Goal: Information Seeking & Learning: Learn about a topic

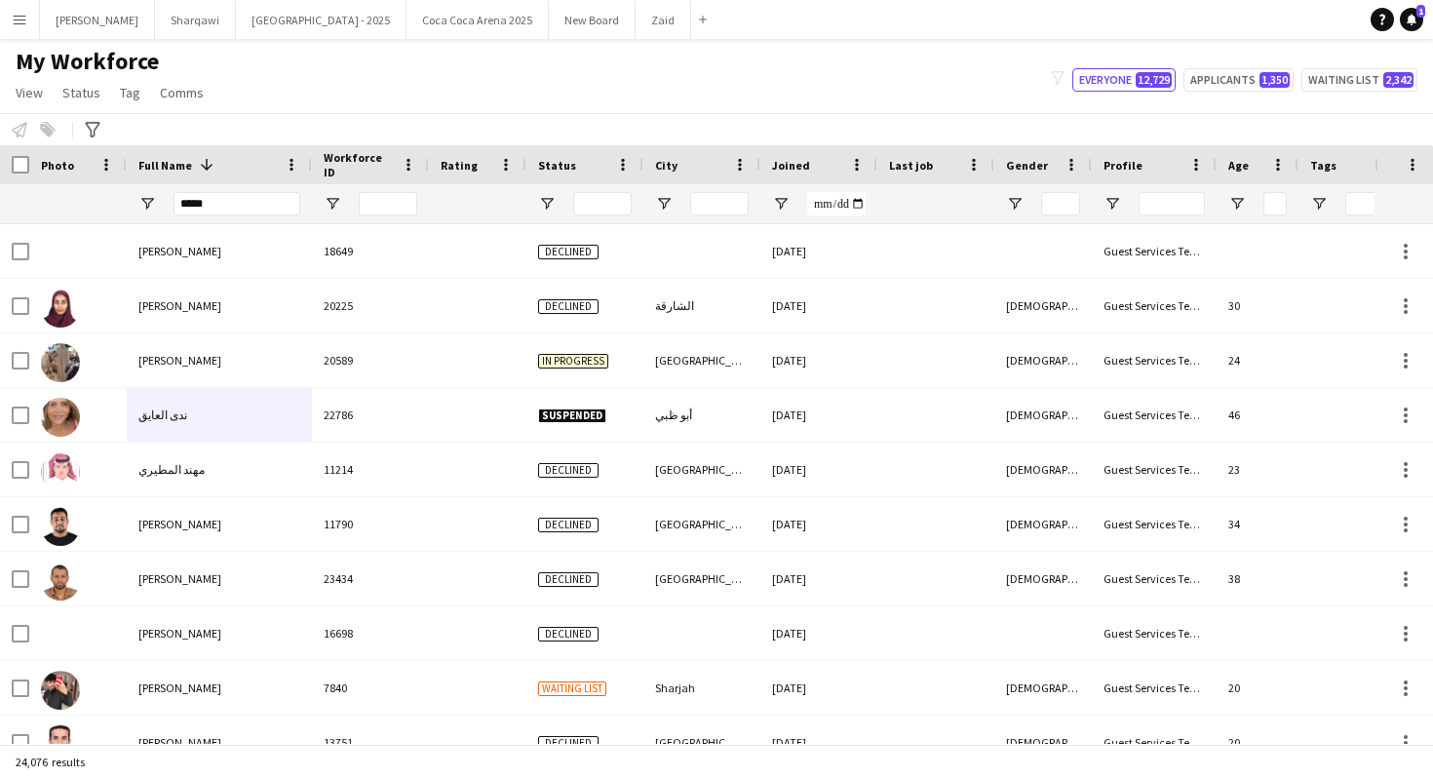
type input "******"
click at [334, 196] on span "Open Filter Menu" at bounding box center [333, 204] width 18 height 18
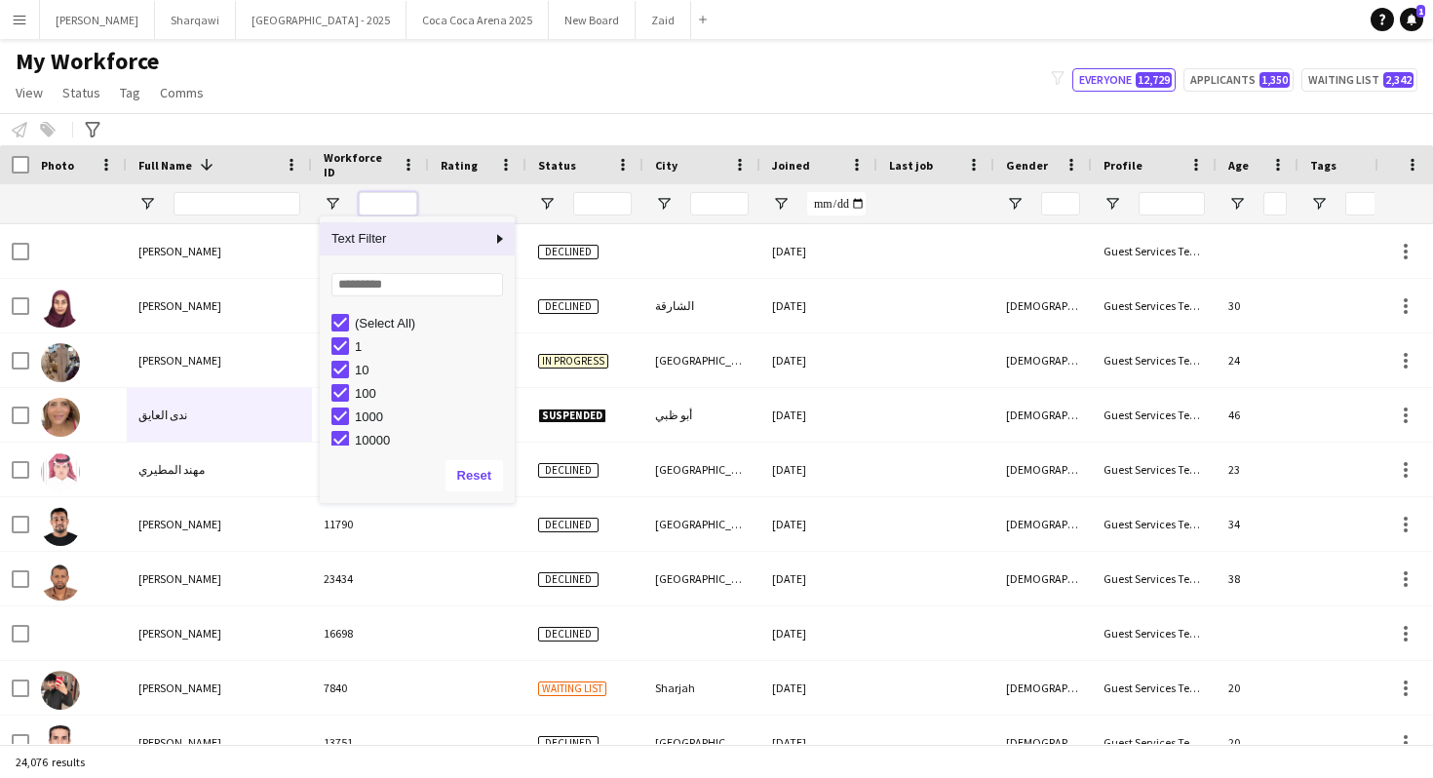
click at [401, 196] on input "Workforce ID Filter Input" at bounding box center [388, 203] width 58 height 23
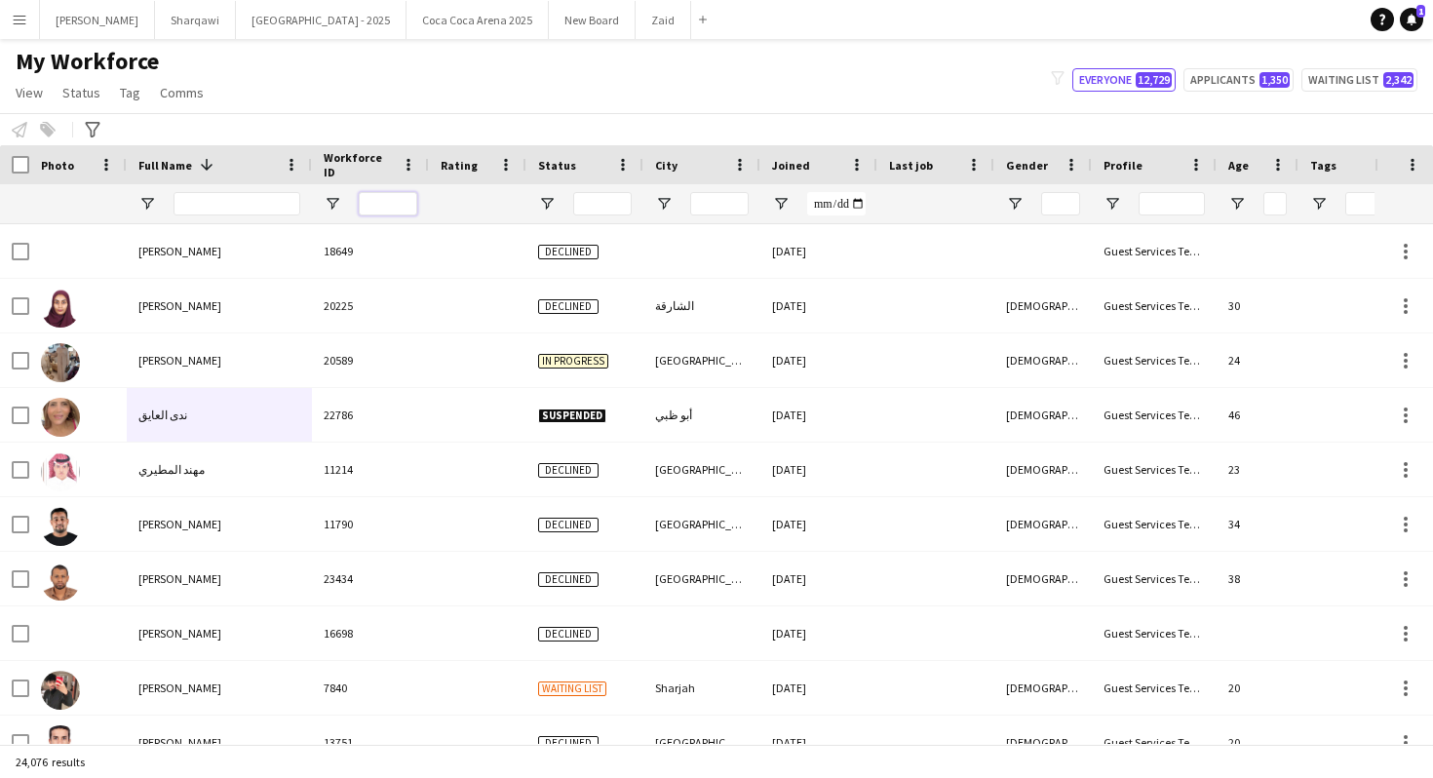
paste input "****"
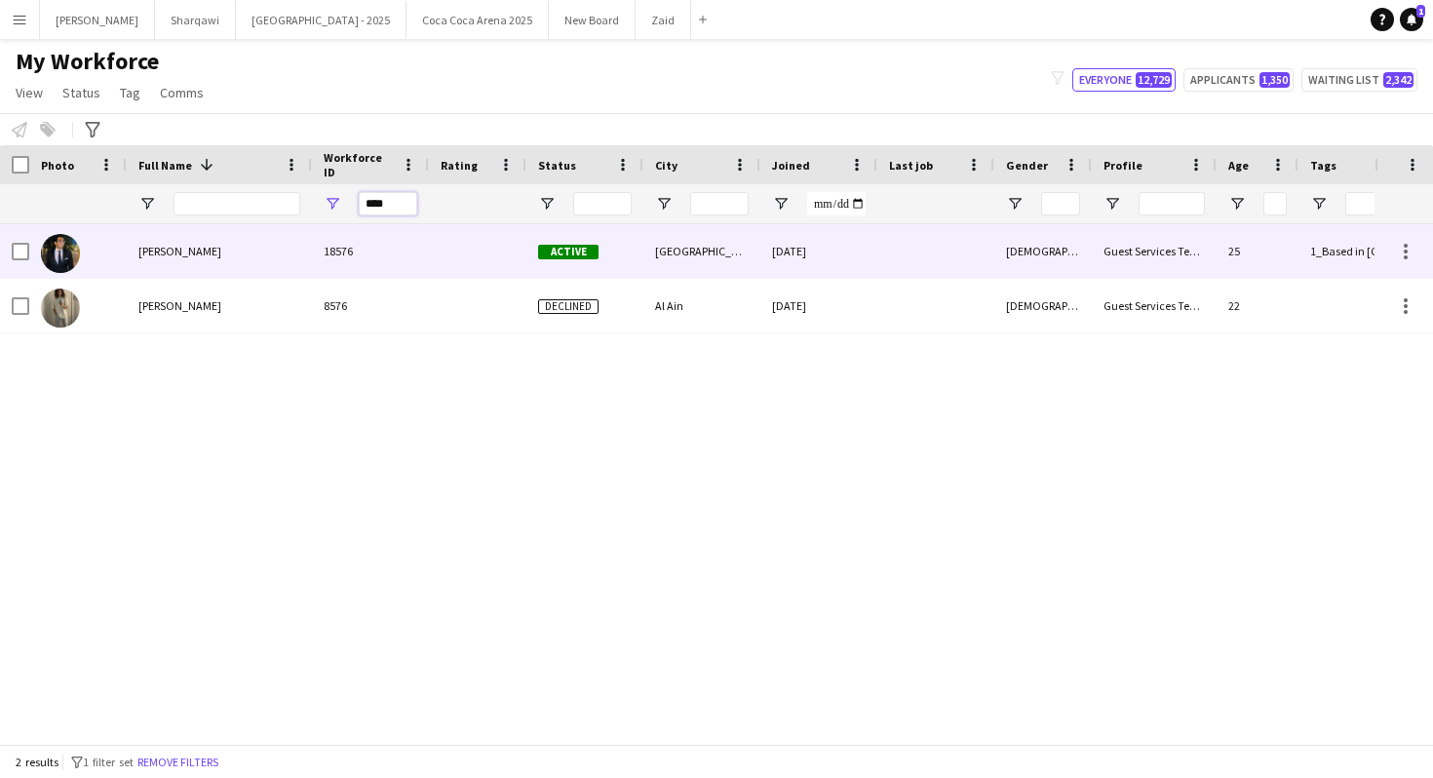
type input "****"
click at [452, 270] on div at bounding box center [477, 251] width 97 height 54
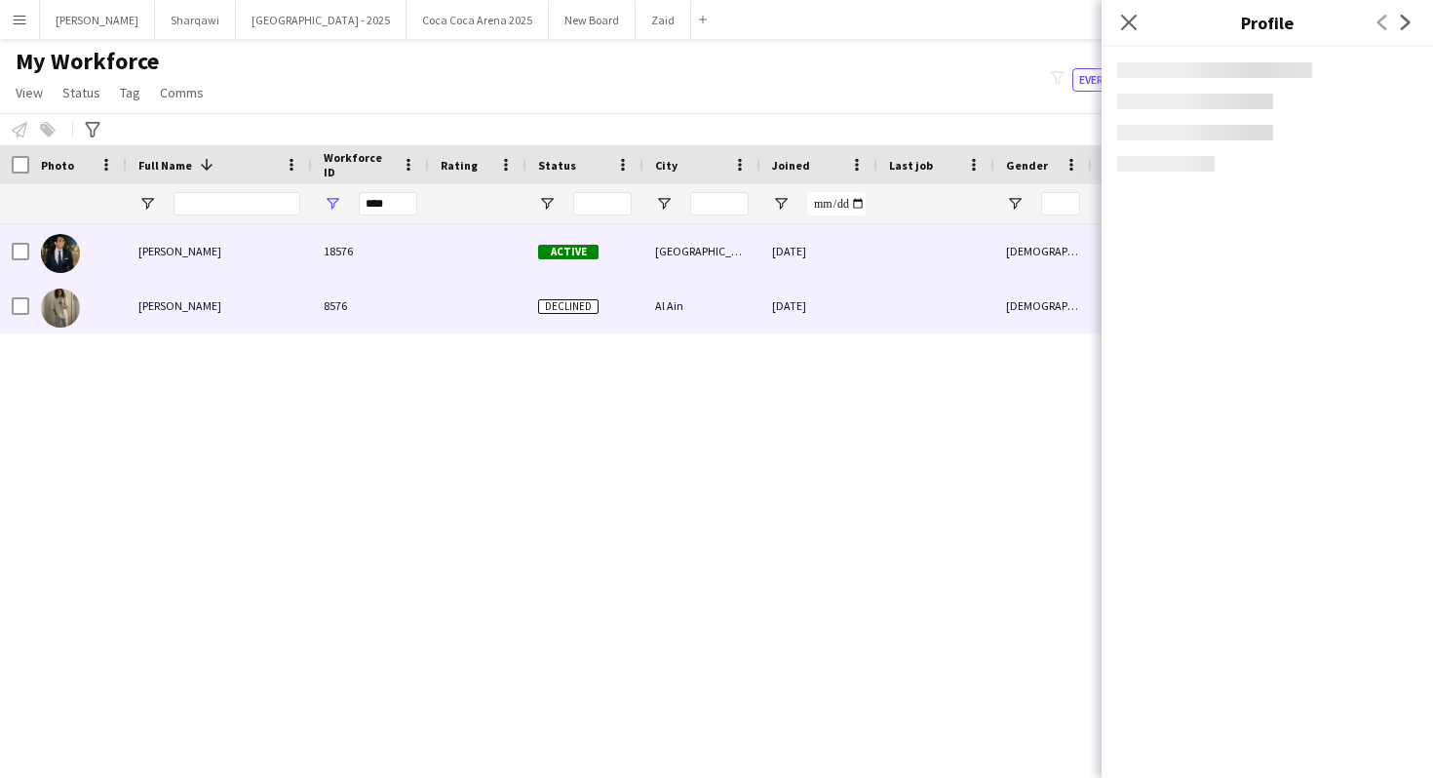
click at [458, 293] on div at bounding box center [477, 306] width 97 height 54
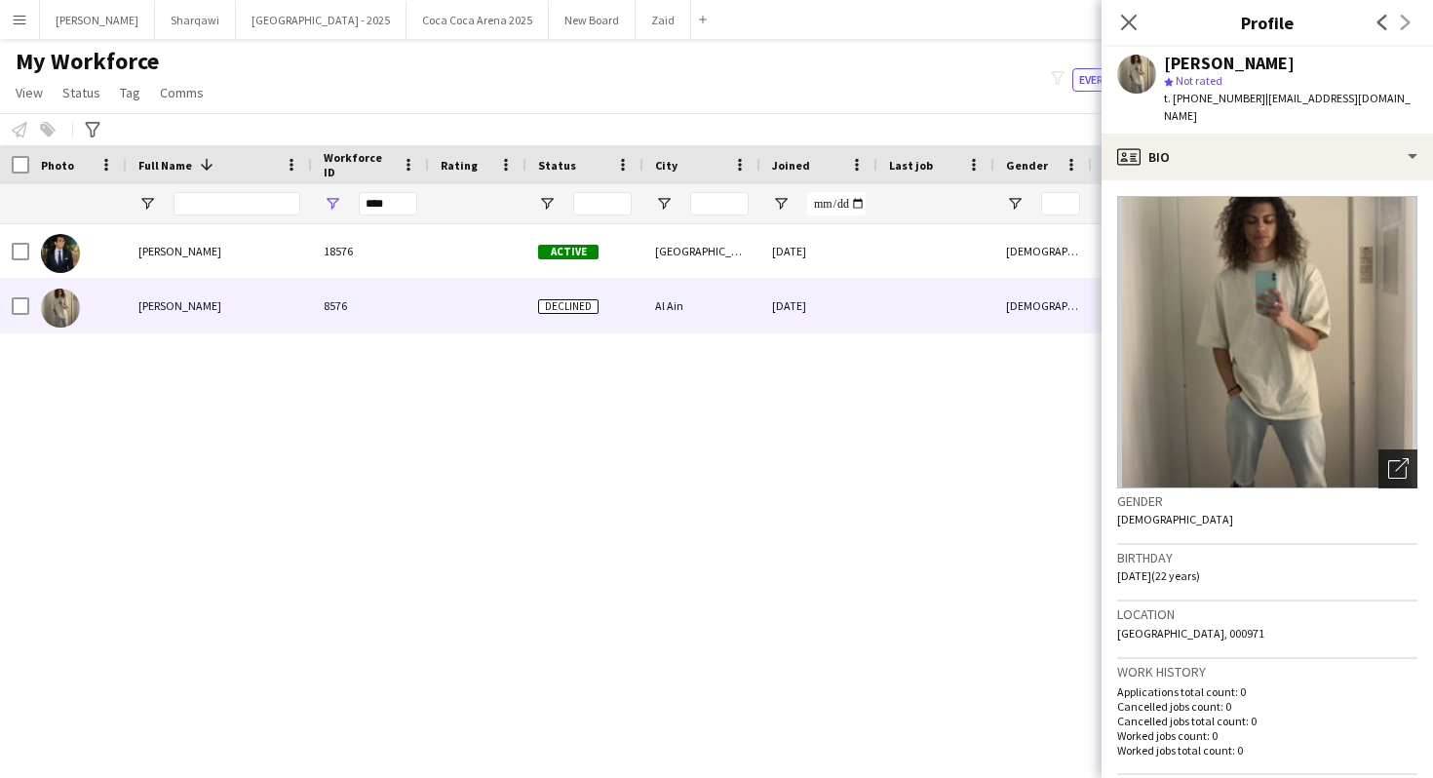
click at [1402, 459] on icon "Open photos pop-in" at bounding box center [1398, 468] width 20 height 20
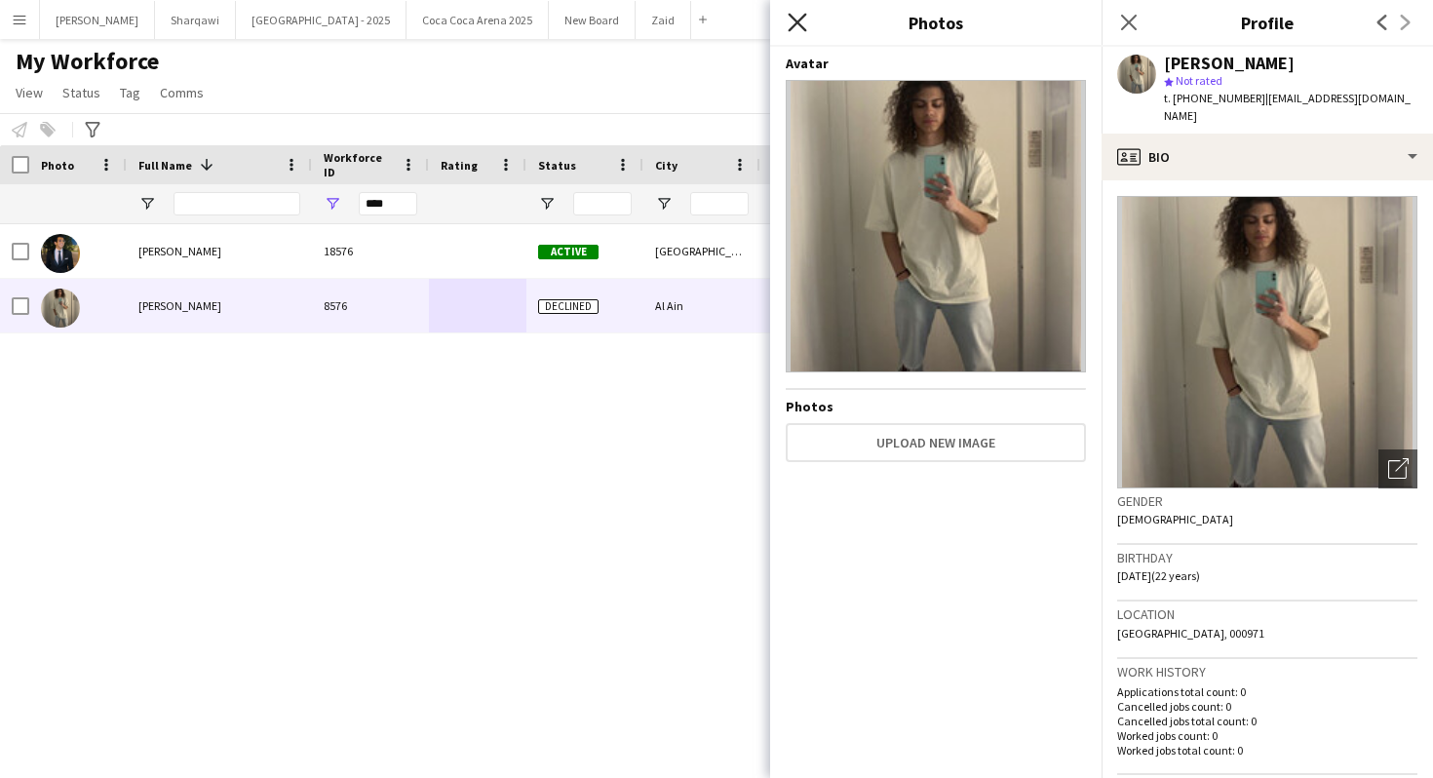
click at [799, 27] on icon "Close pop-in" at bounding box center [797, 22] width 19 height 19
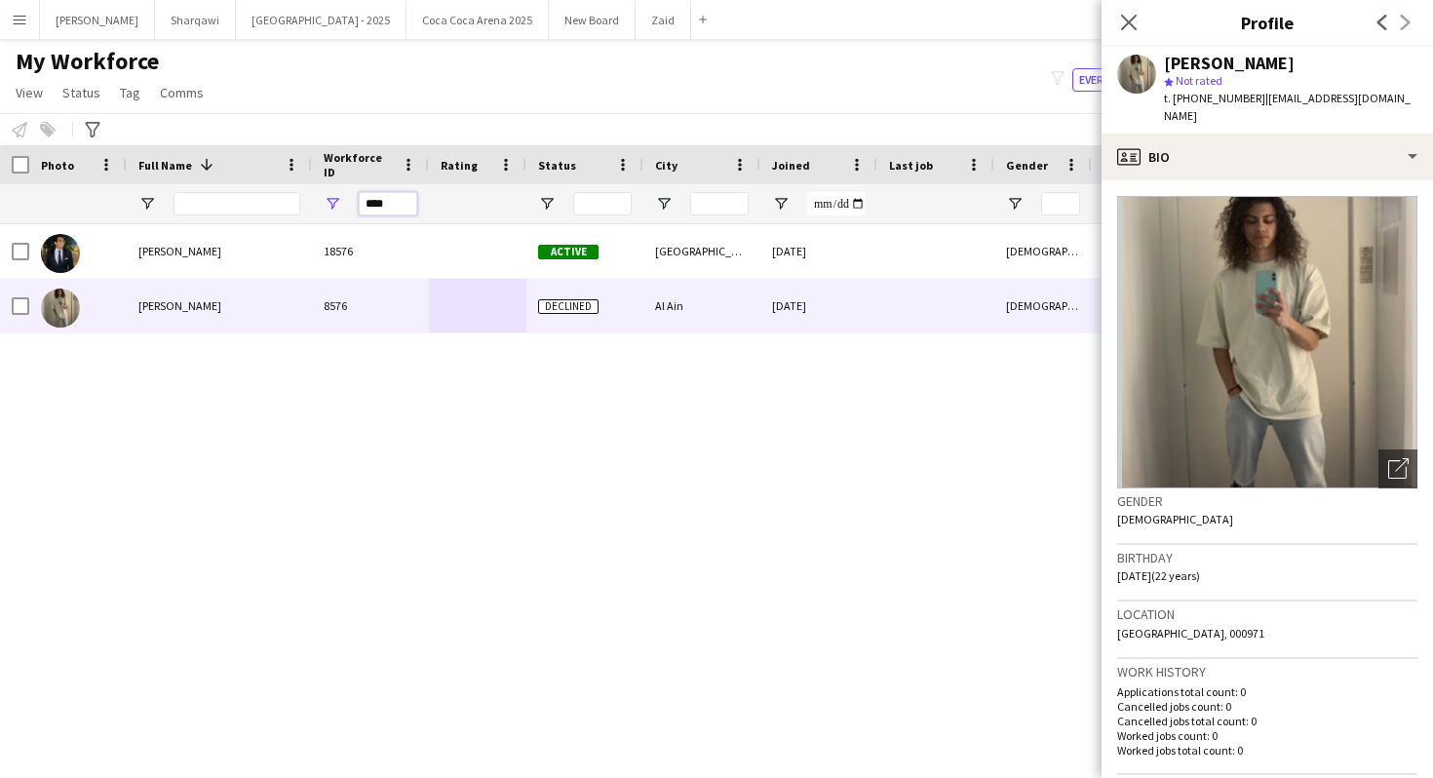
click at [402, 198] on input "****" at bounding box center [388, 203] width 58 height 23
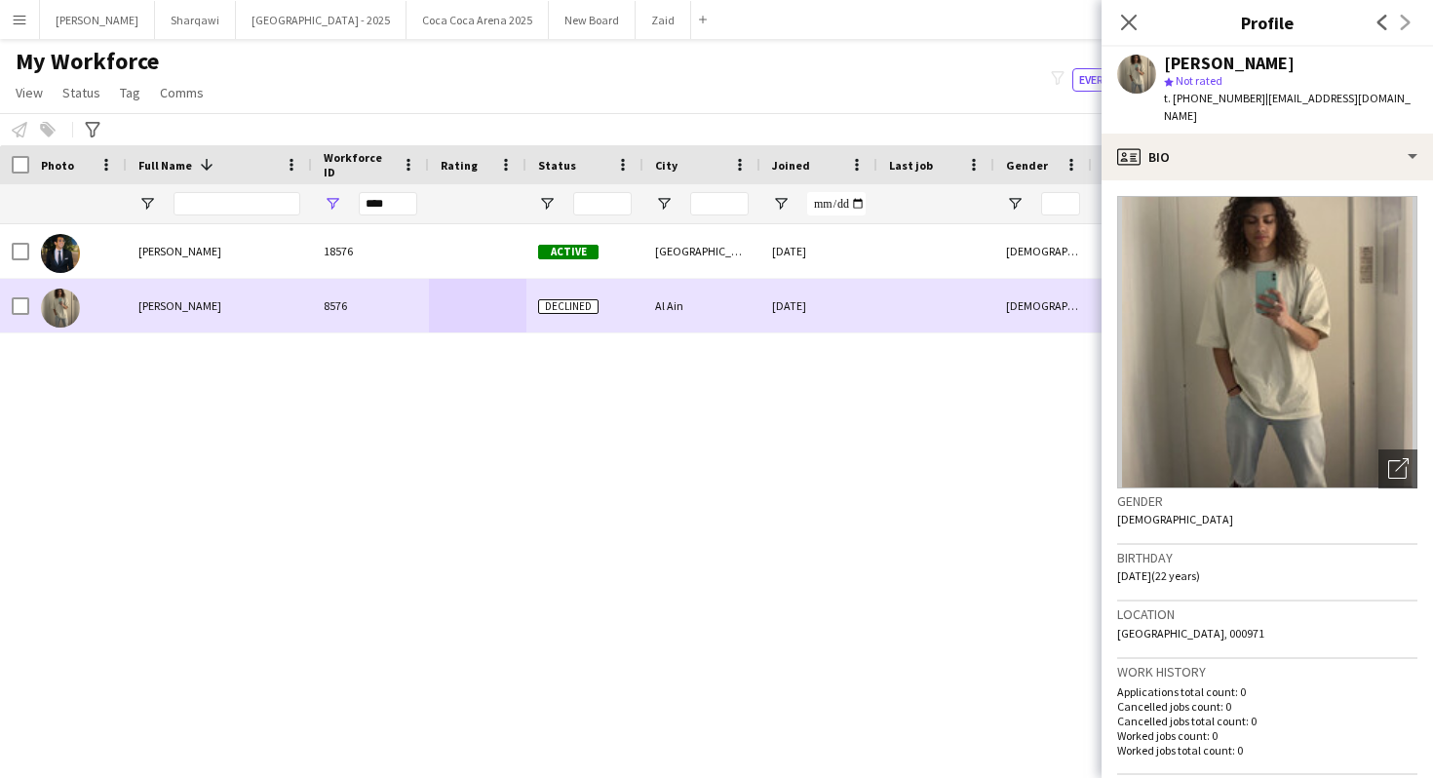
click at [376, 288] on div "8576" at bounding box center [370, 306] width 117 height 54
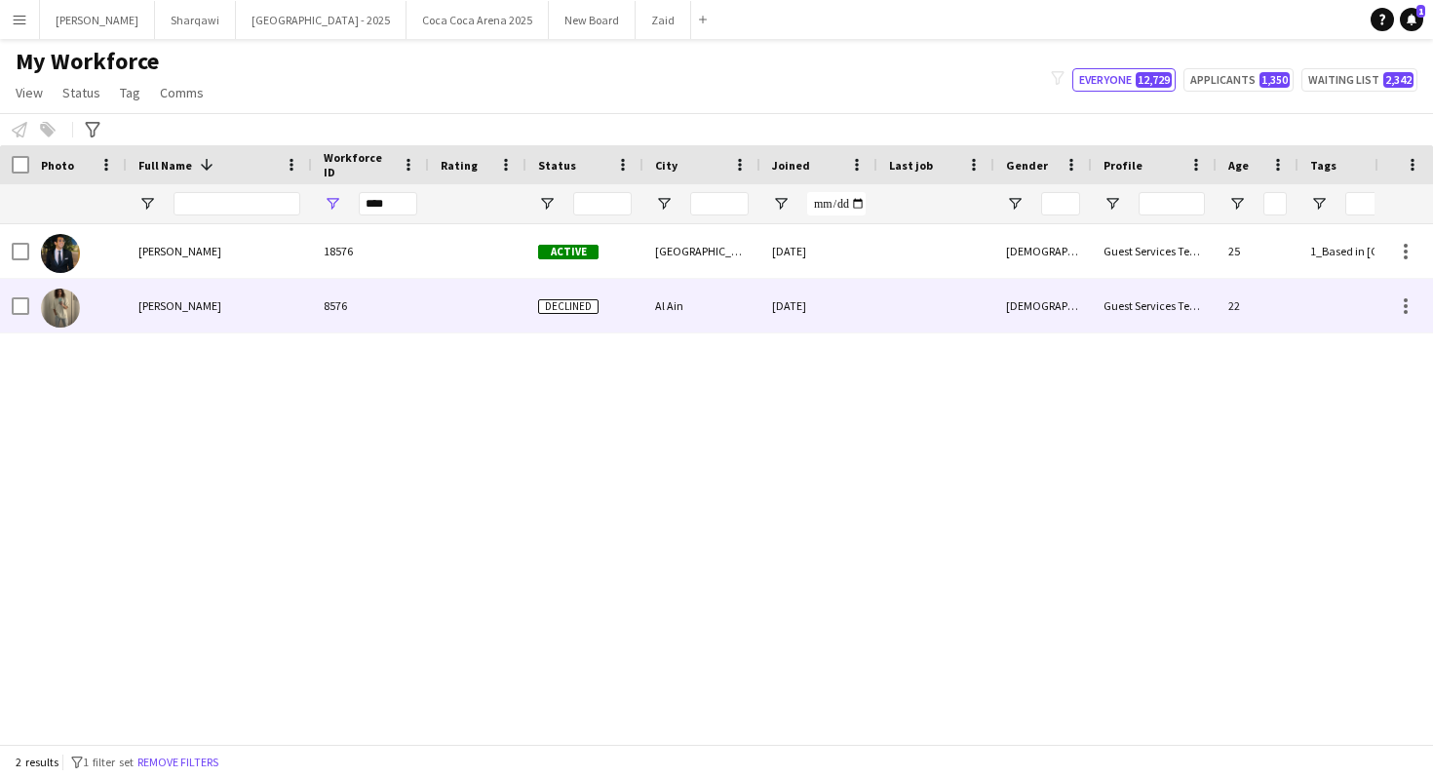
click at [420, 288] on div "8576" at bounding box center [370, 306] width 117 height 54
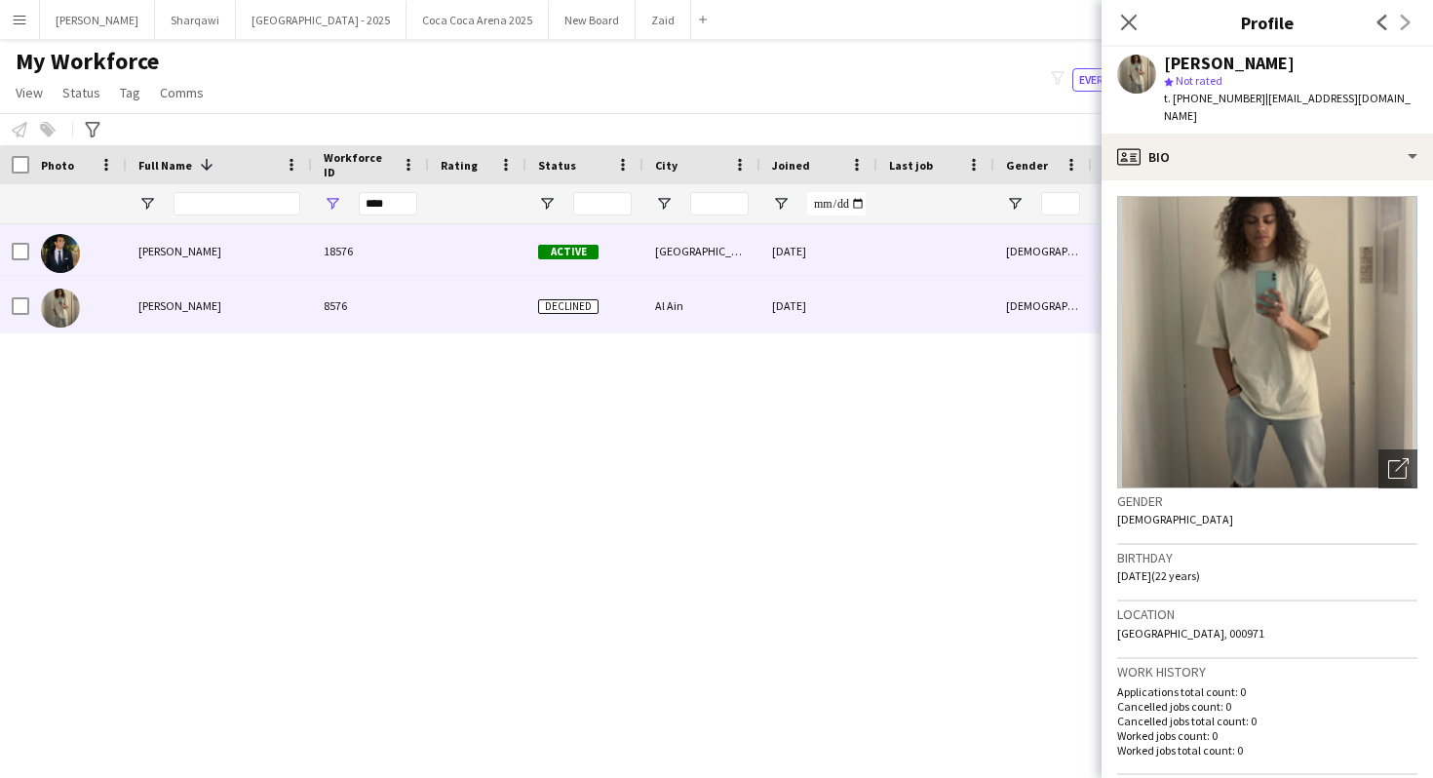
click at [670, 265] on div "[GEOGRAPHIC_DATA]" at bounding box center [701, 251] width 117 height 54
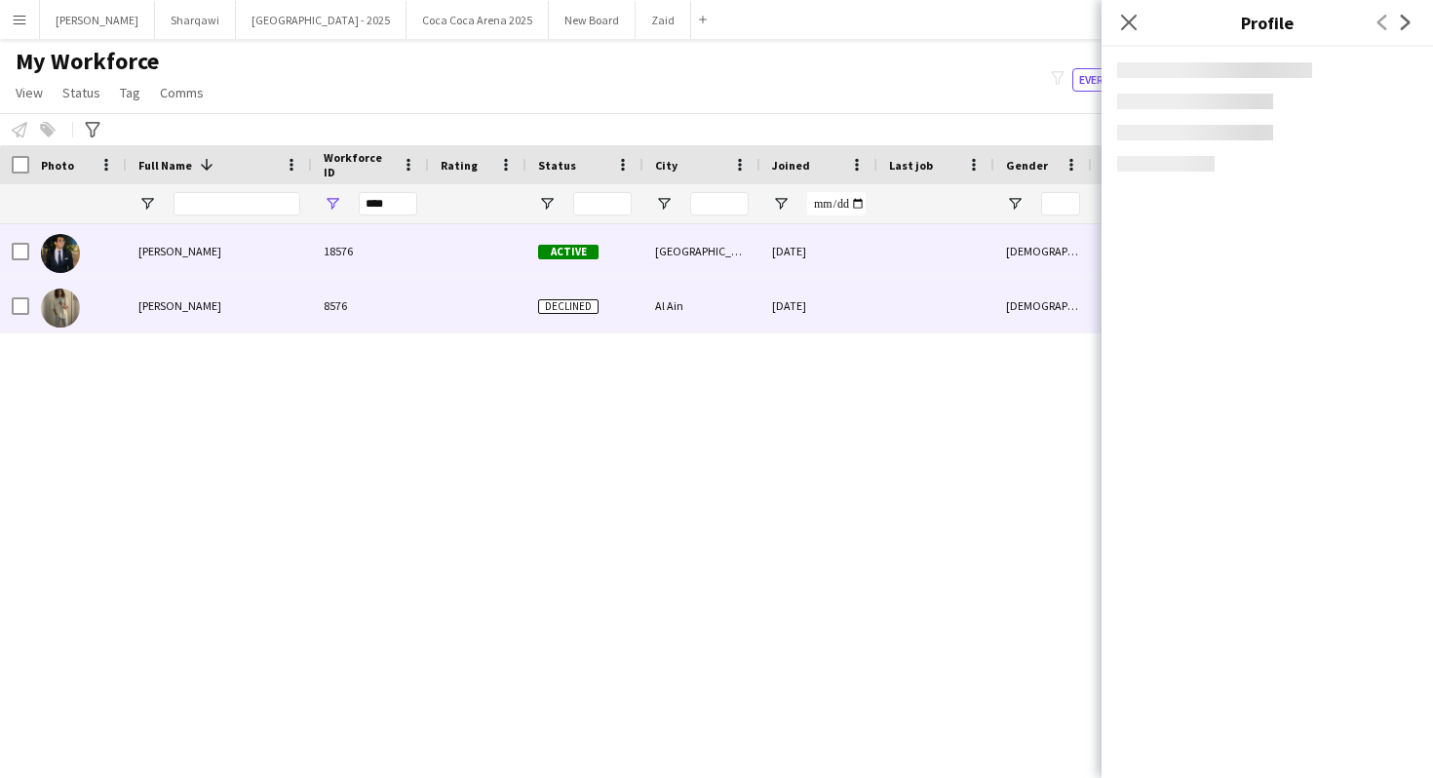
click at [669, 286] on div "Al Ain" at bounding box center [701, 306] width 117 height 54
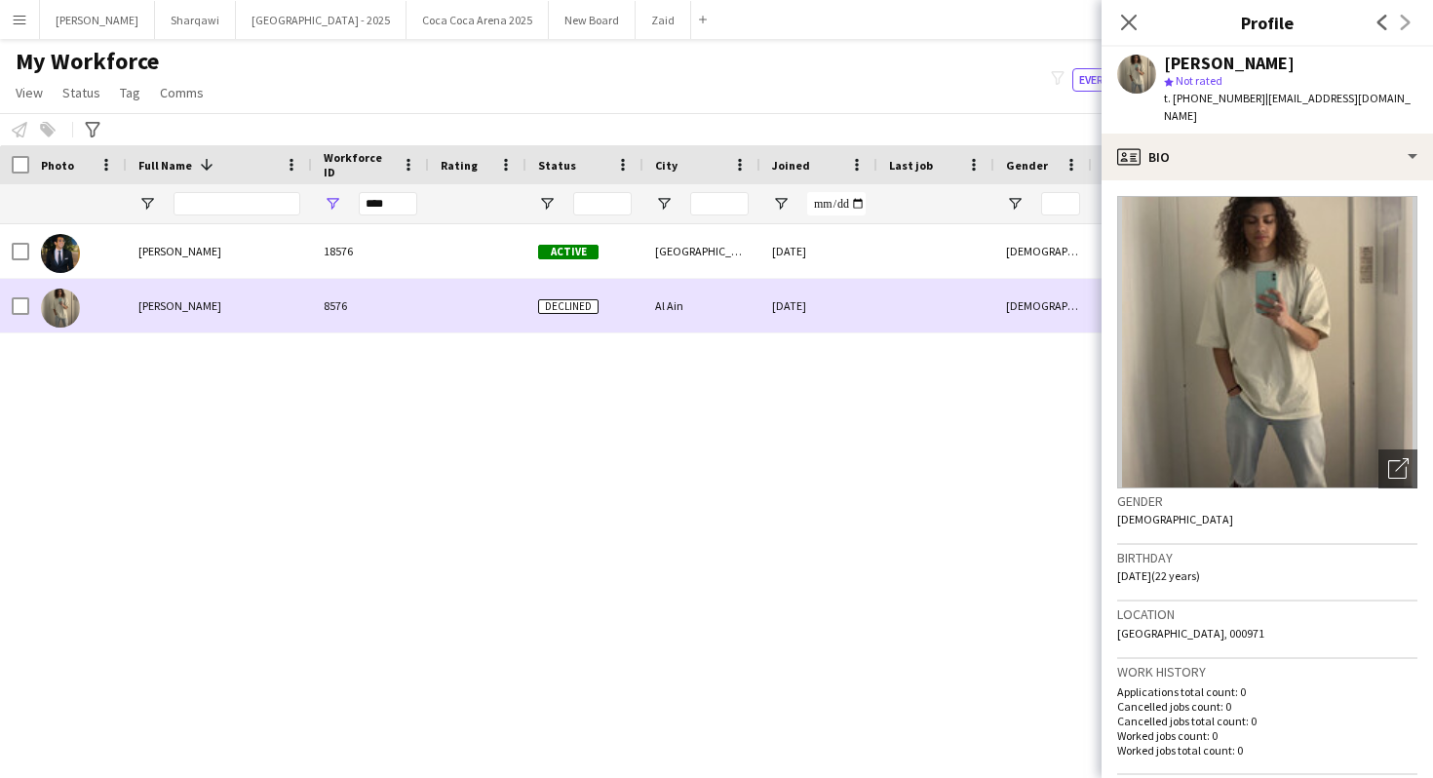
click at [728, 288] on div "Al Ain" at bounding box center [701, 306] width 117 height 54
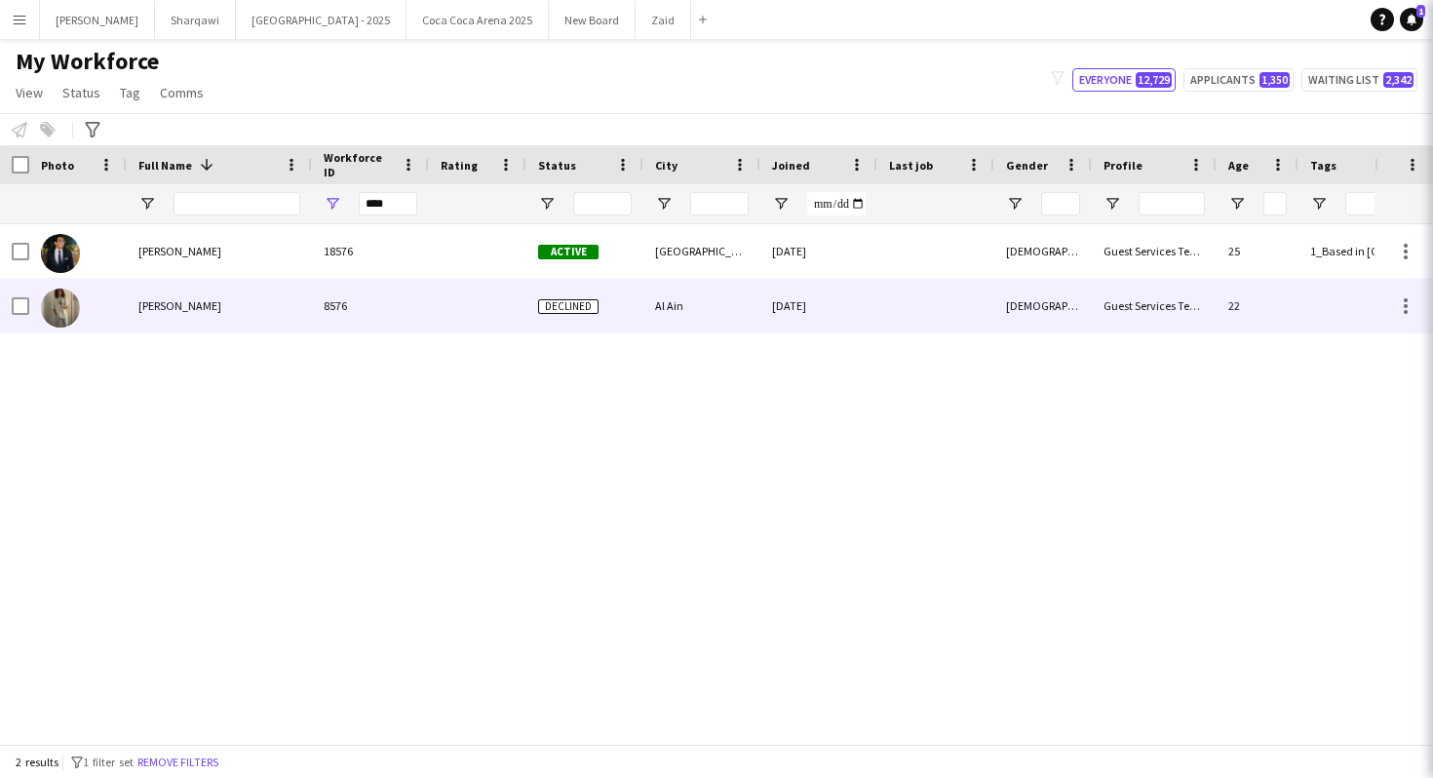
click at [717, 265] on div "[GEOGRAPHIC_DATA]" at bounding box center [701, 251] width 117 height 54
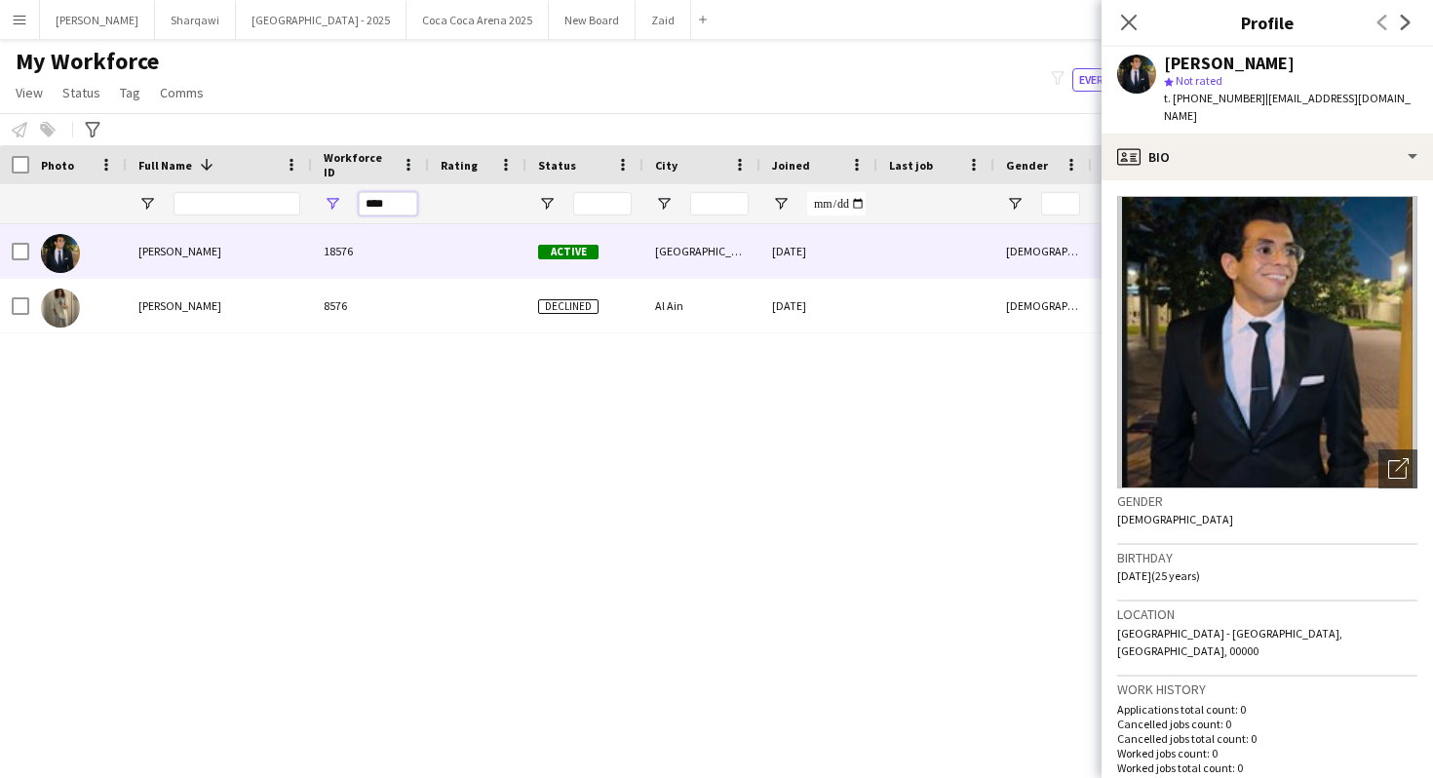
click at [376, 206] on input "****" at bounding box center [388, 203] width 58 height 23
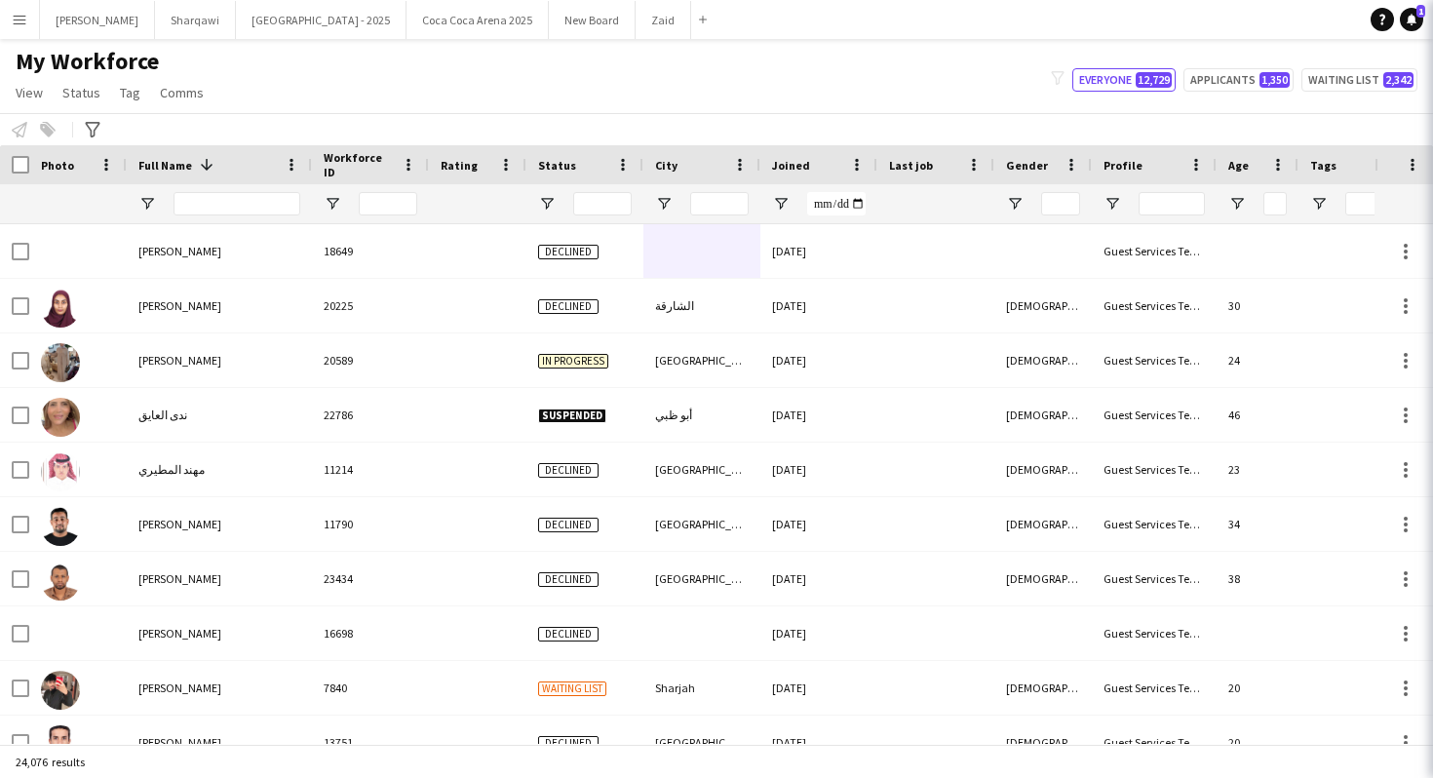
click at [1118, 19] on app-navbar "Menu Boards Boards Boards All jobs Status Workforce Workforce My Workforce Recr…" at bounding box center [716, 19] width 1433 height 39
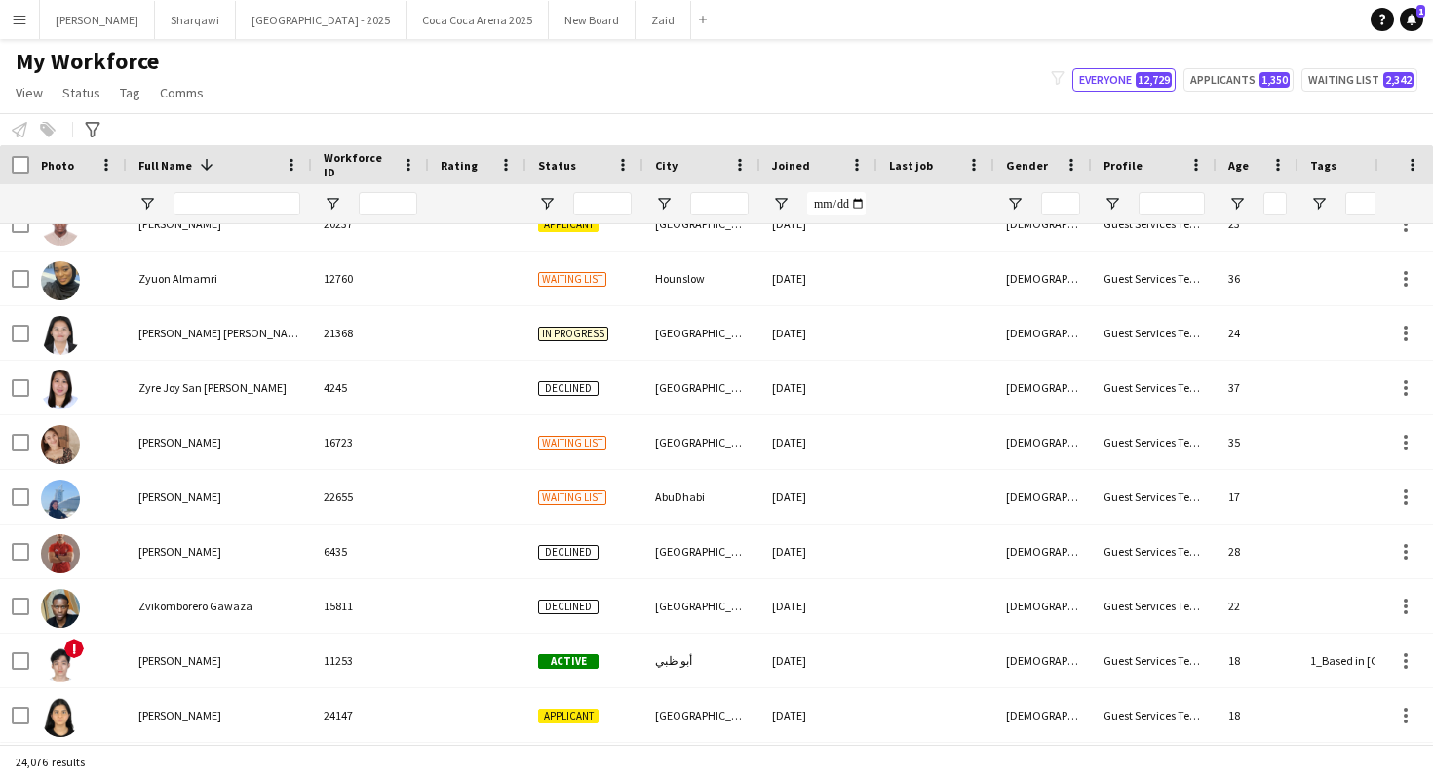
scroll to position [1998, 0]
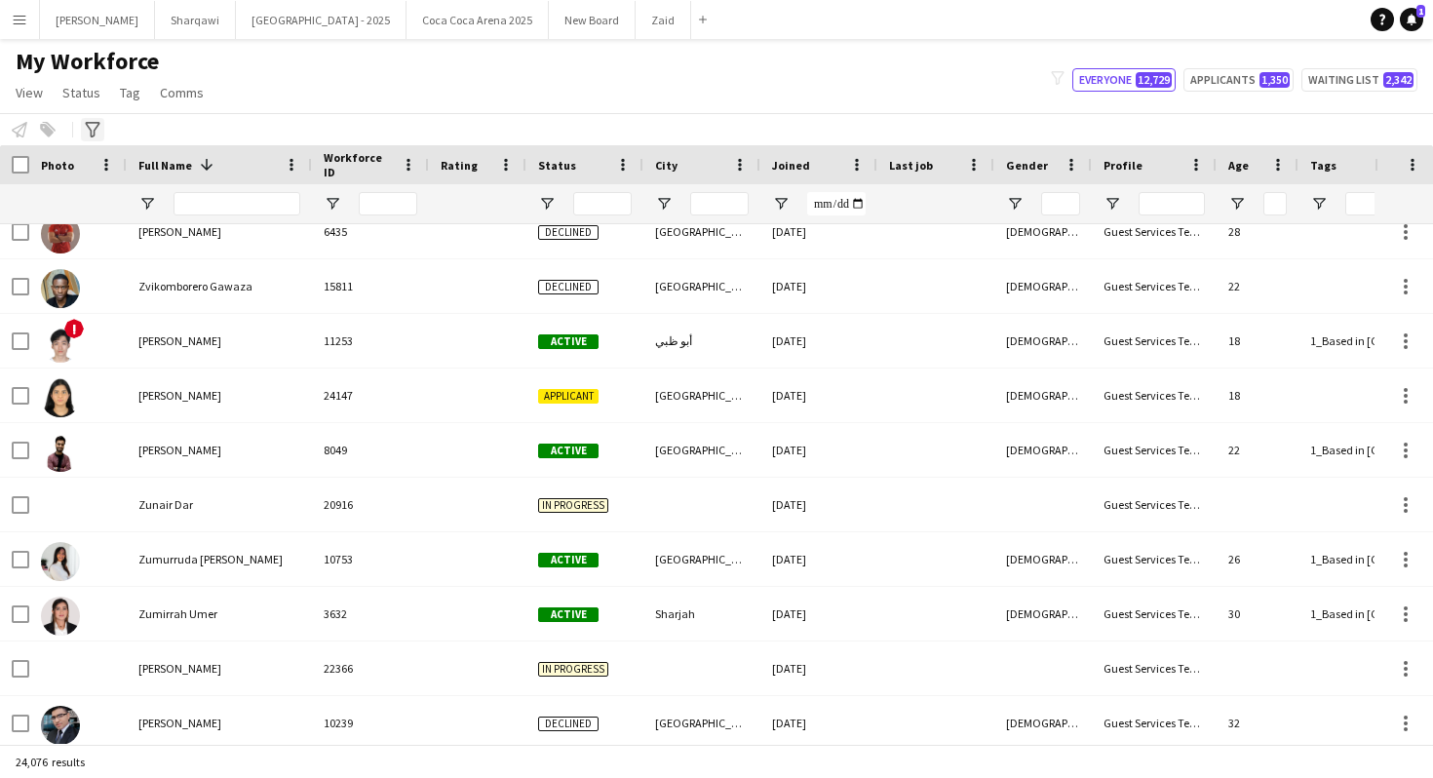
click at [98, 124] on icon at bounding box center [92, 130] width 15 height 16
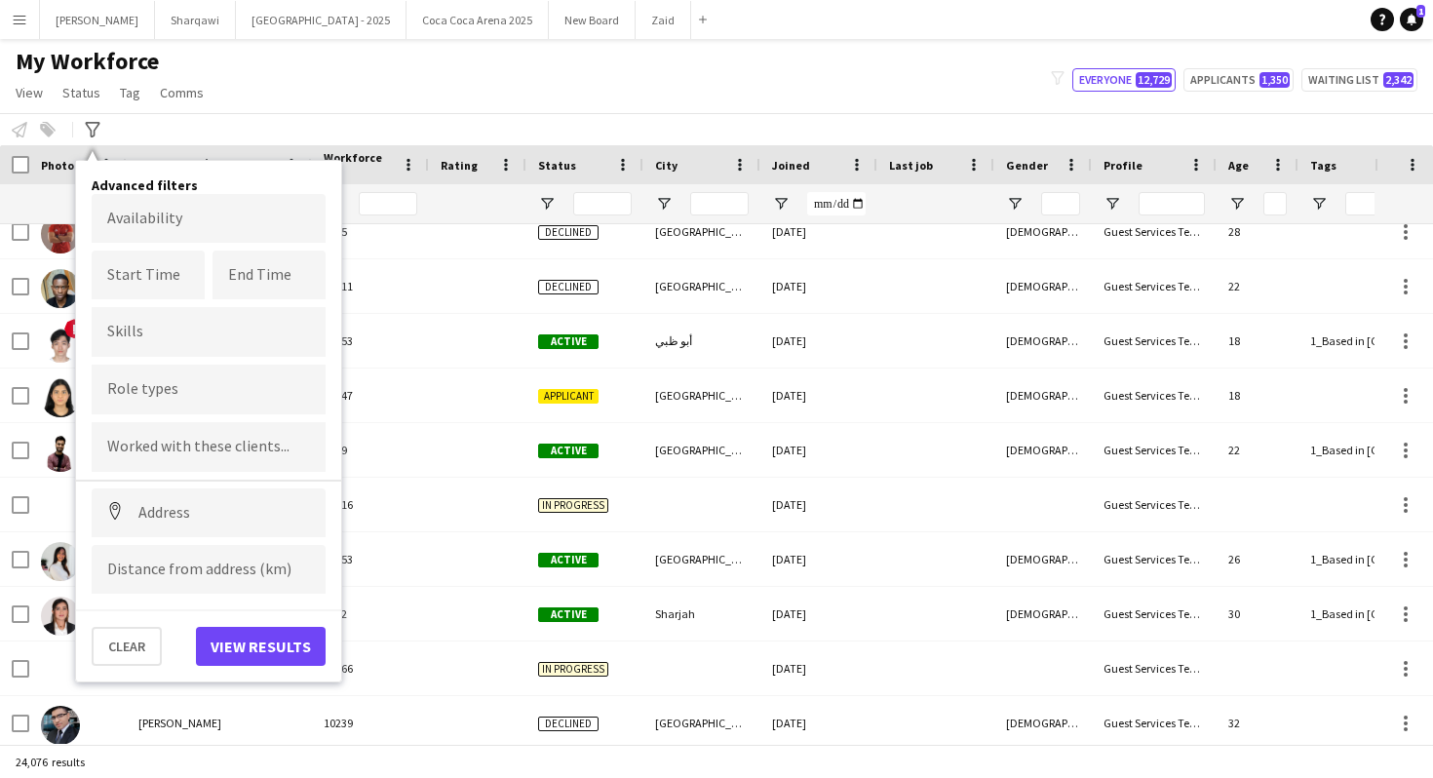
click at [189, 388] on input "Type to search role types..." at bounding box center [208, 390] width 203 height 18
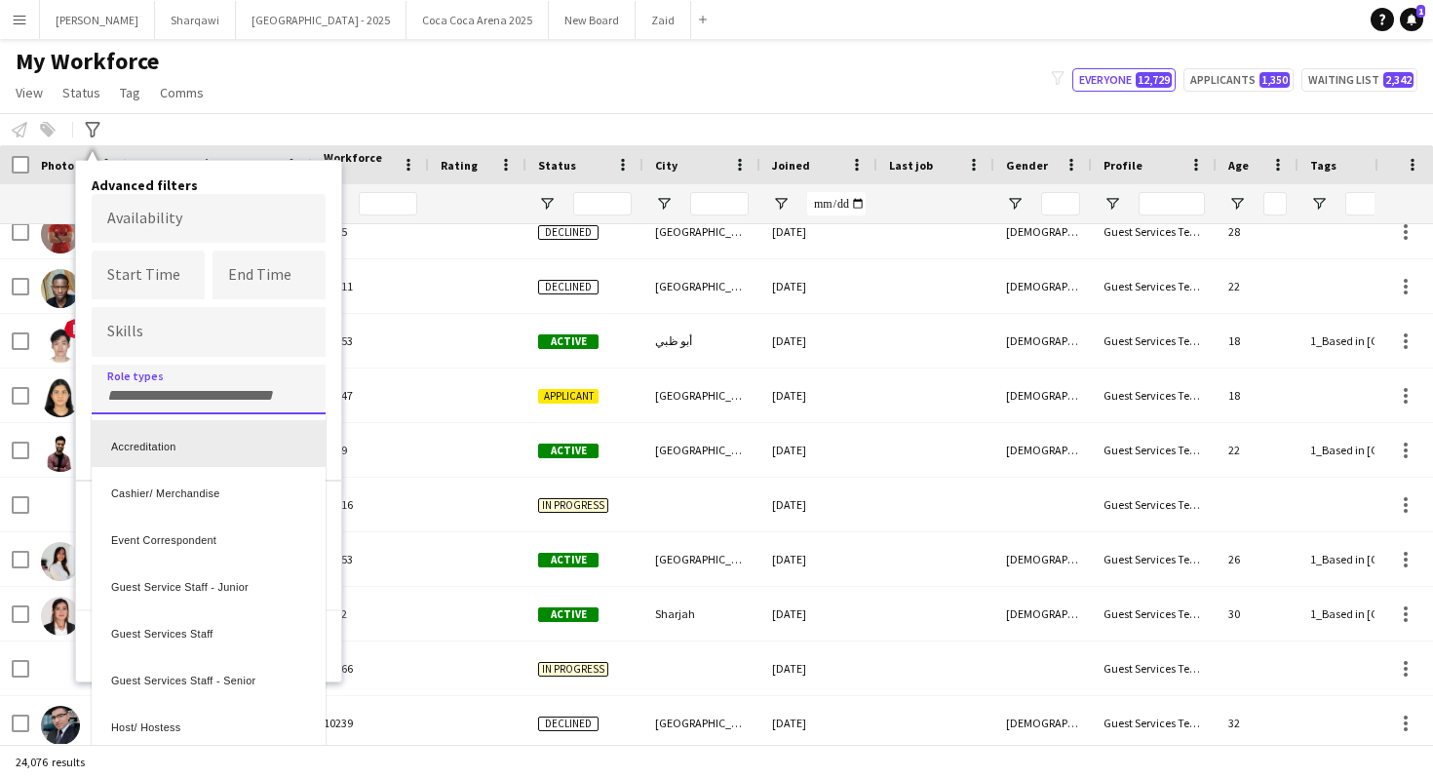
click at [210, 383] on div at bounding box center [716, 389] width 1433 height 778
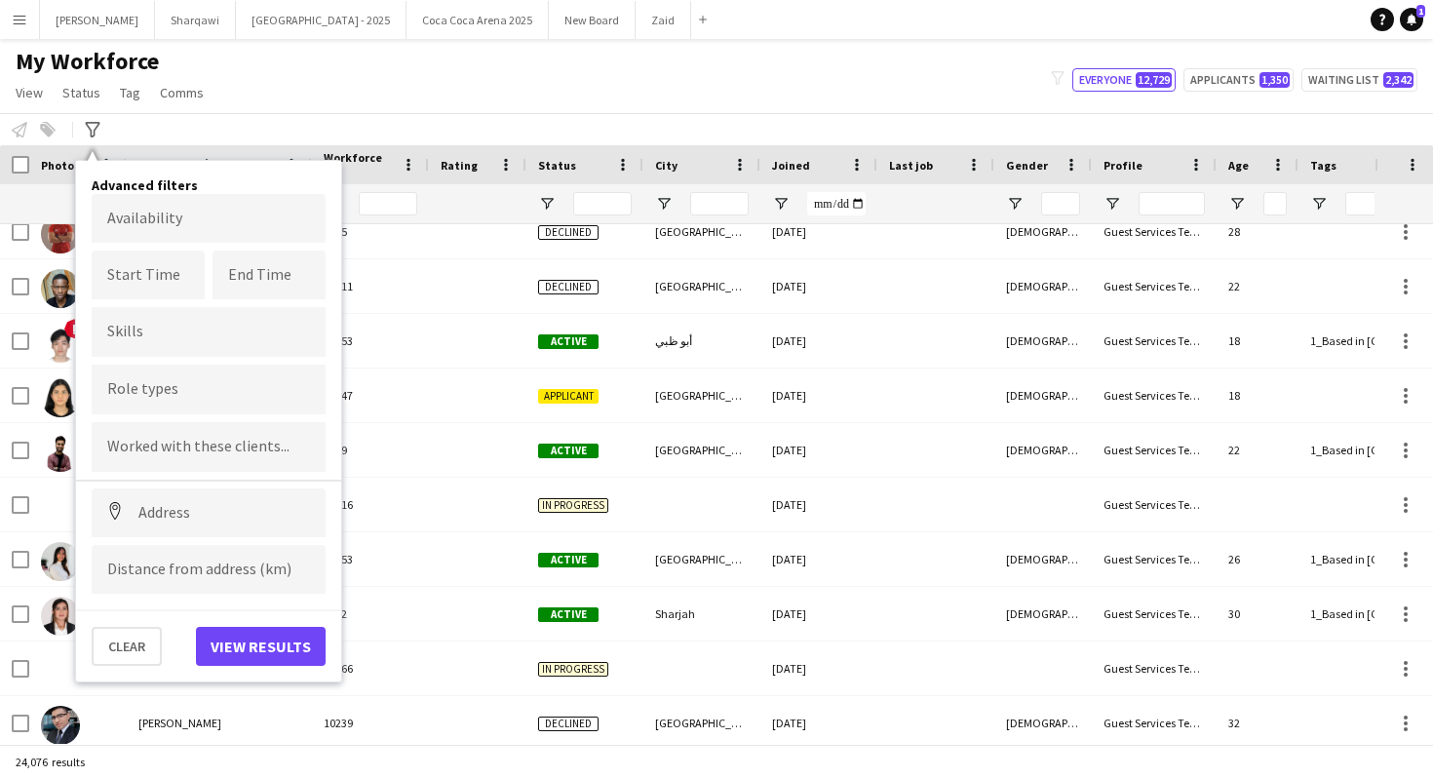
click at [210, 383] on form at bounding box center [208, 388] width 203 height 20
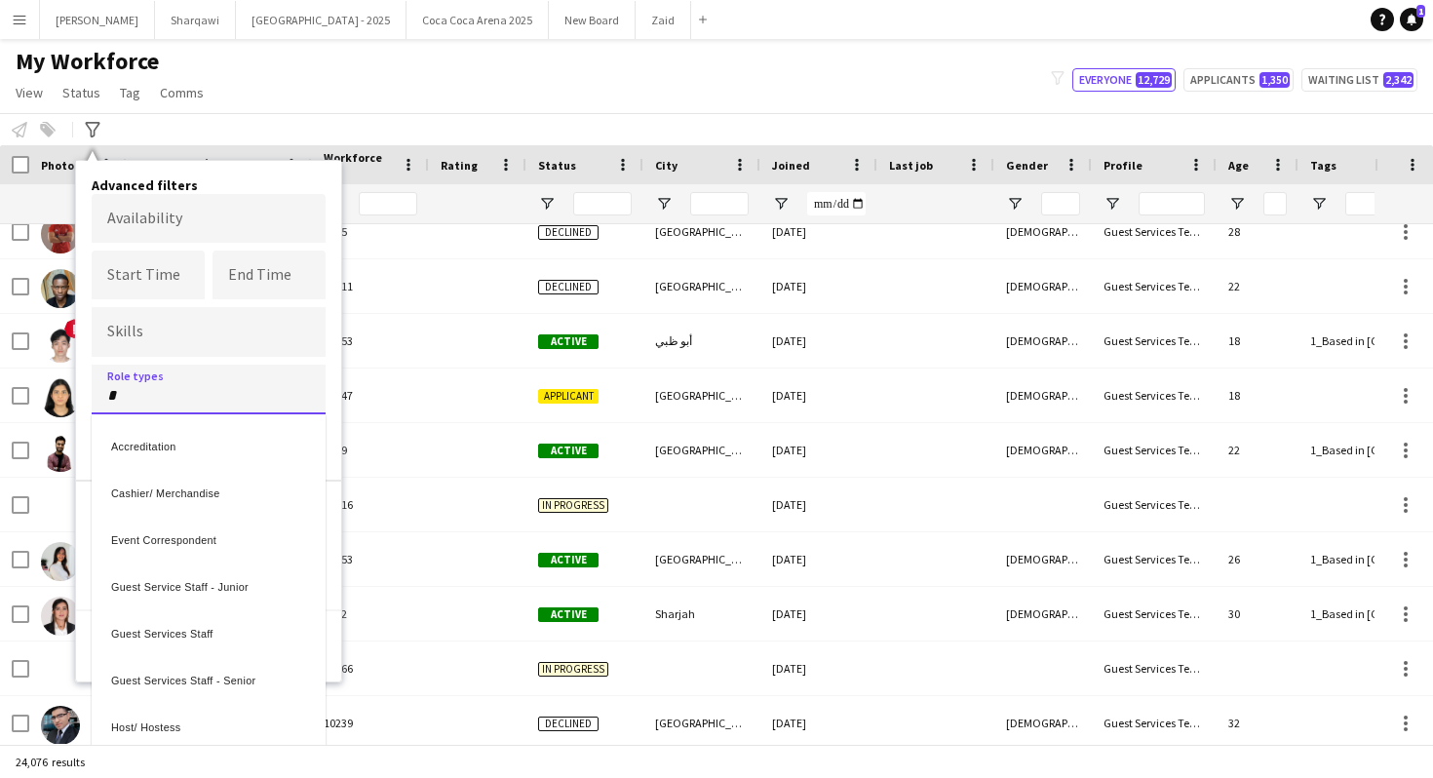
type input "*"
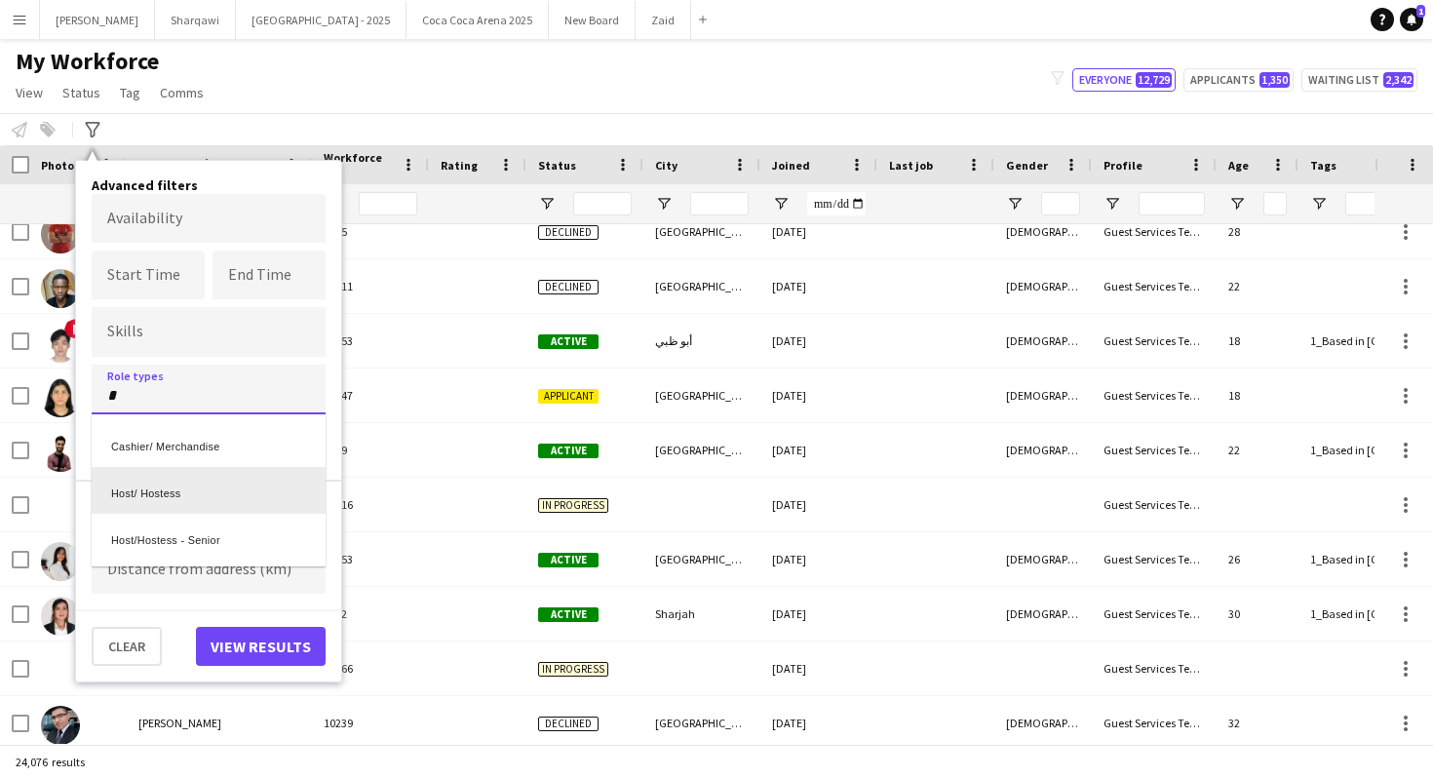
click at [215, 478] on div "Host/ Hostess" at bounding box center [209, 490] width 234 height 47
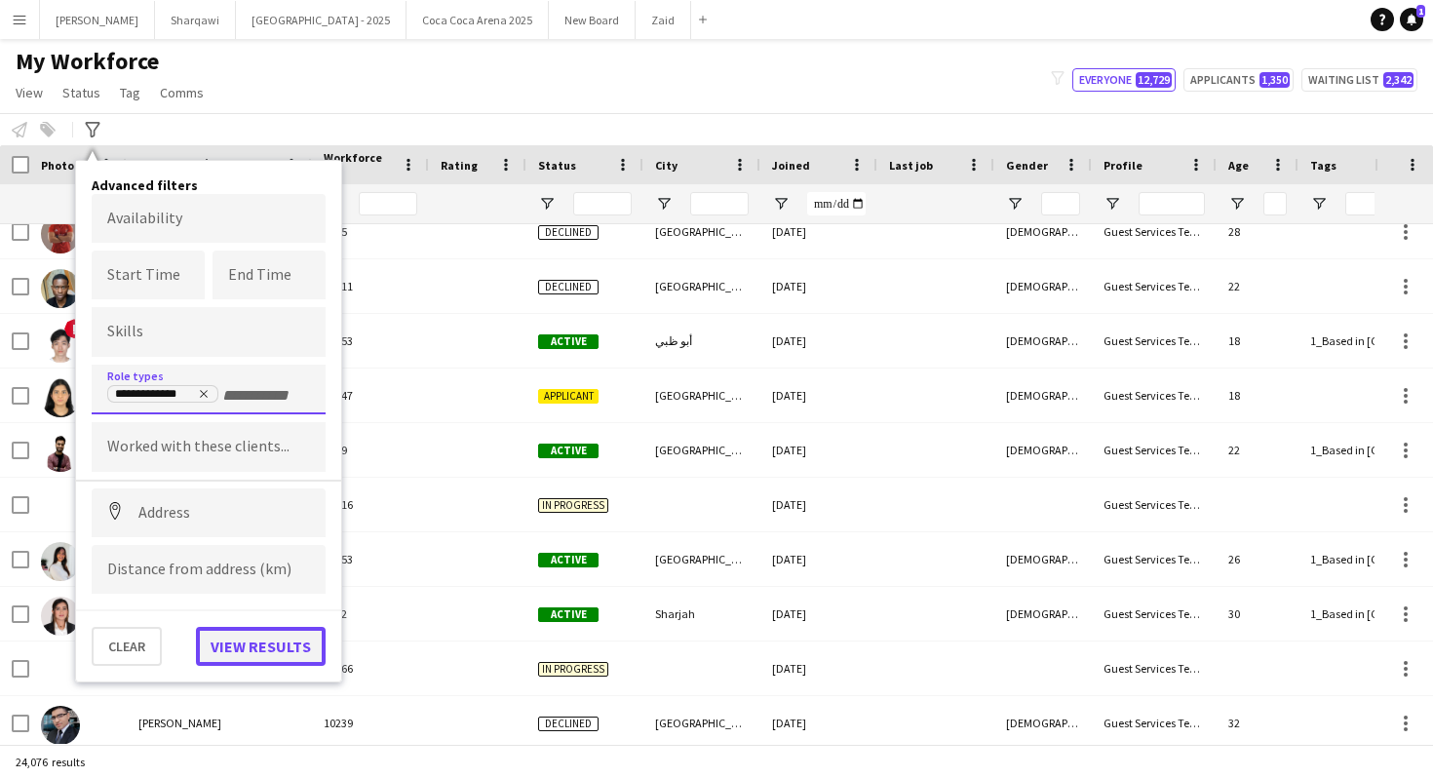
click at [273, 635] on button "View results" at bounding box center [261, 646] width 130 height 39
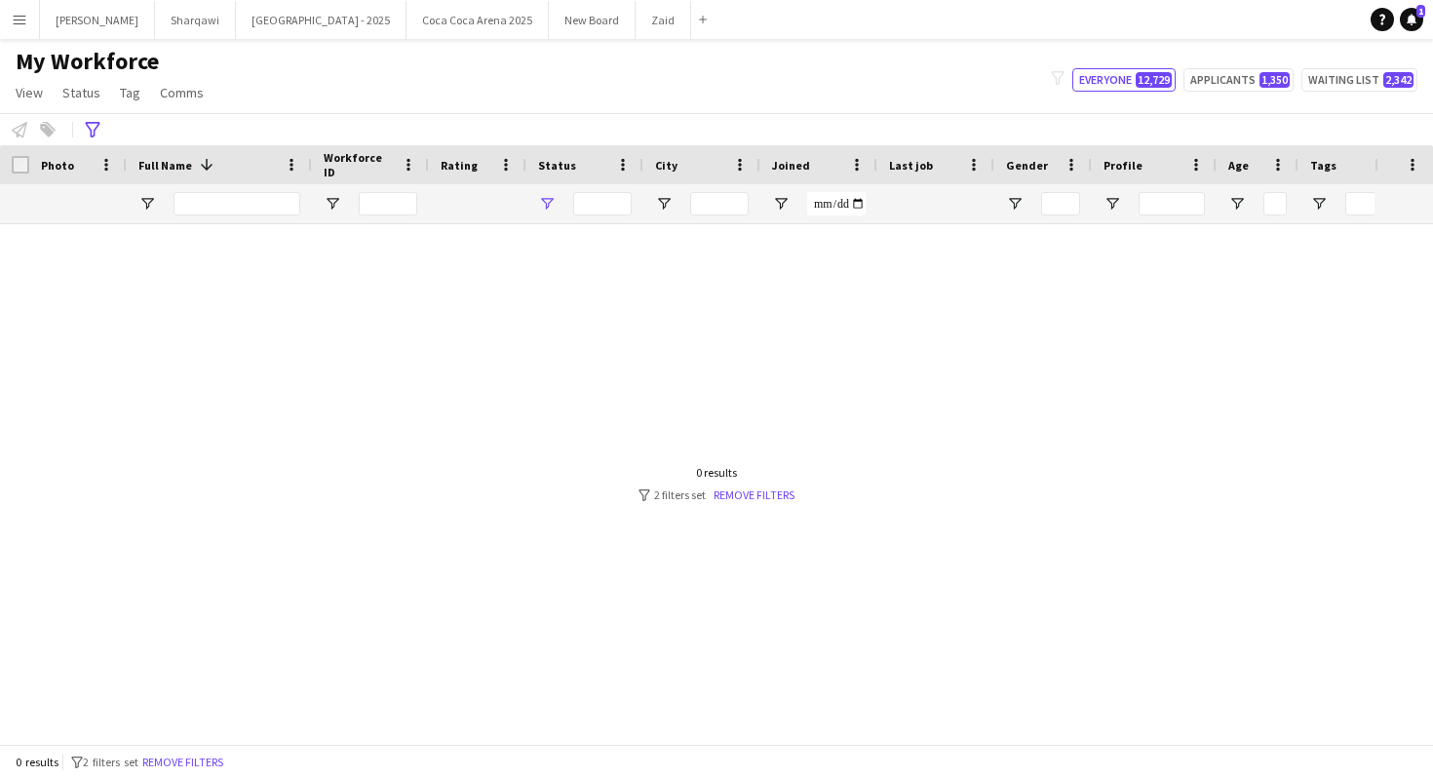
type input "**********"
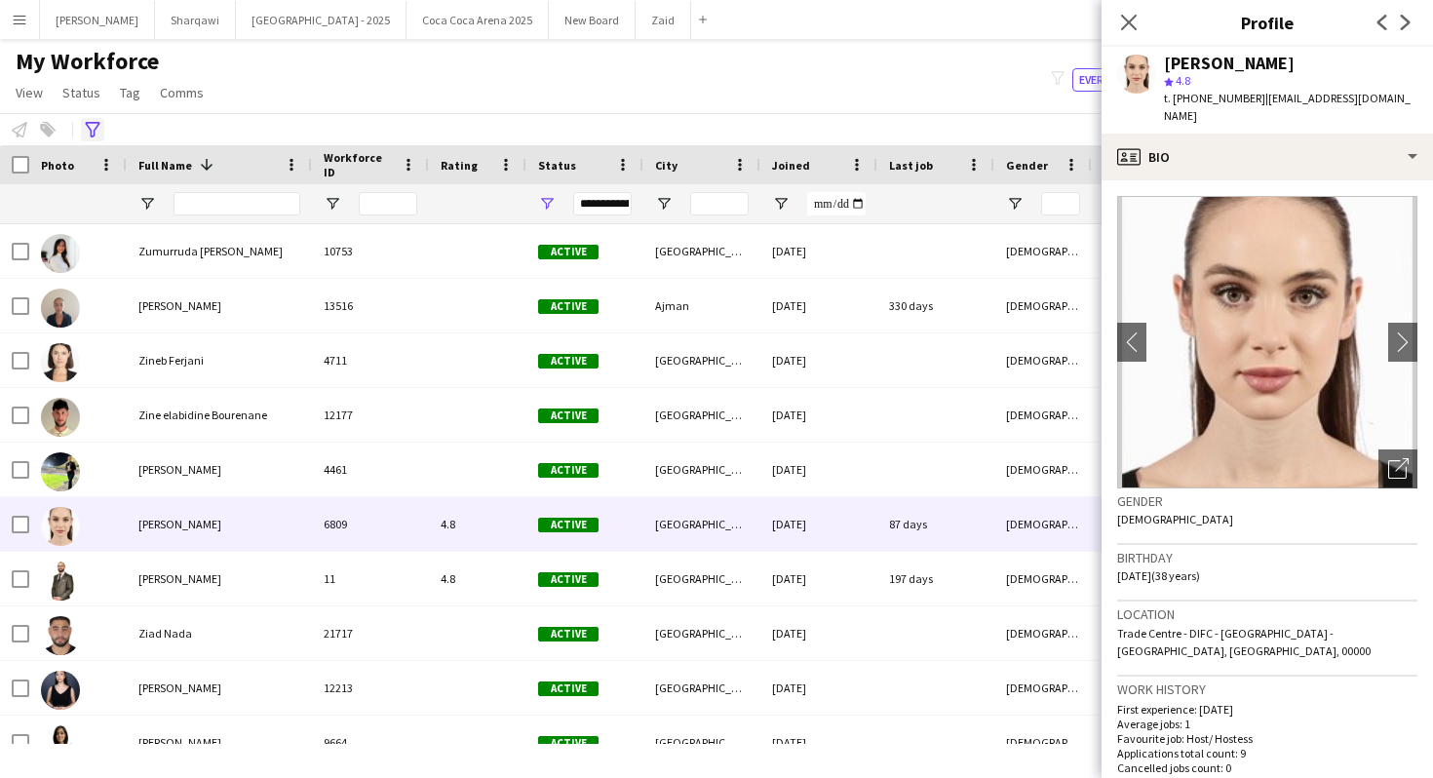
click at [103, 132] on div "Advanced filters" at bounding box center [92, 129] width 23 height 23
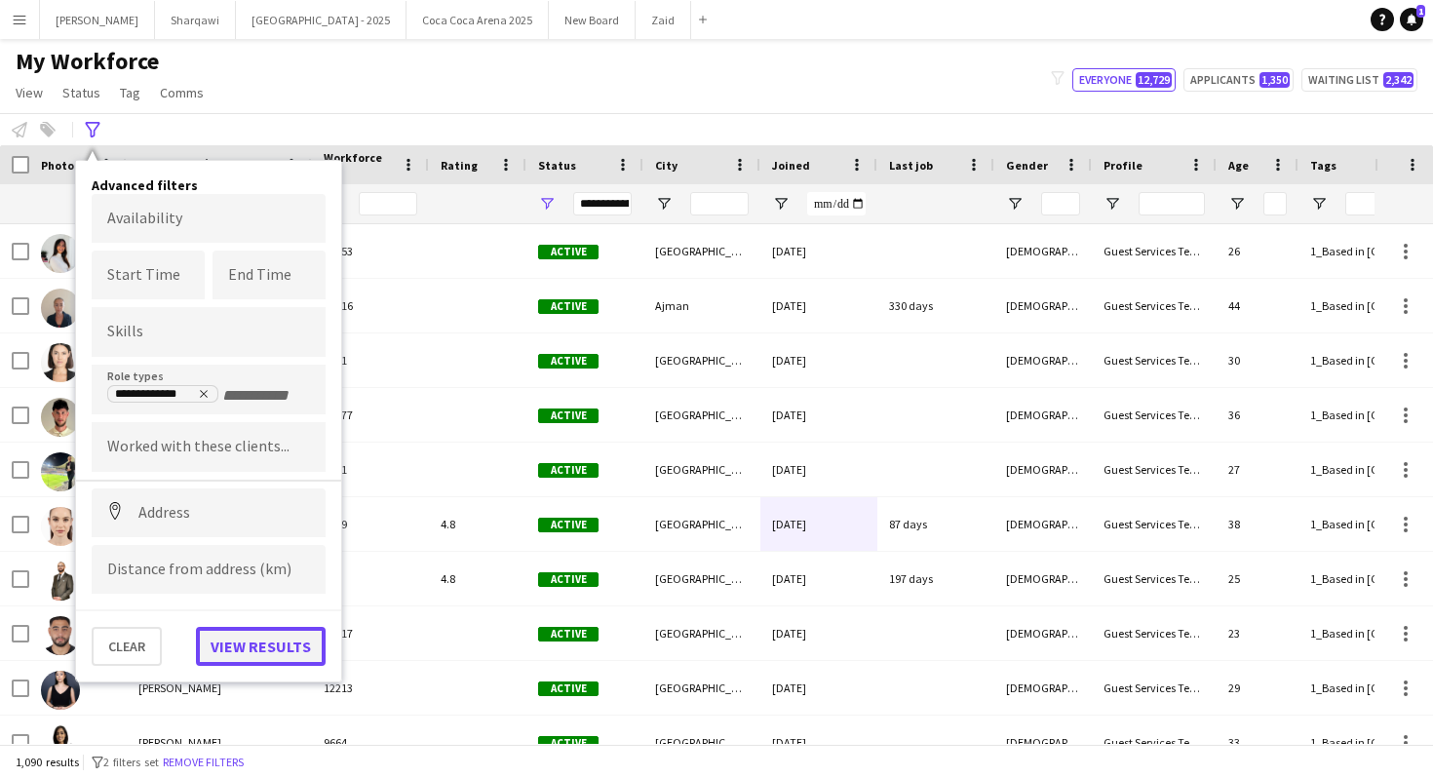
click at [269, 649] on button "View results" at bounding box center [261, 646] width 130 height 39
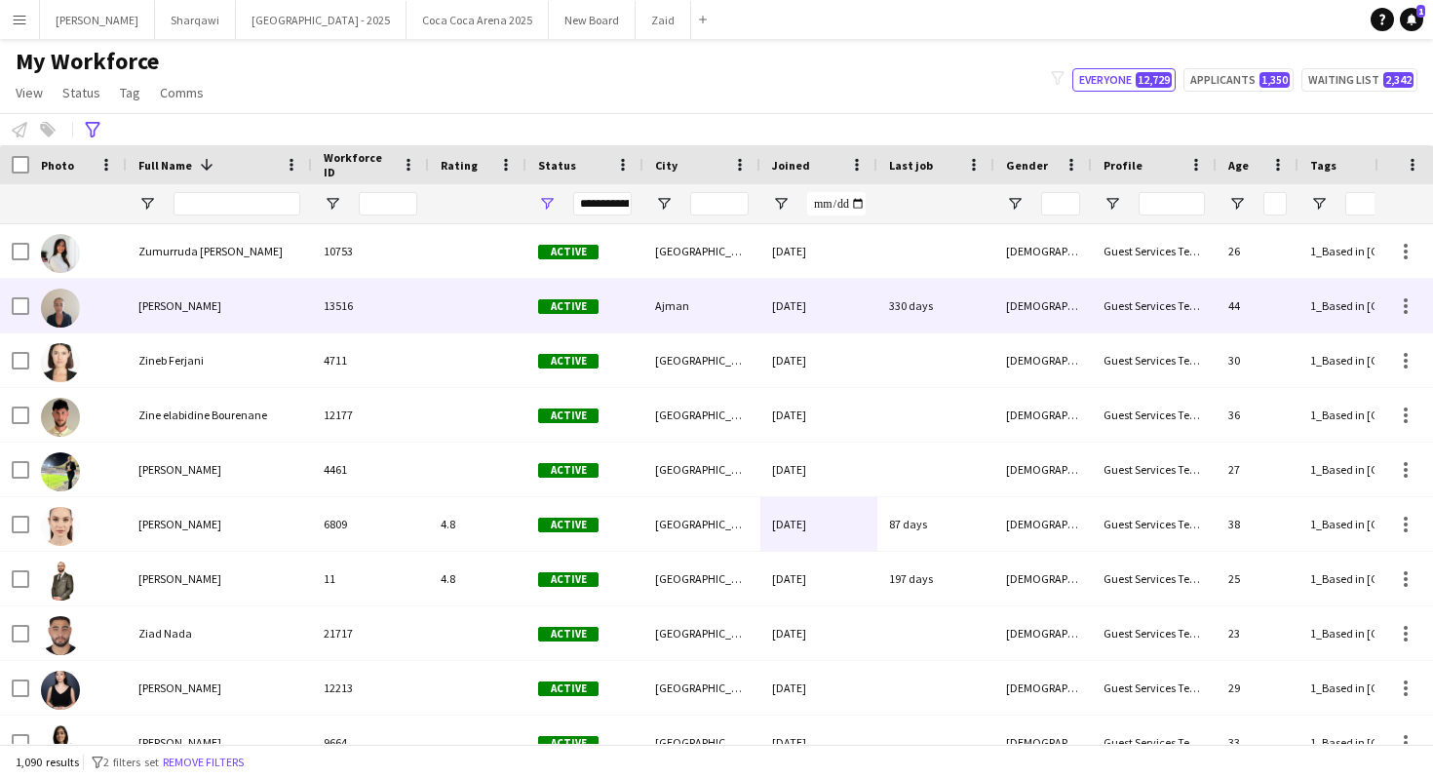
click at [414, 297] on div "13516" at bounding box center [370, 306] width 117 height 54
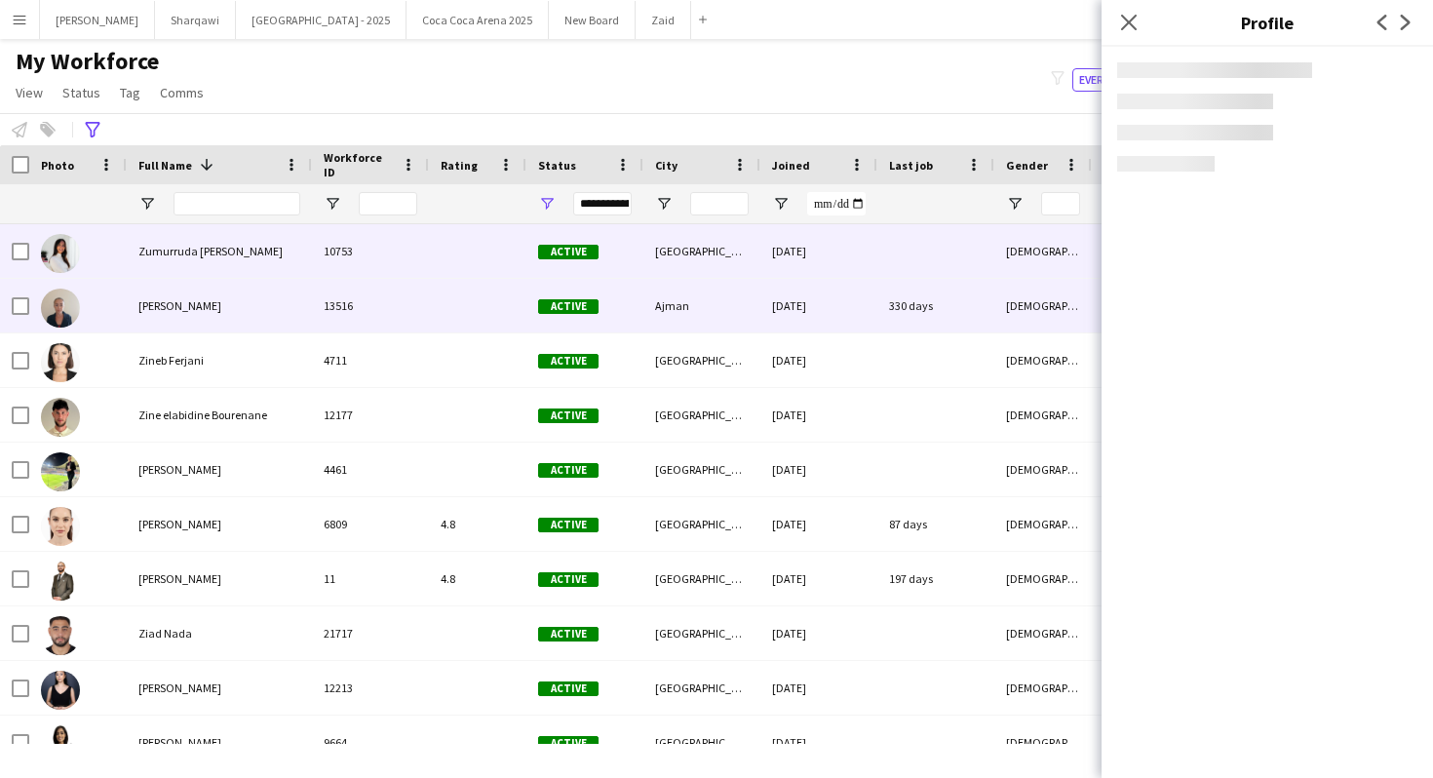
click at [405, 249] on div "10753" at bounding box center [370, 251] width 117 height 54
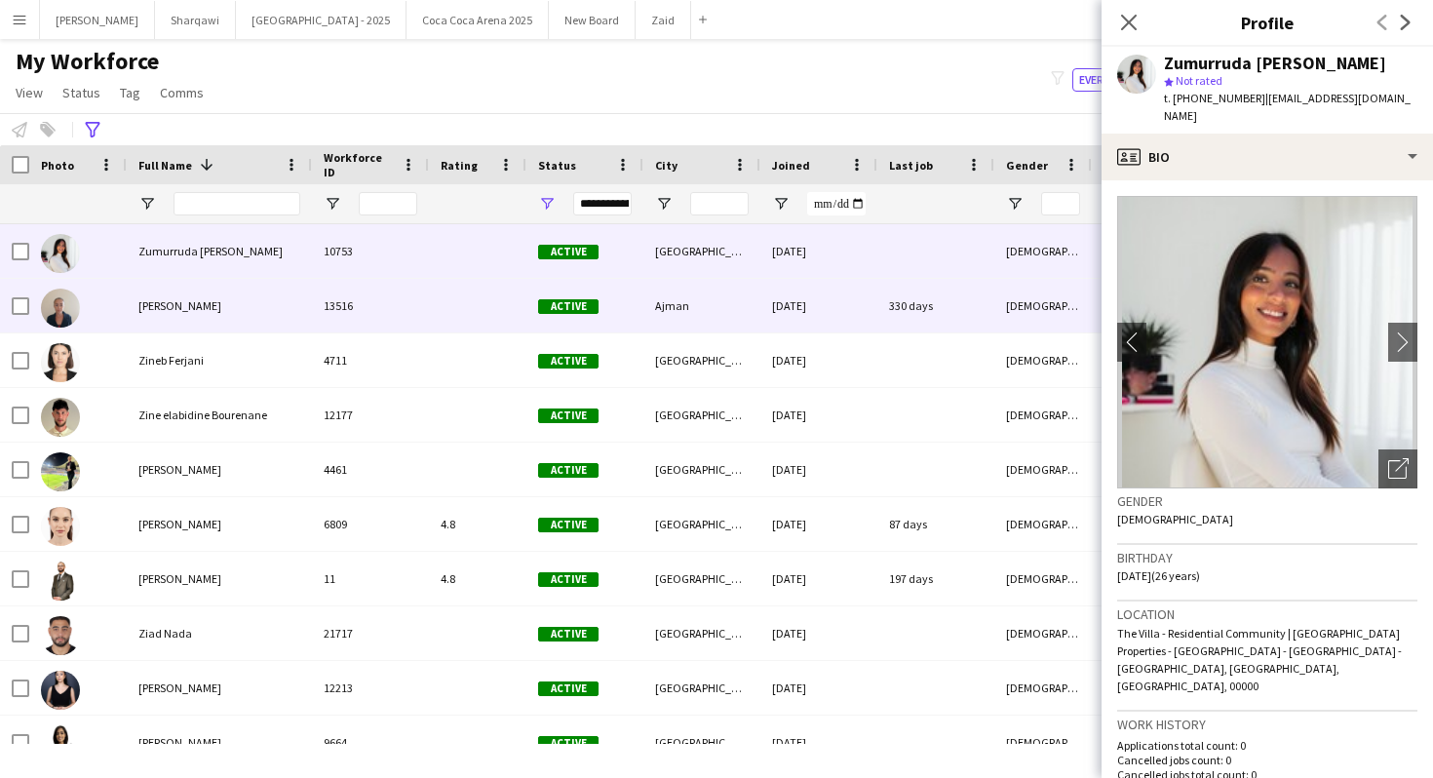
click at [430, 299] on div at bounding box center [477, 306] width 97 height 54
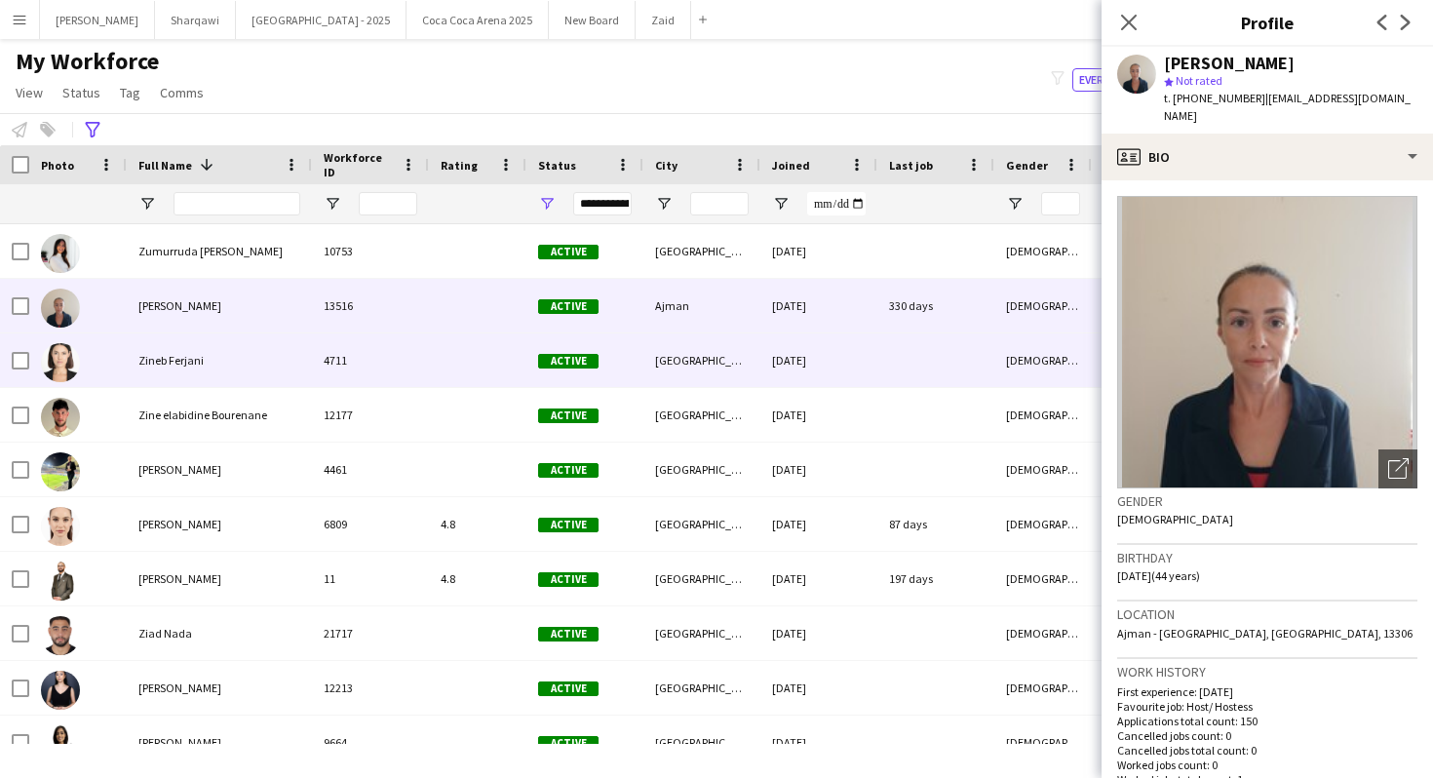
click at [442, 349] on div at bounding box center [477, 360] width 97 height 54
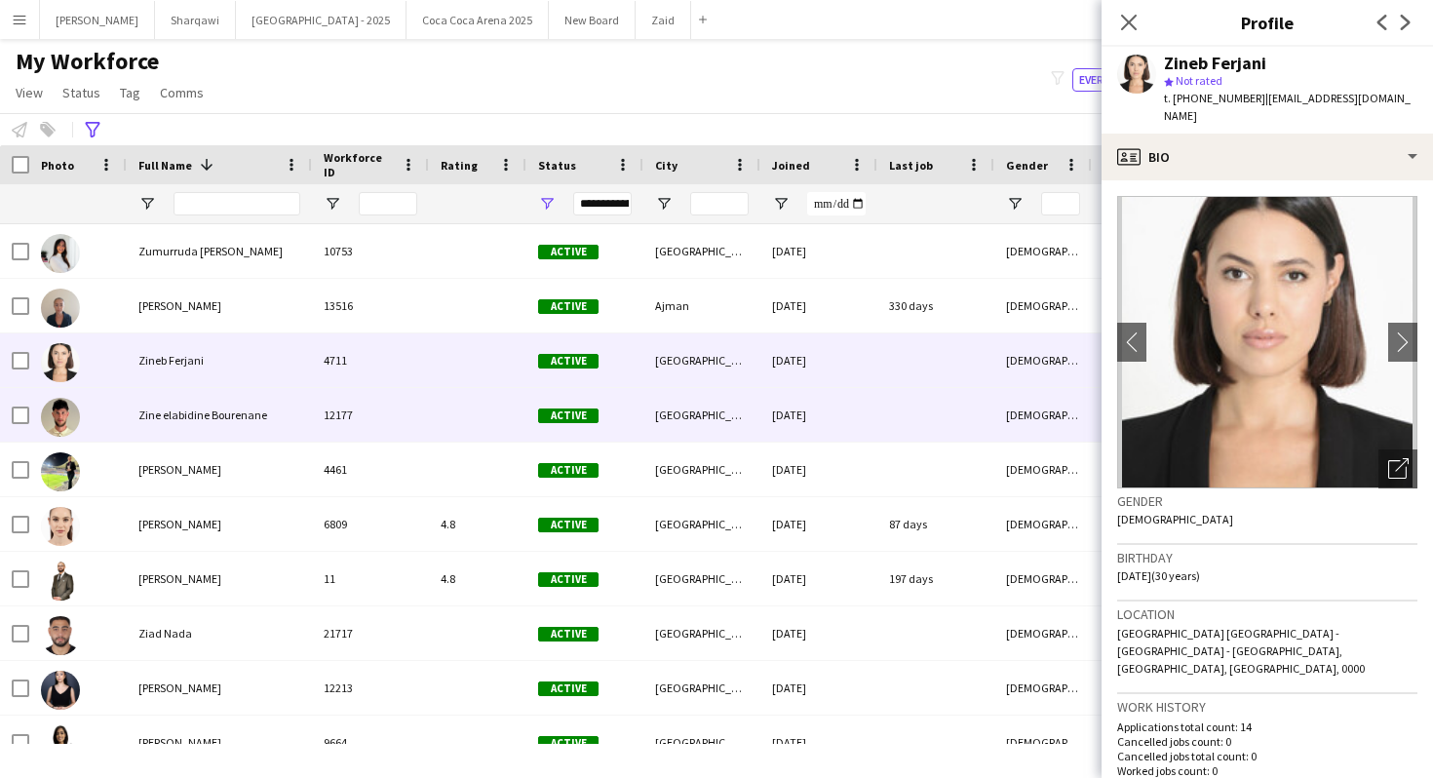
click at [459, 394] on div at bounding box center [477, 415] width 97 height 54
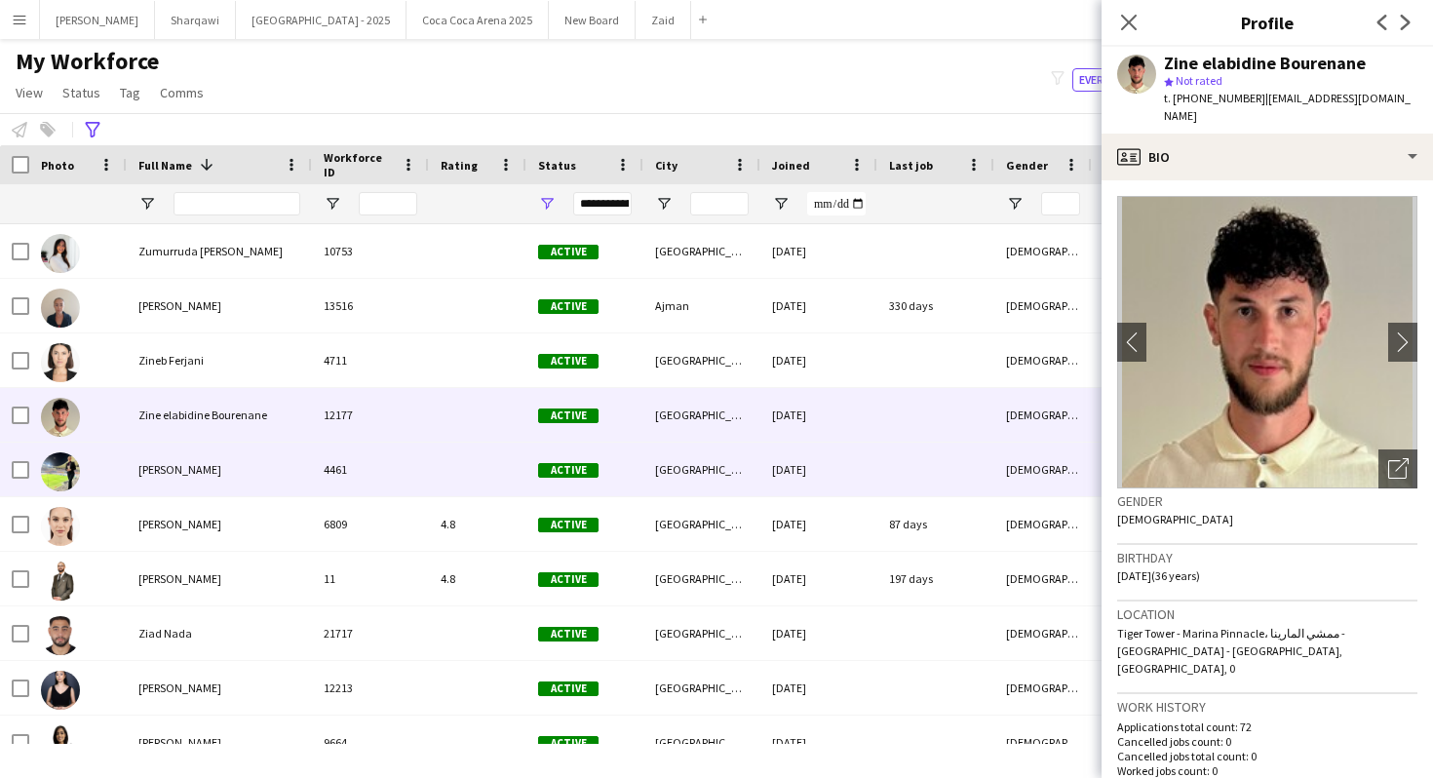
click at [473, 446] on div at bounding box center [477, 469] width 97 height 54
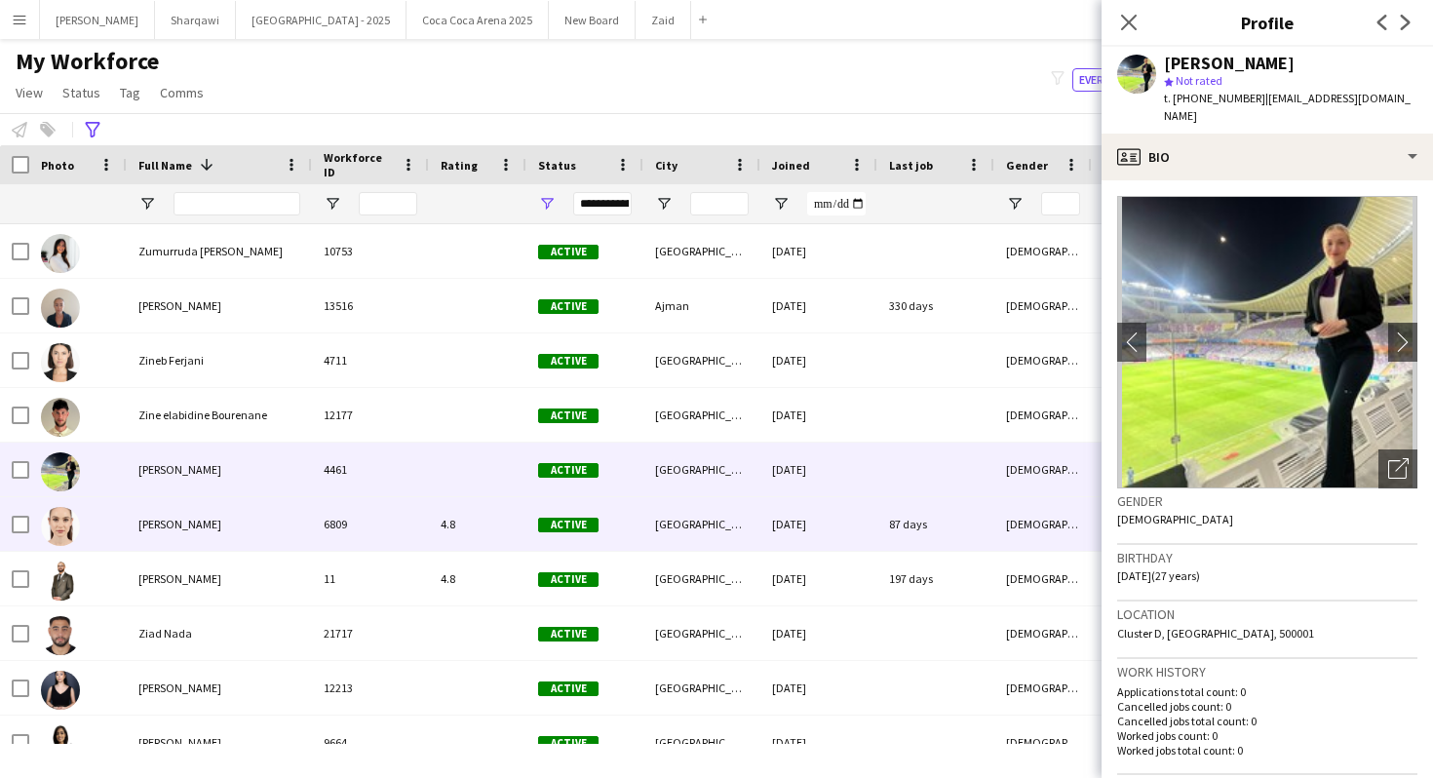
click at [465, 508] on div "4.8" at bounding box center [477, 524] width 97 height 54
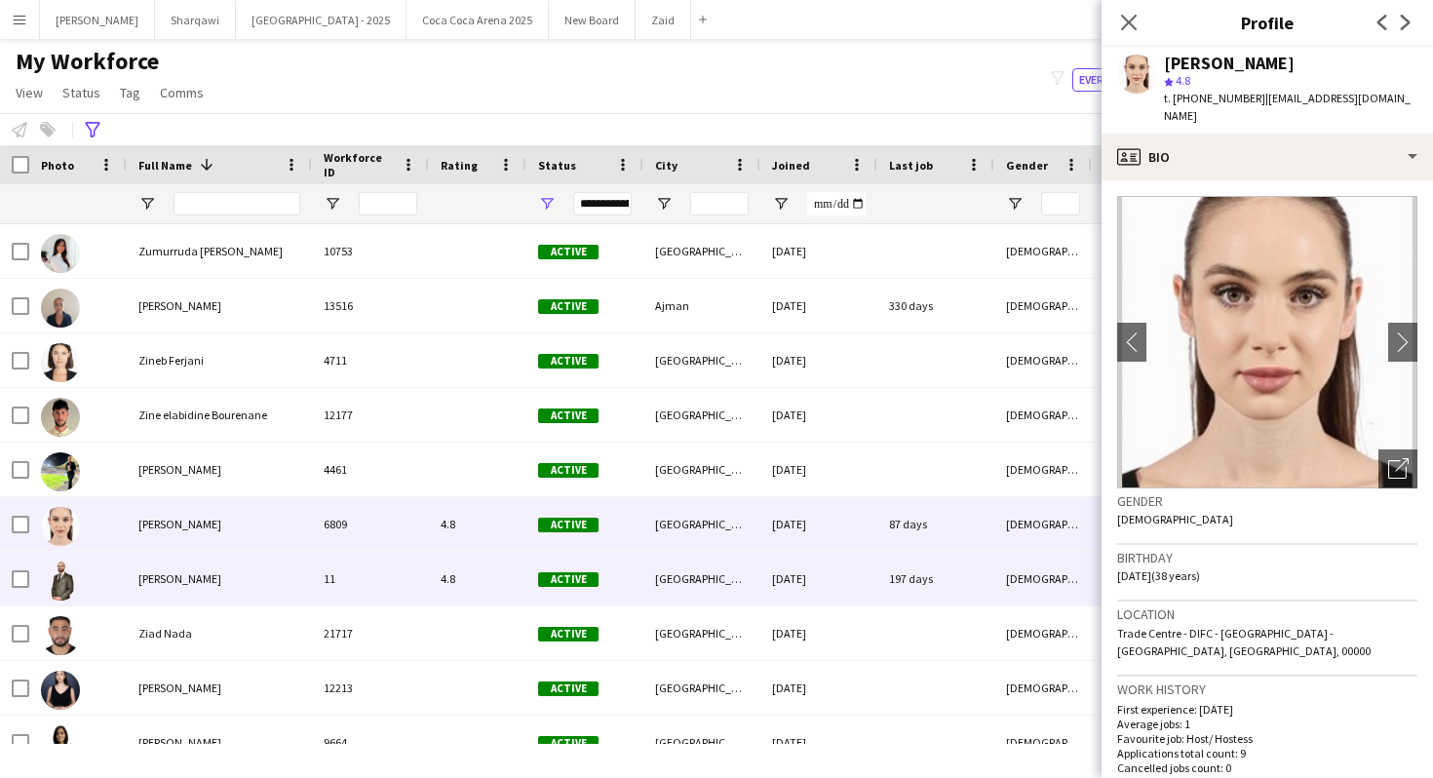
click at [458, 564] on div "4.8" at bounding box center [477, 579] width 97 height 54
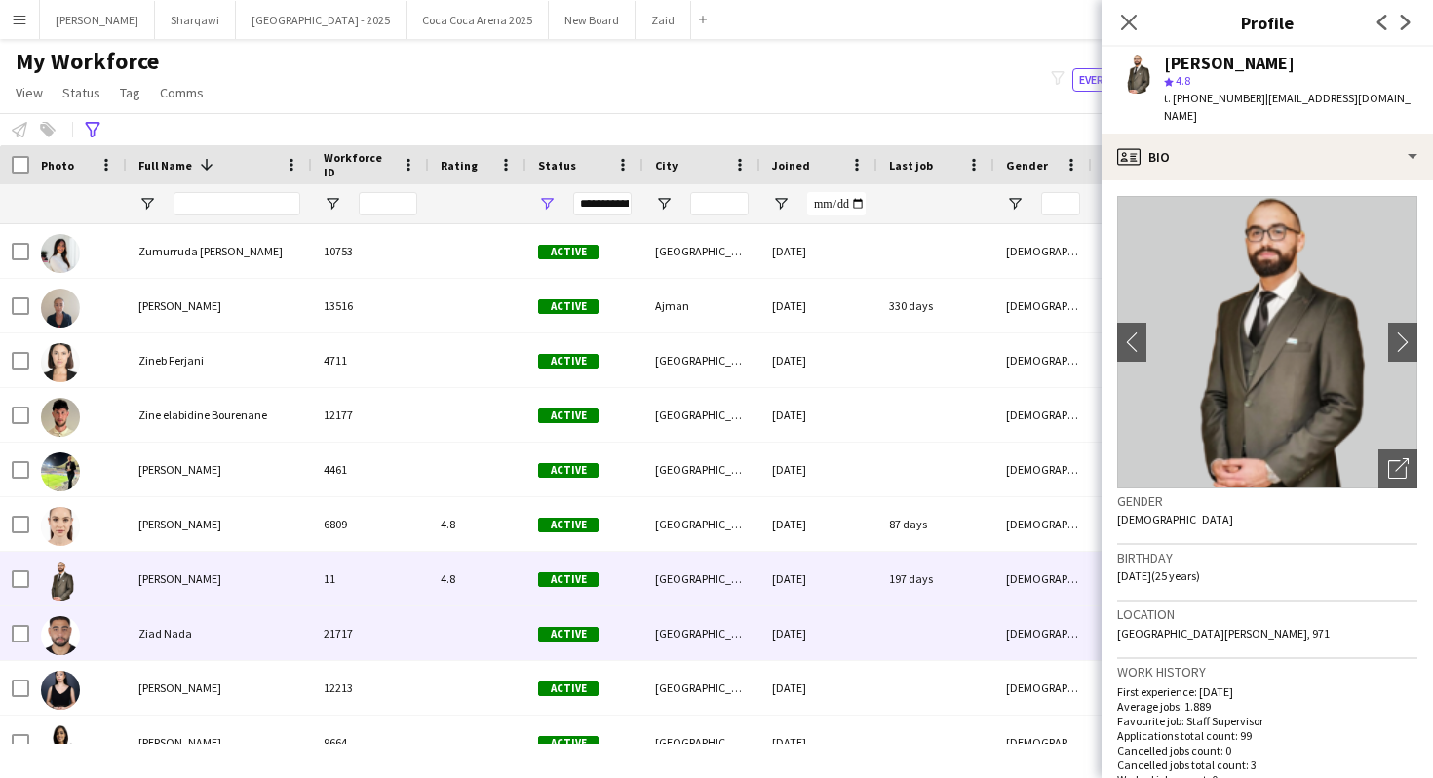
click at [452, 609] on div at bounding box center [477, 633] width 97 height 54
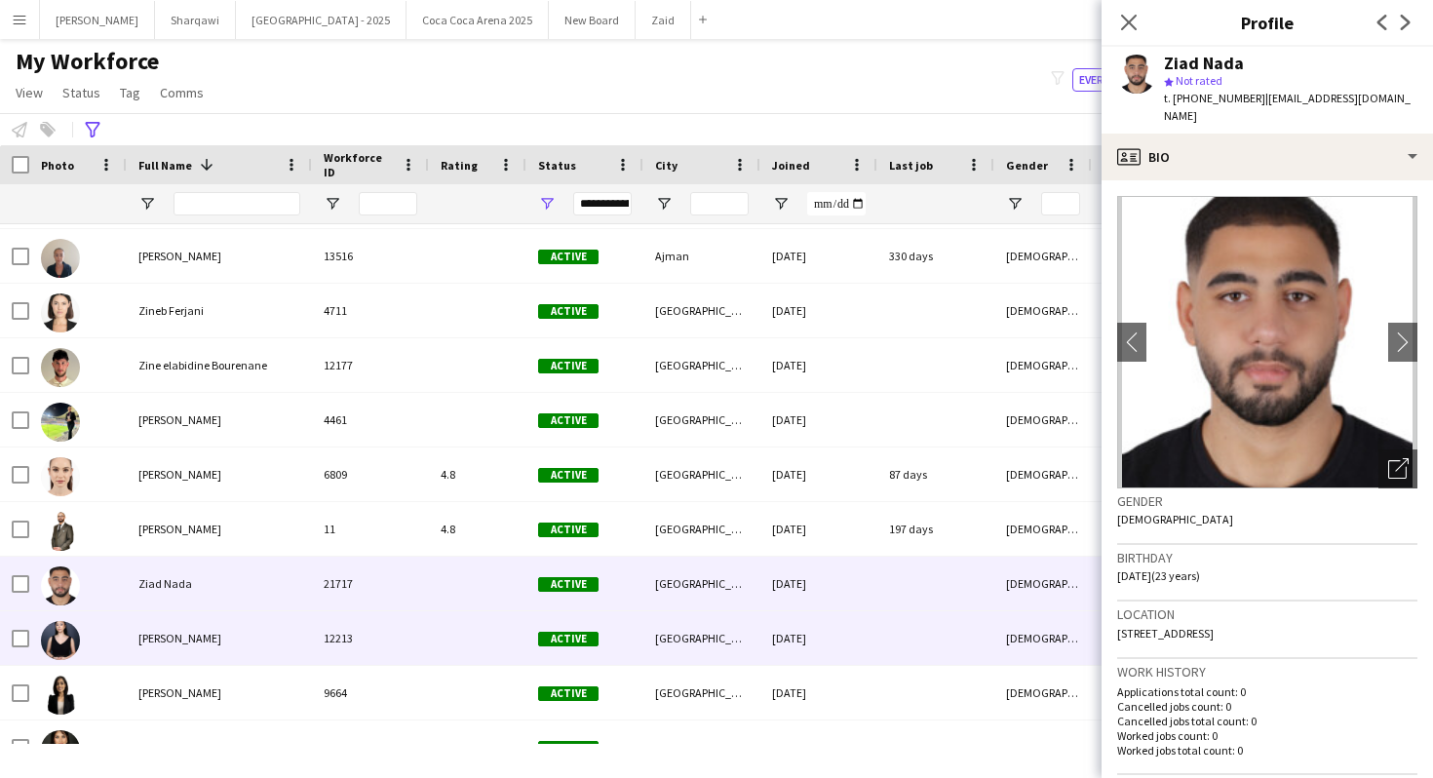
click at [537, 648] on div "Active" at bounding box center [584, 638] width 117 height 54
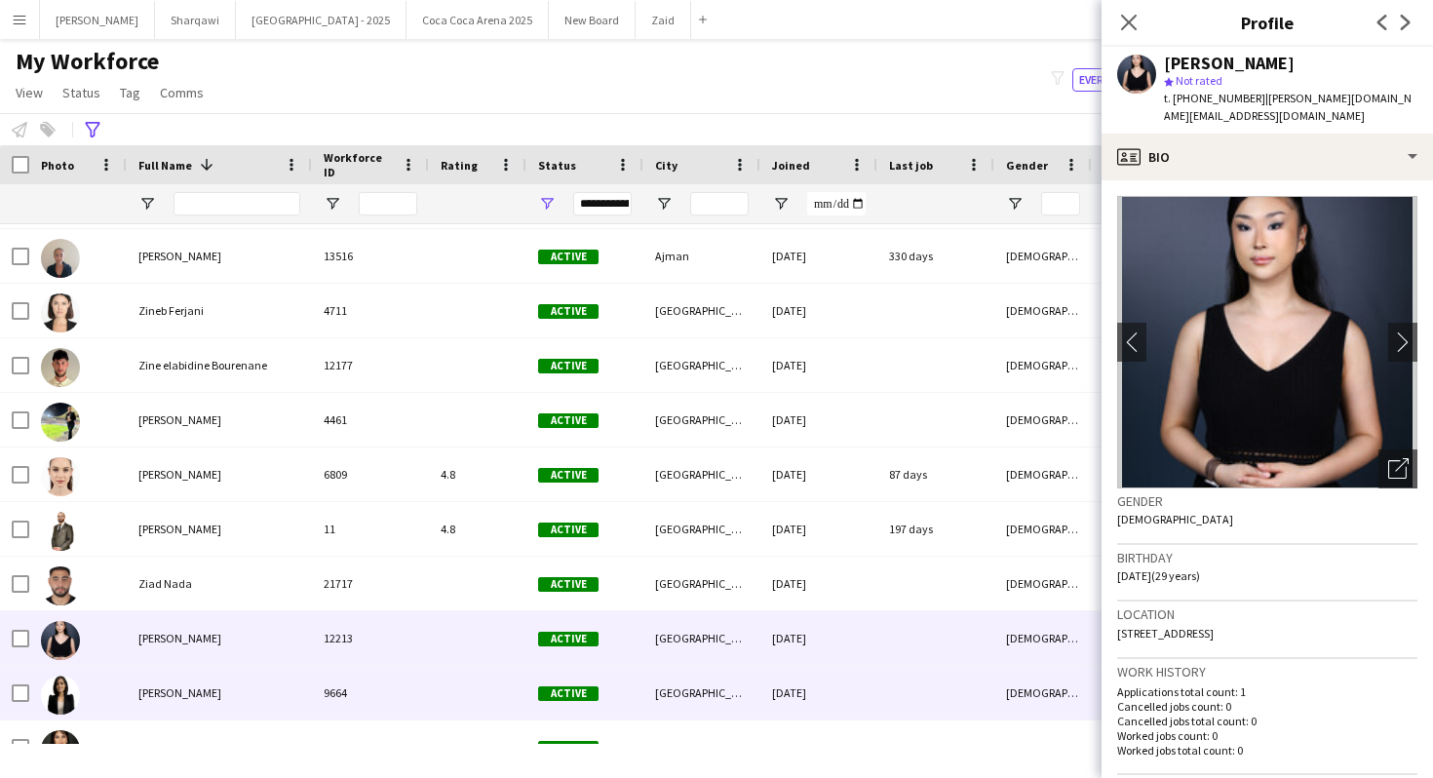
click at [544, 694] on span "Active" at bounding box center [568, 693] width 60 height 15
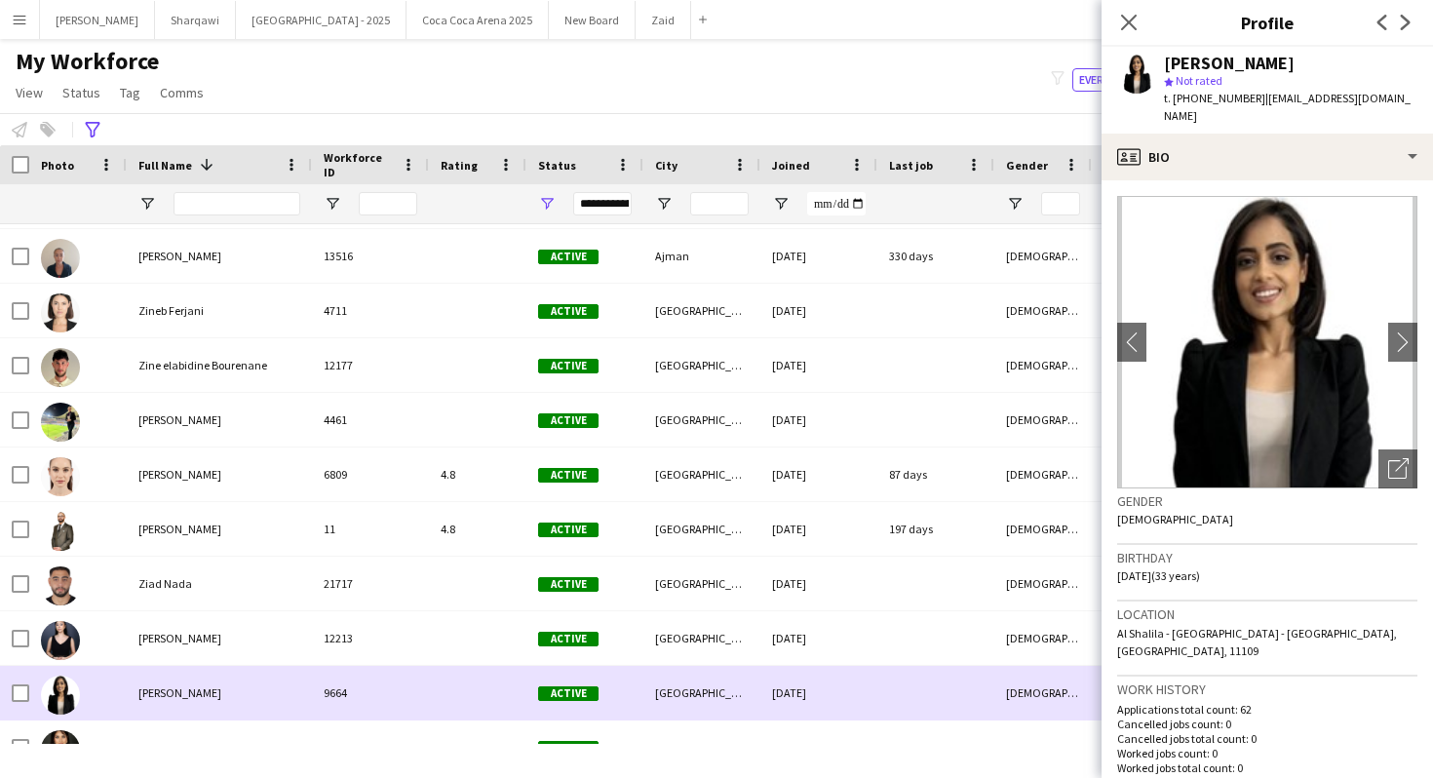
click at [492, 720] on div "[PERSON_NAME] 9664 Active [GEOGRAPHIC_DATA] [DATE] [DEMOGRAPHIC_DATA] Guest Ser…" at bounding box center [805, 693] width 1610 height 55
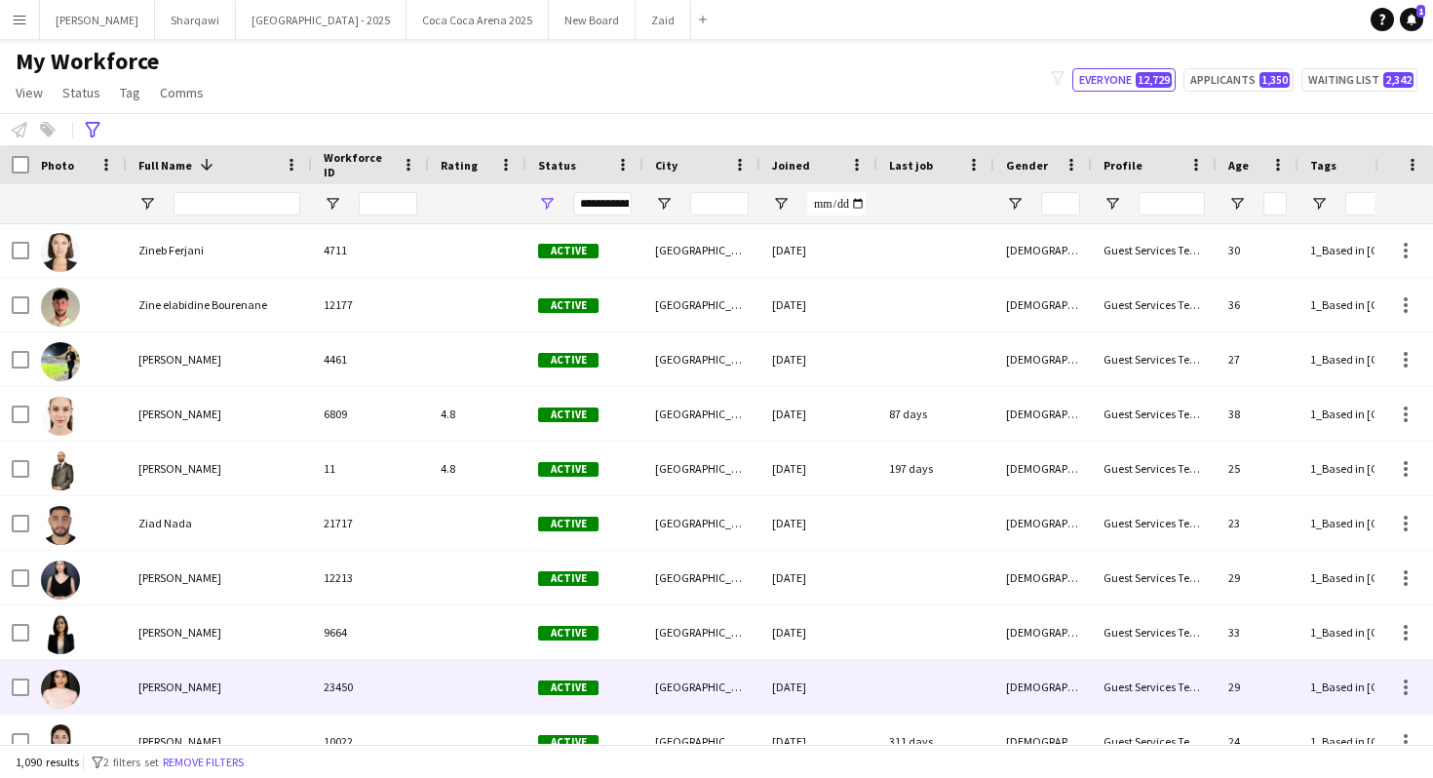
click at [480, 683] on div at bounding box center [477, 687] width 97 height 54
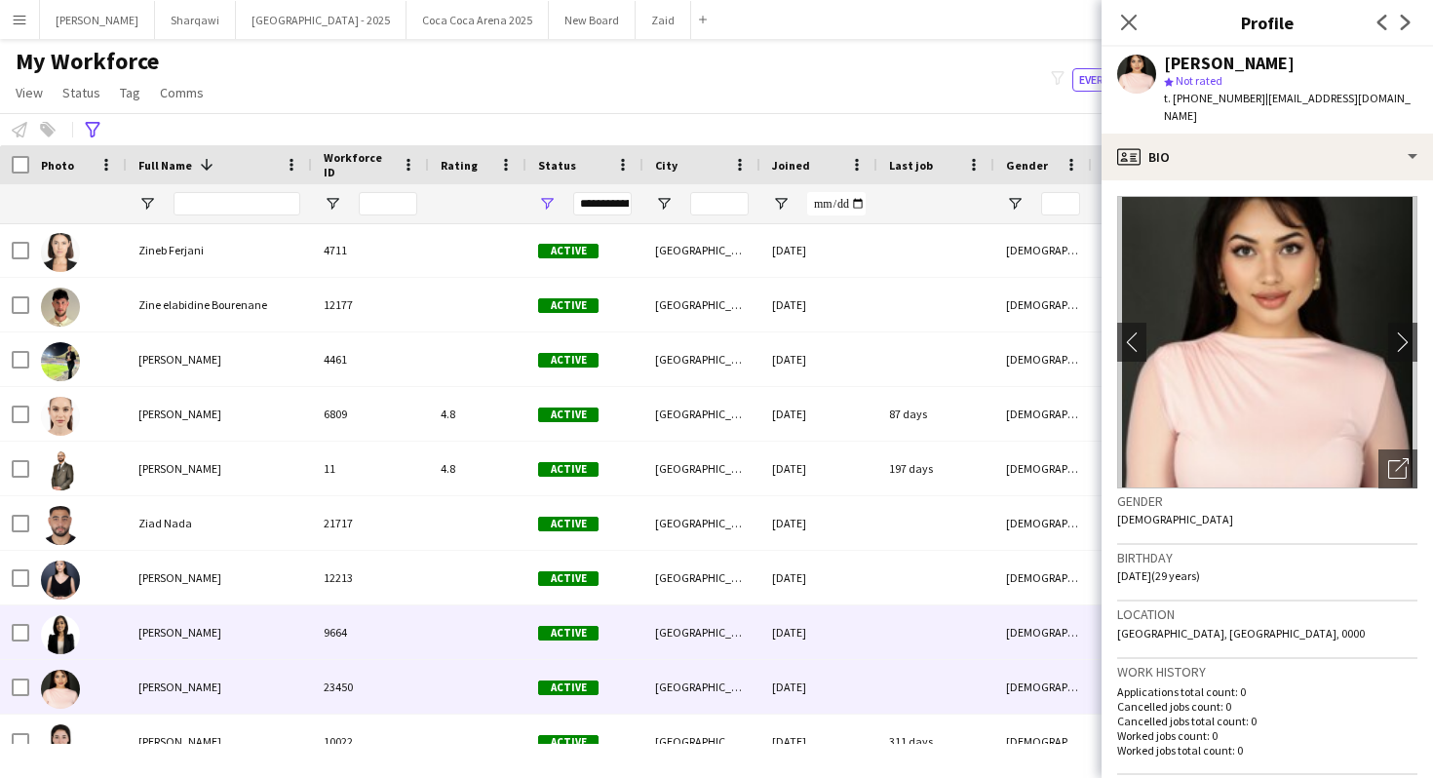
click at [492, 641] on div at bounding box center [477, 632] width 97 height 54
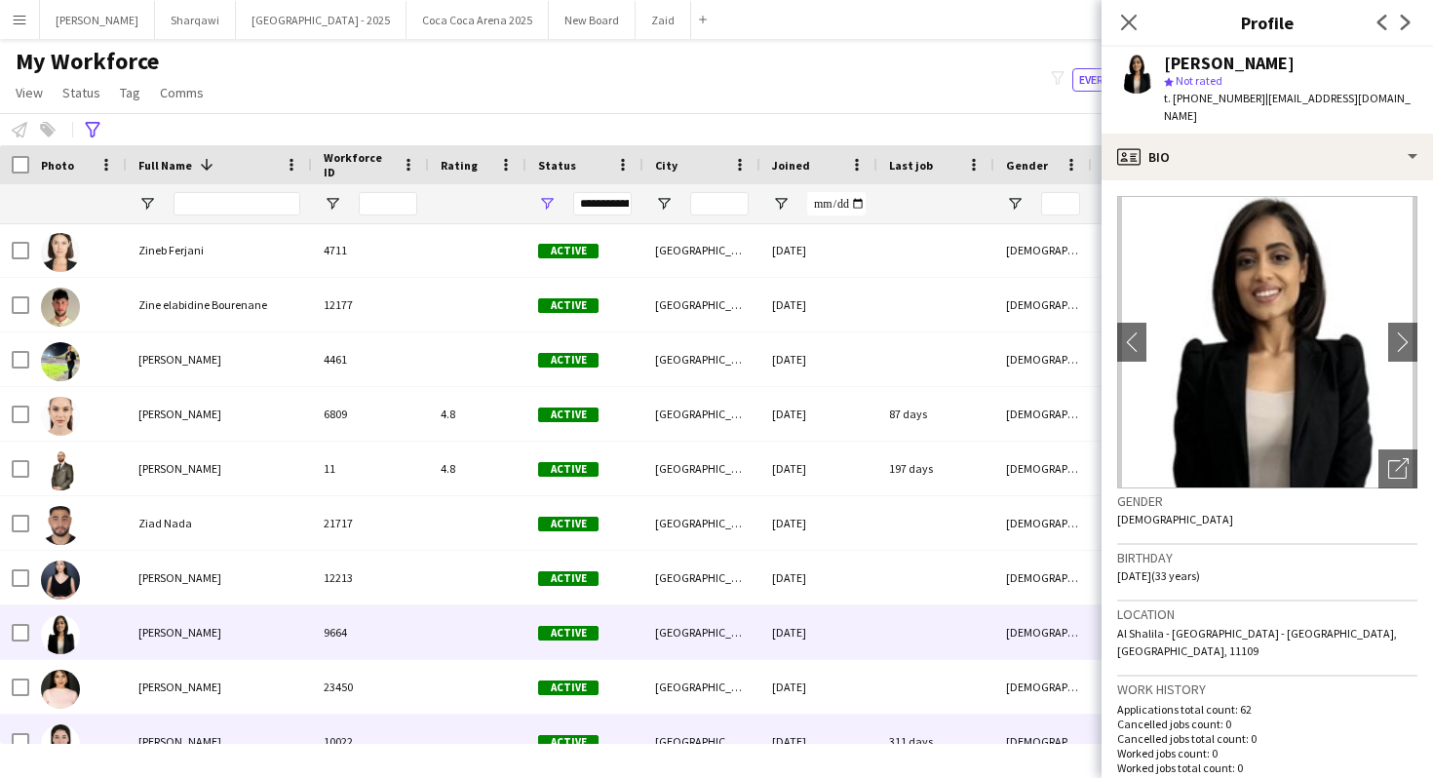
click at [490, 749] on main "My Workforce View Views Default view New view Update view Delete view Edit name…" at bounding box center [716, 395] width 1433 height 712
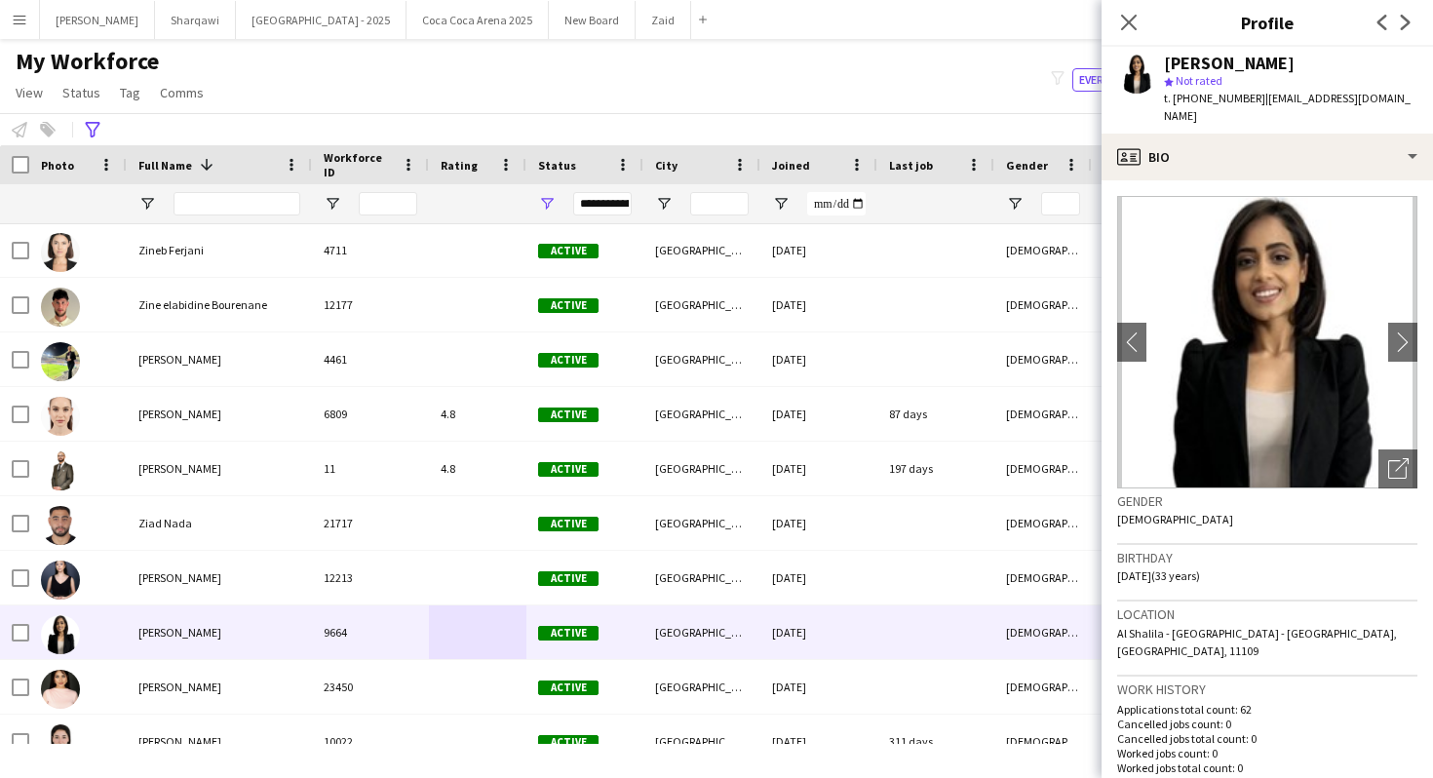
click at [474, 714] on div at bounding box center [477, 741] width 97 height 54
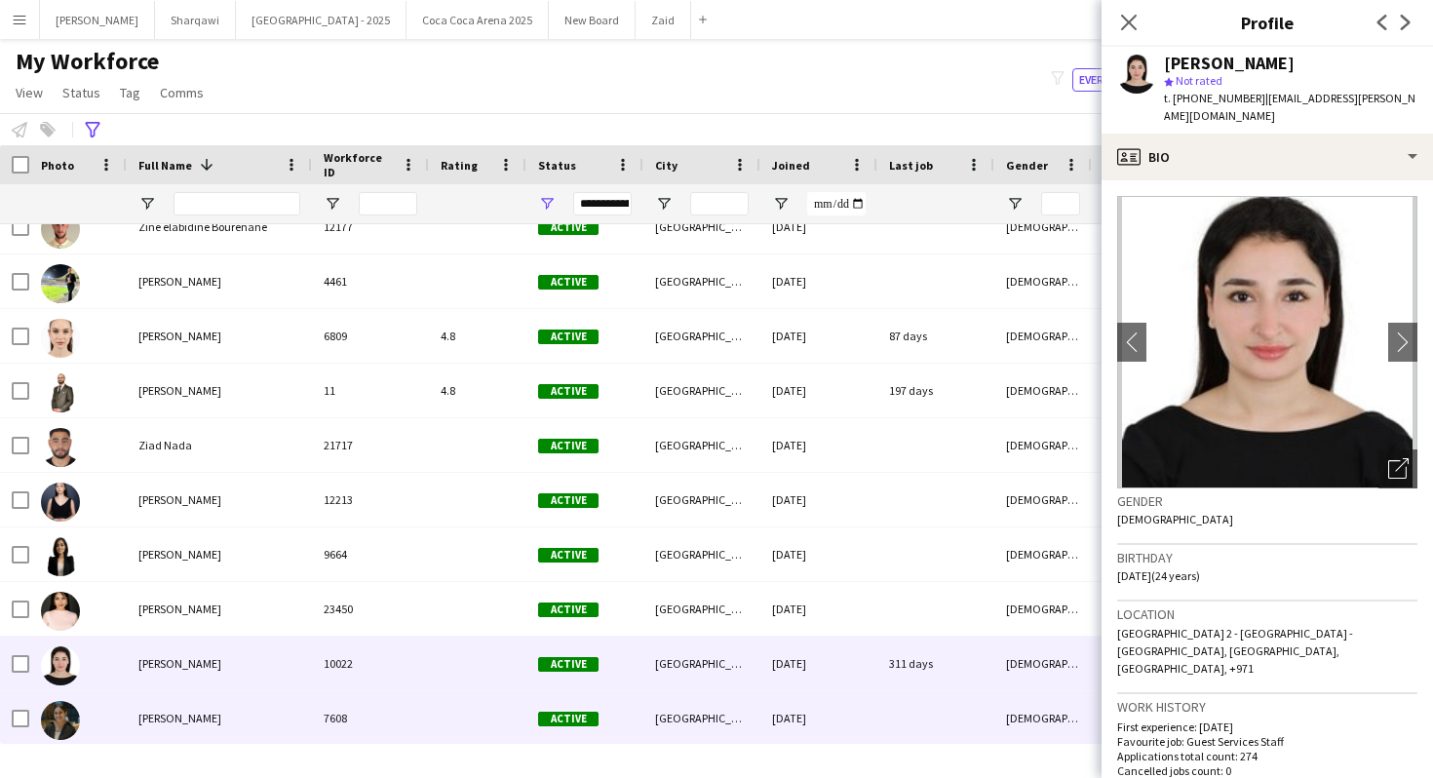
click at [474, 714] on div at bounding box center [477, 718] width 97 height 54
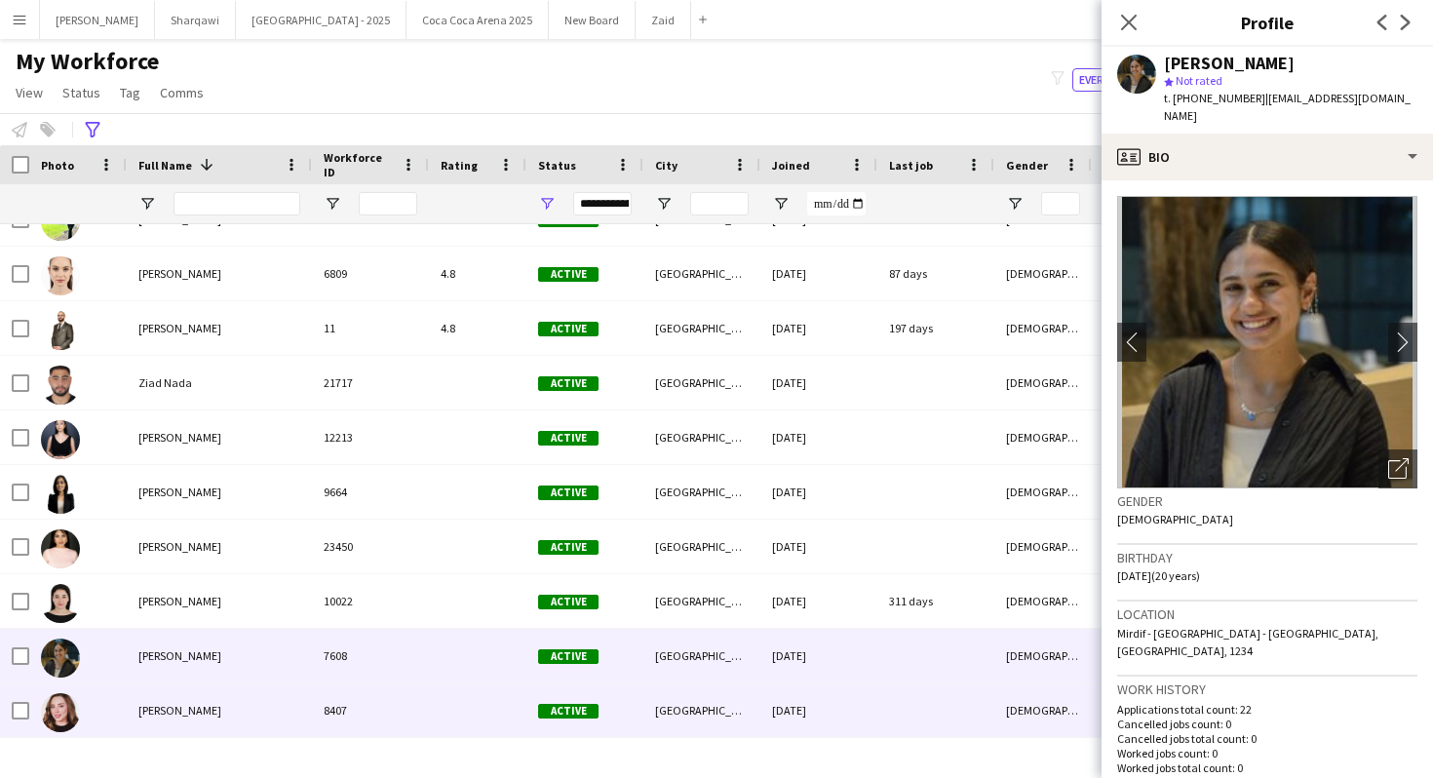
scroll to position [262, 0]
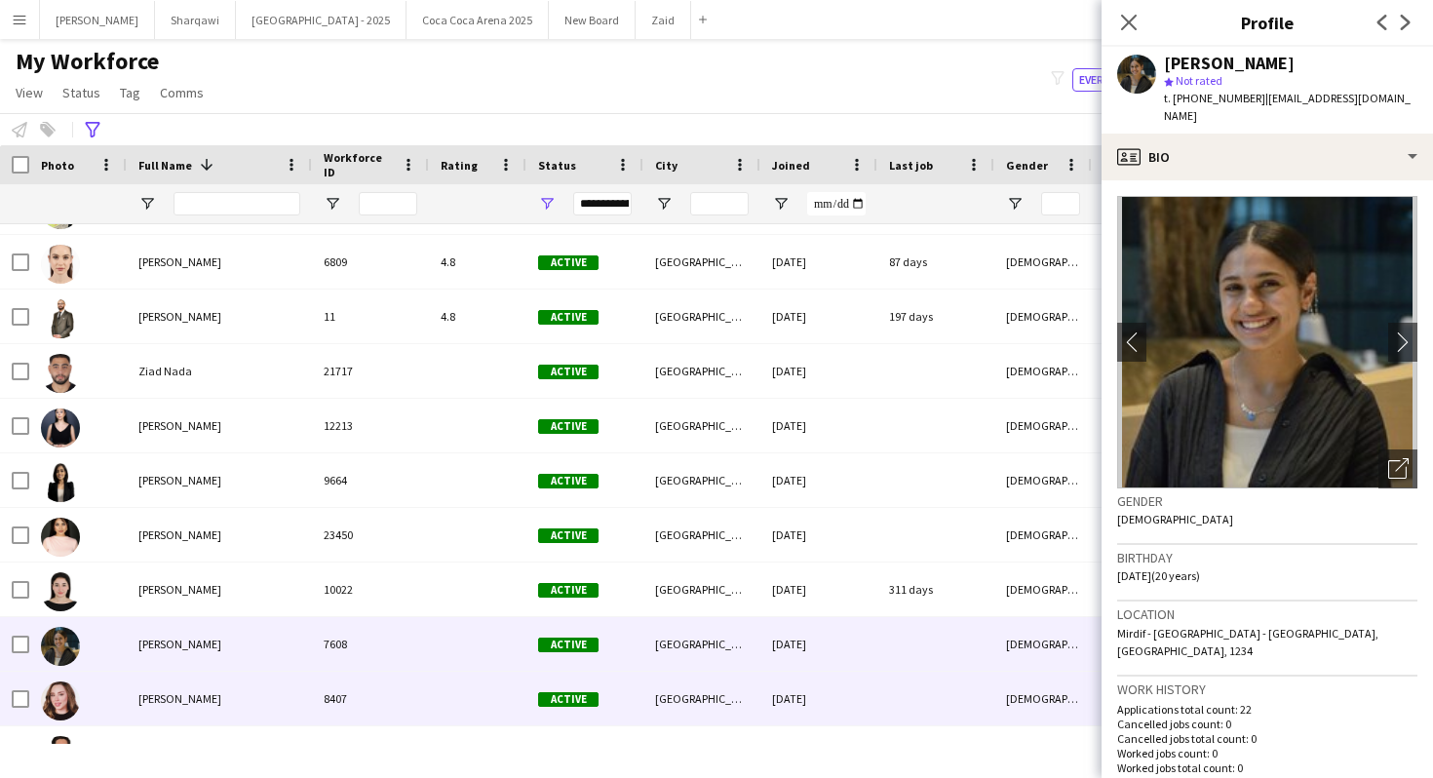
click at [474, 714] on div at bounding box center [477, 699] width 97 height 54
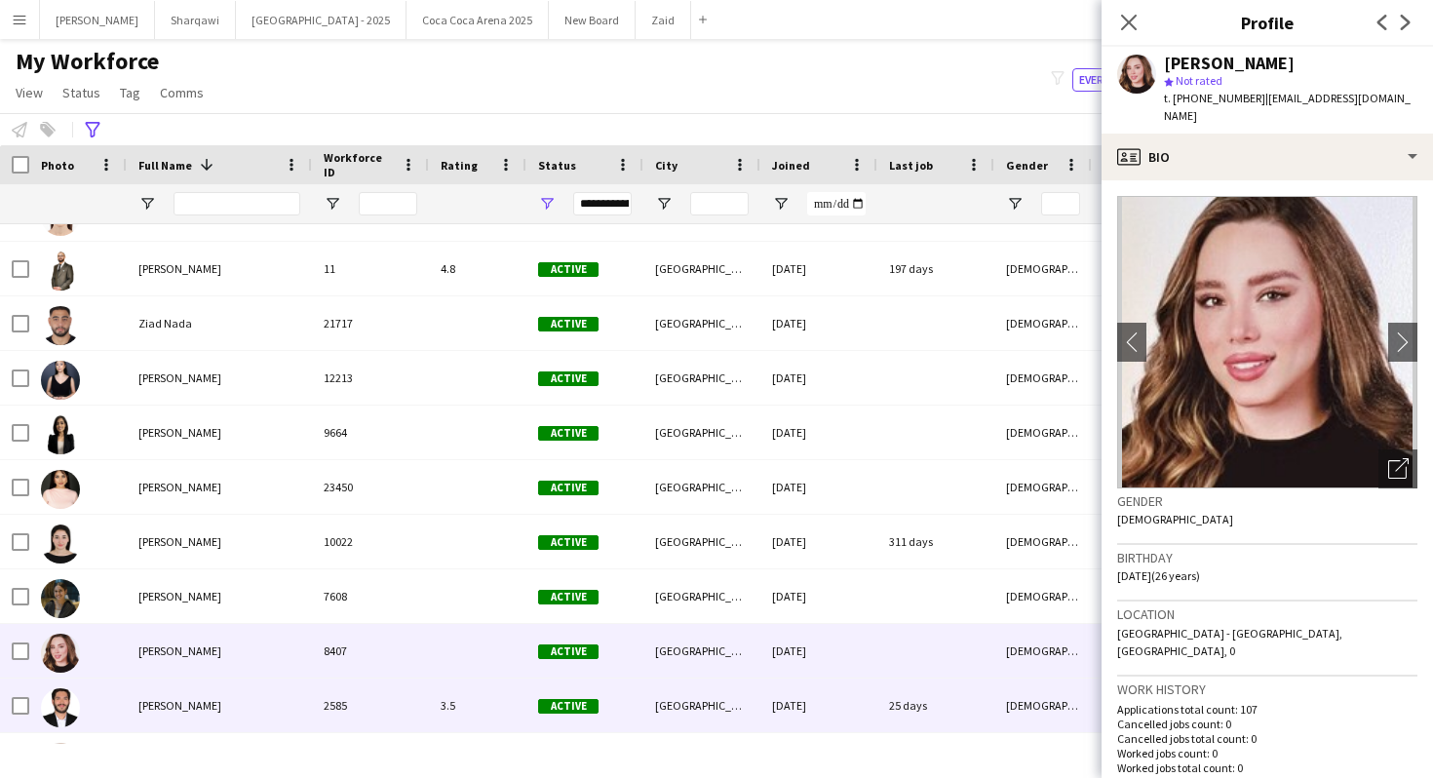
scroll to position [313, 0]
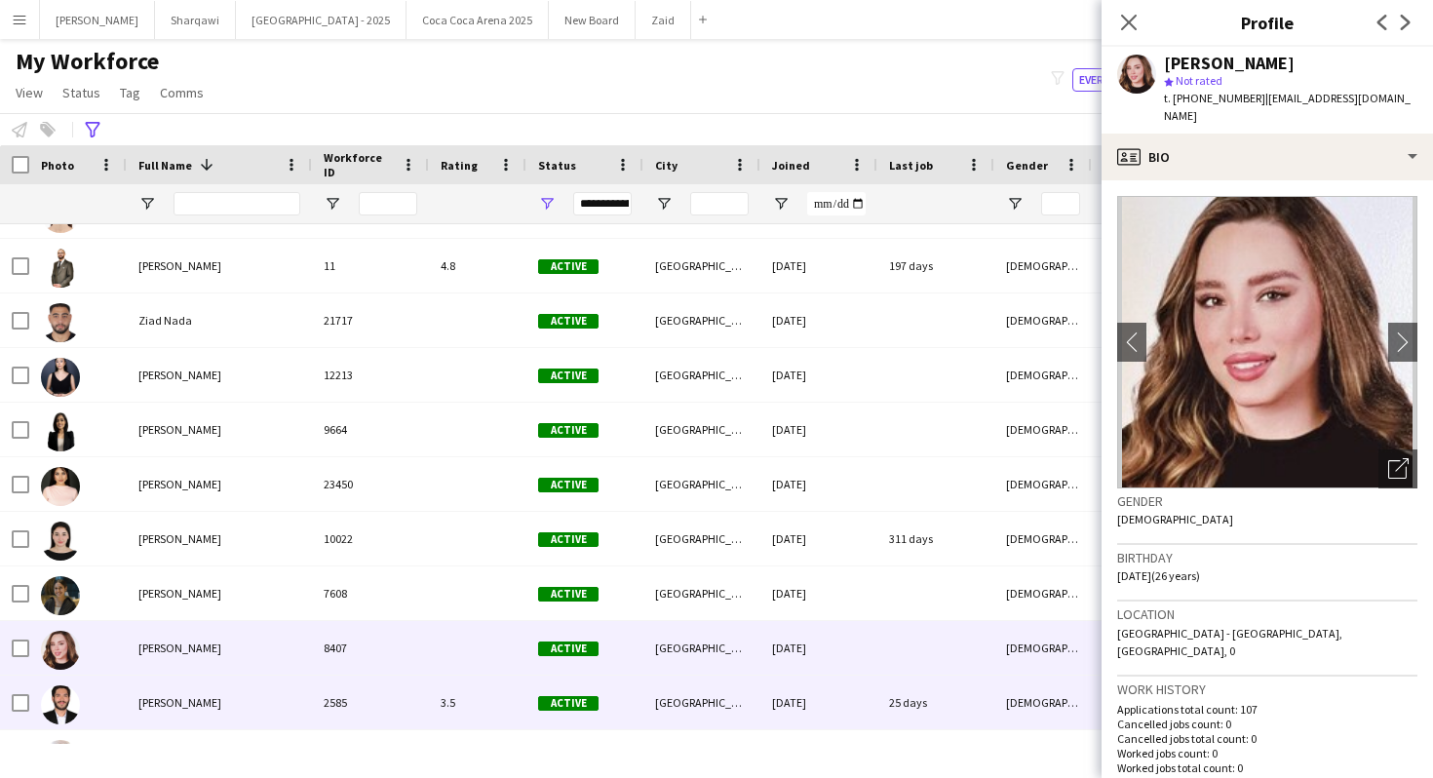
click at [471, 713] on div "3.5" at bounding box center [477, 702] width 97 height 54
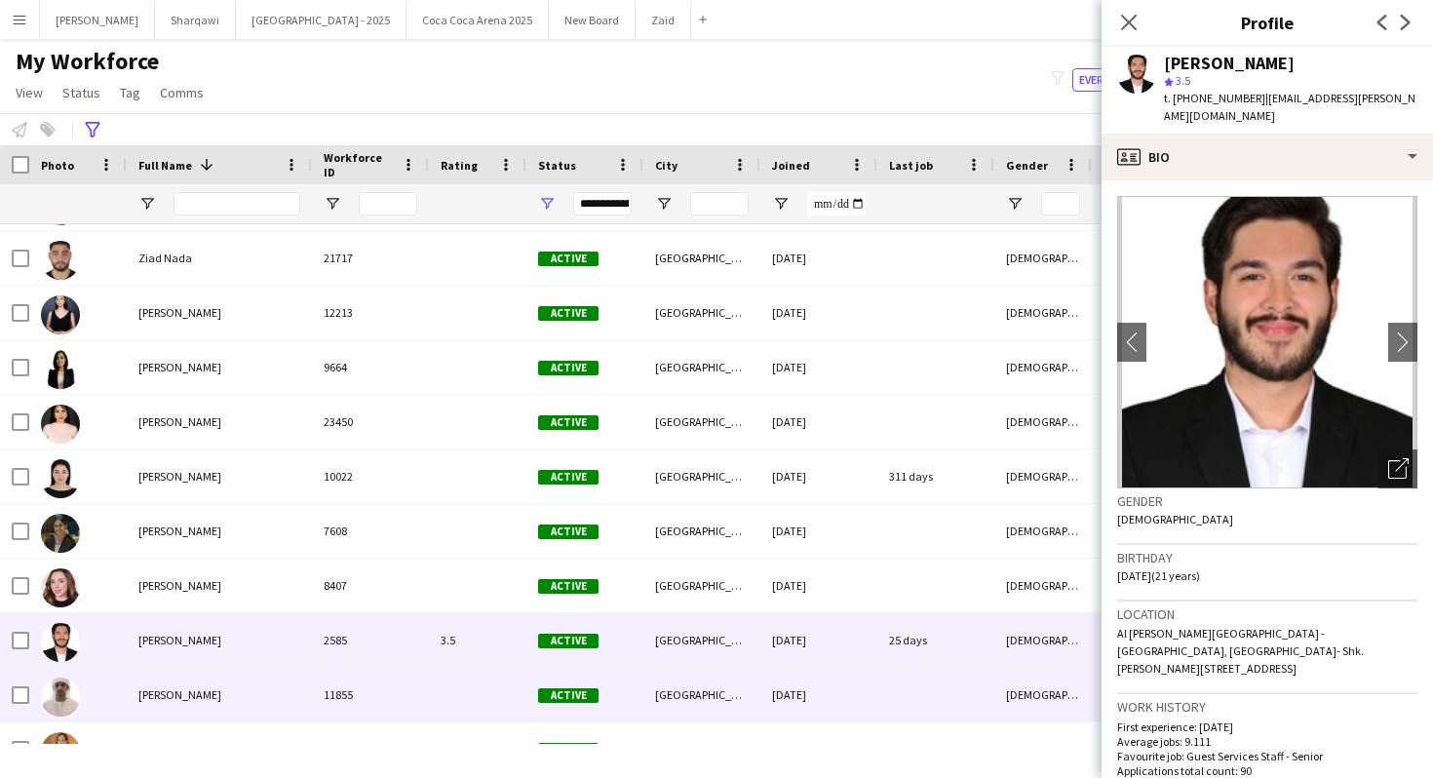
scroll to position [373, 0]
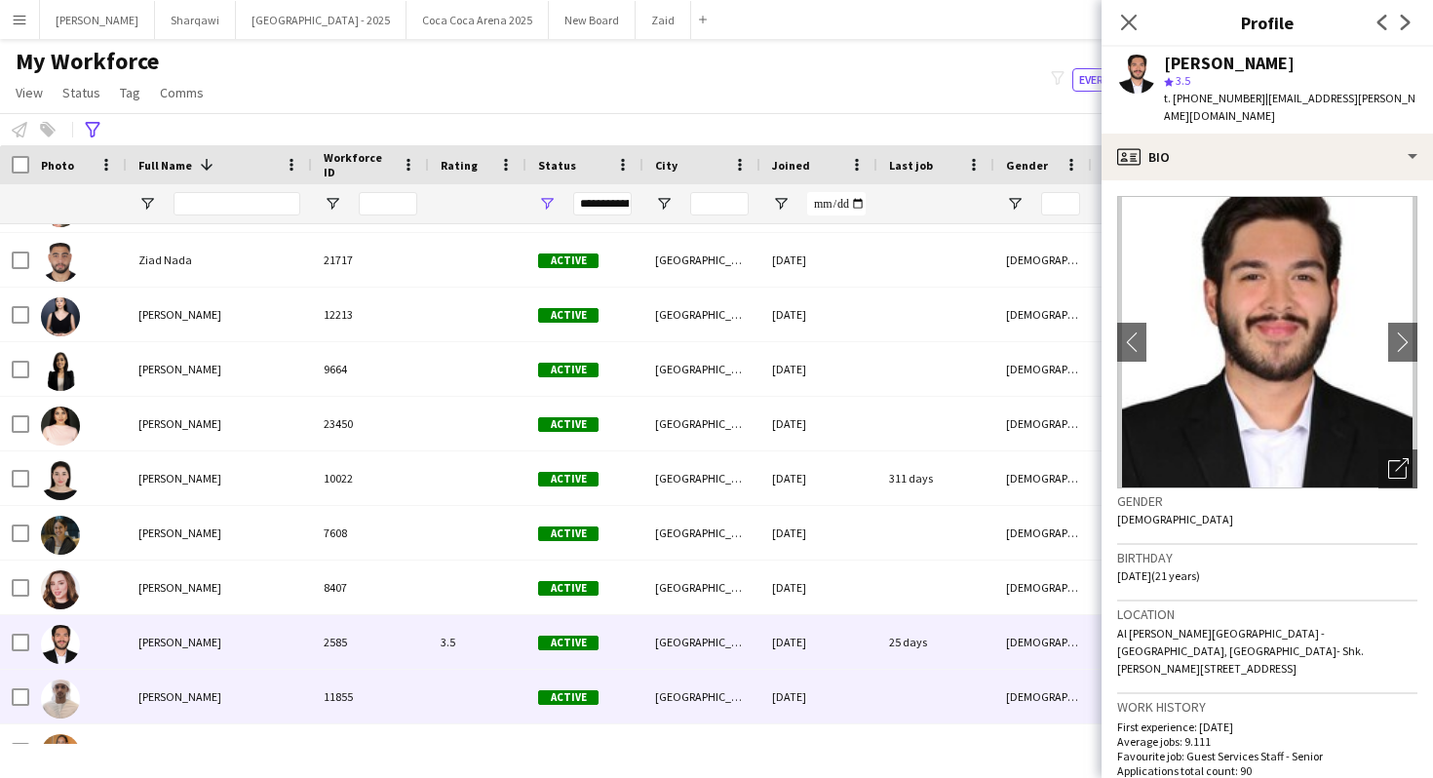
click at [470, 712] on div at bounding box center [477, 697] width 97 height 54
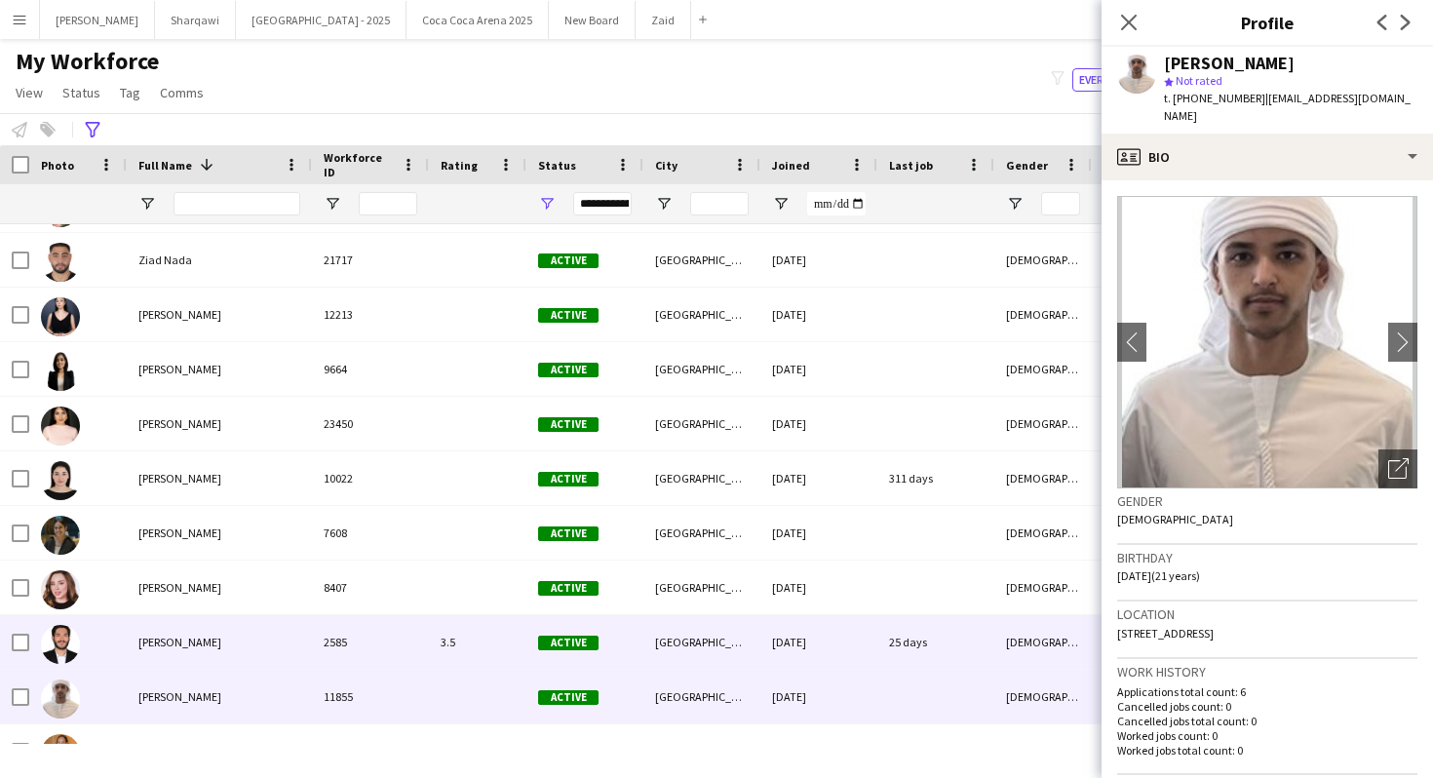
click at [451, 667] on div "3.5" at bounding box center [477, 642] width 97 height 54
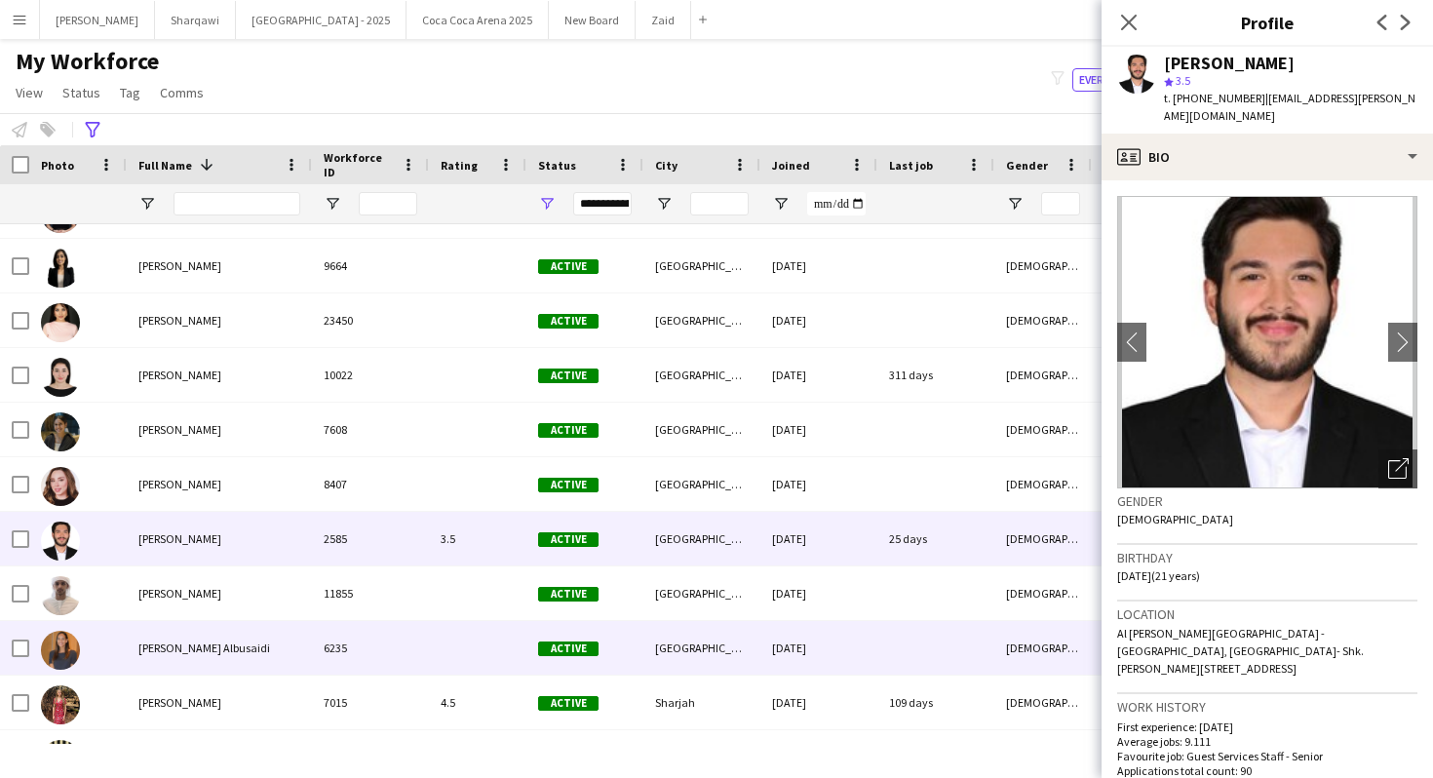
click at [450, 667] on div at bounding box center [477, 648] width 97 height 54
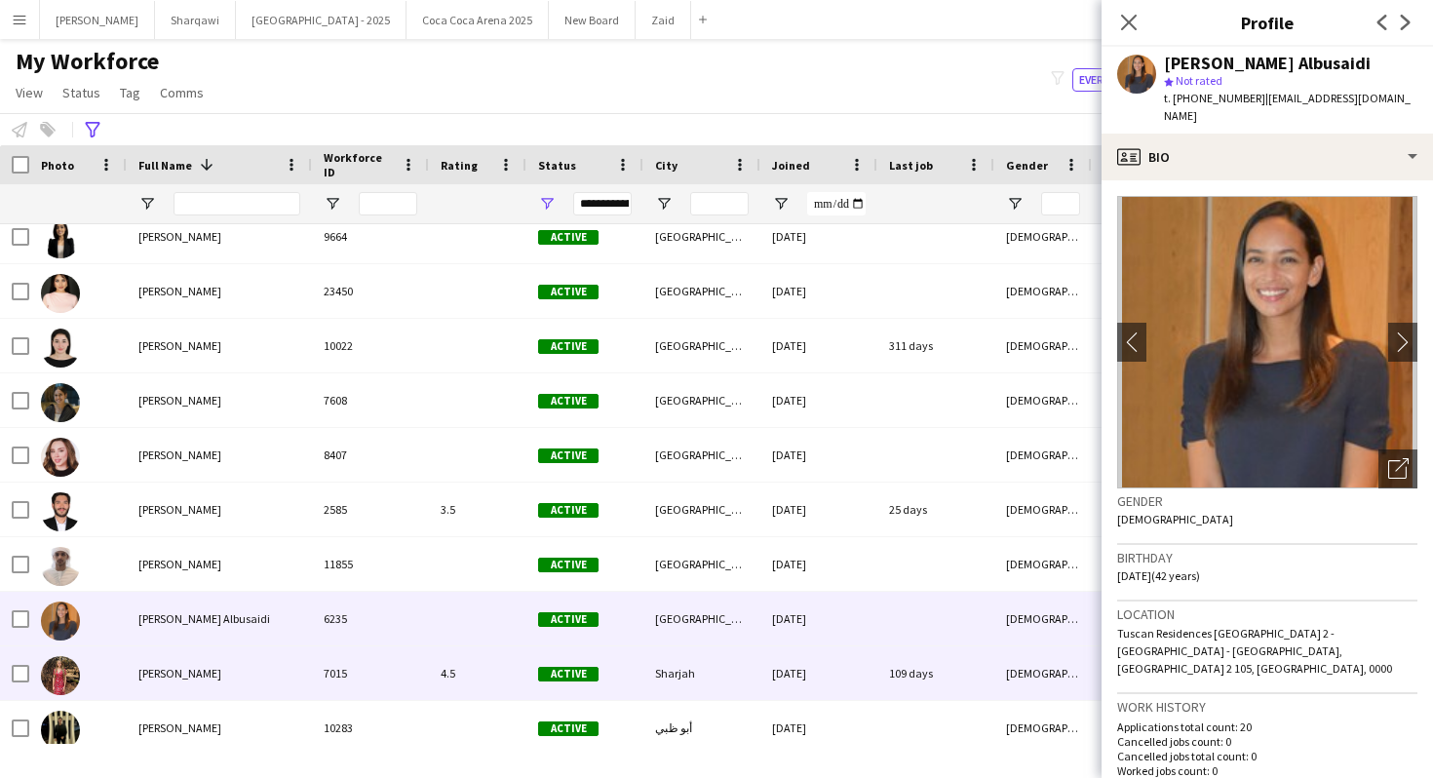
click at [450, 667] on div "4.5" at bounding box center [477, 673] width 97 height 54
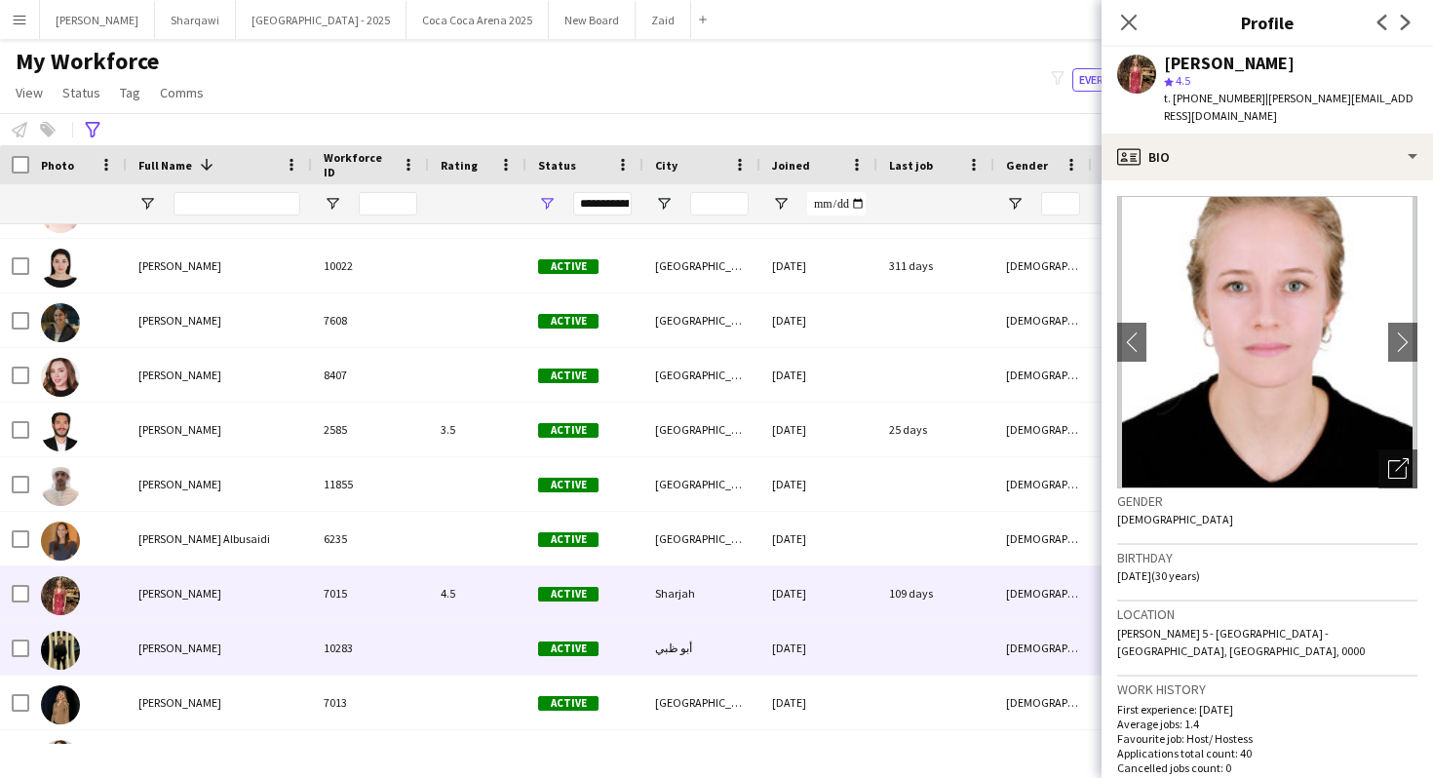
click at [450, 667] on div at bounding box center [477, 648] width 97 height 54
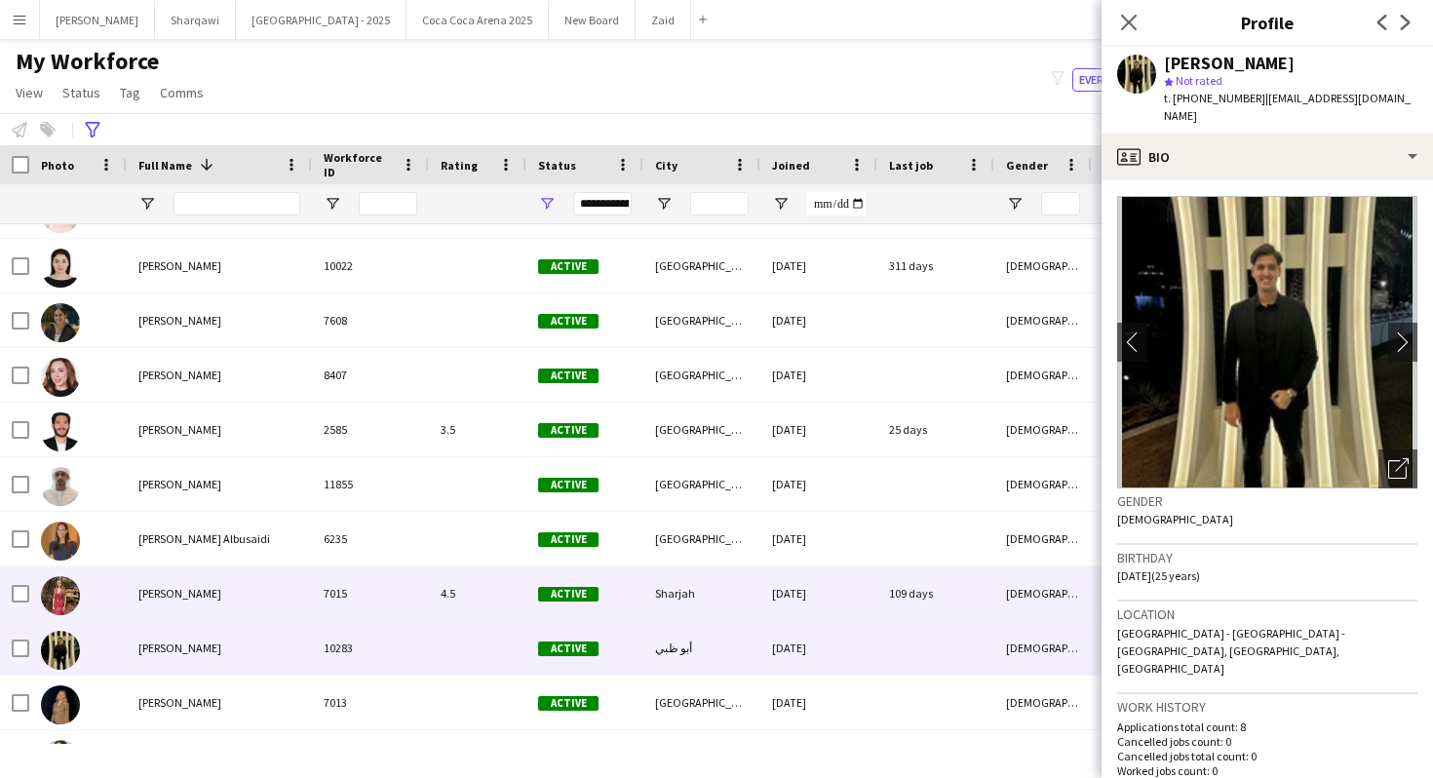
click at [424, 617] on div "7015" at bounding box center [370, 593] width 117 height 54
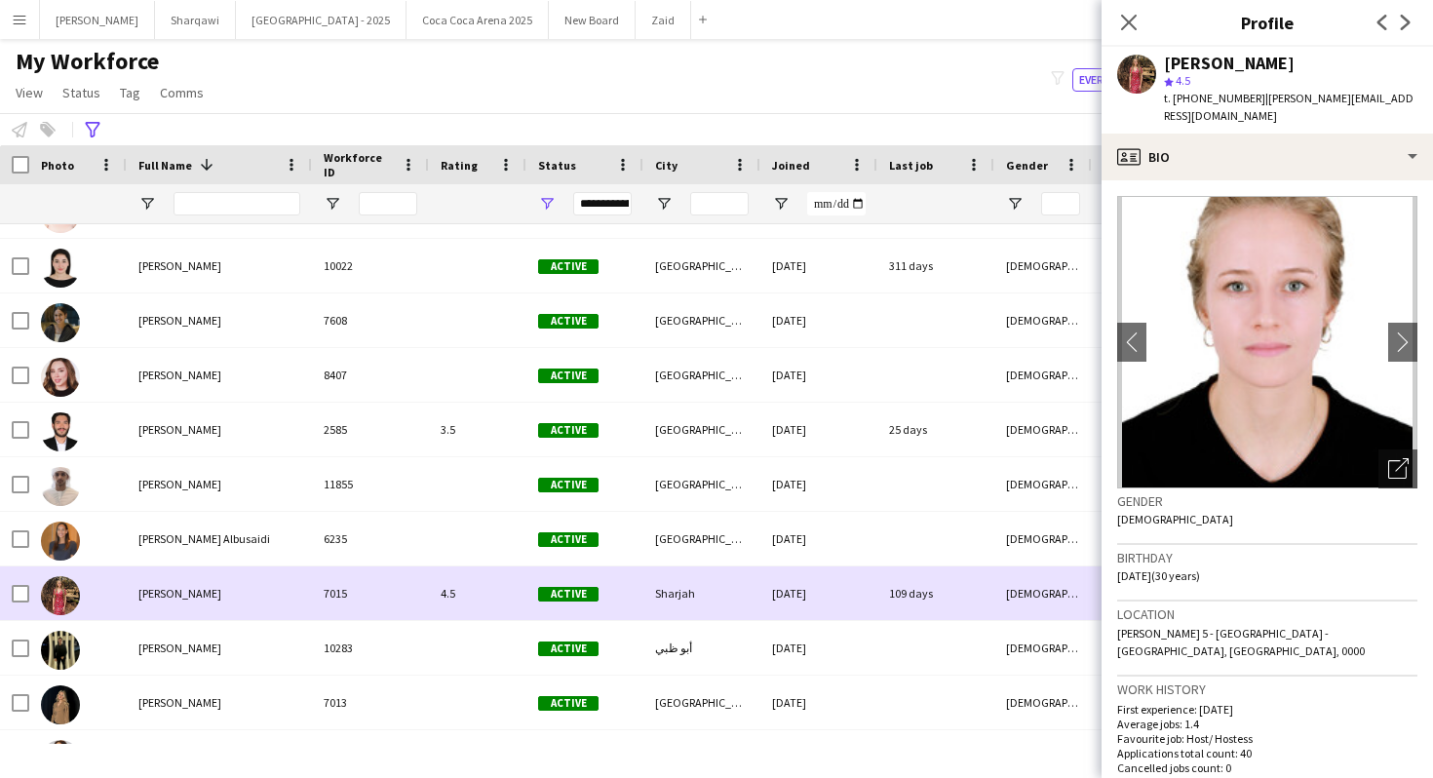
click at [424, 617] on div "7015" at bounding box center [370, 593] width 117 height 54
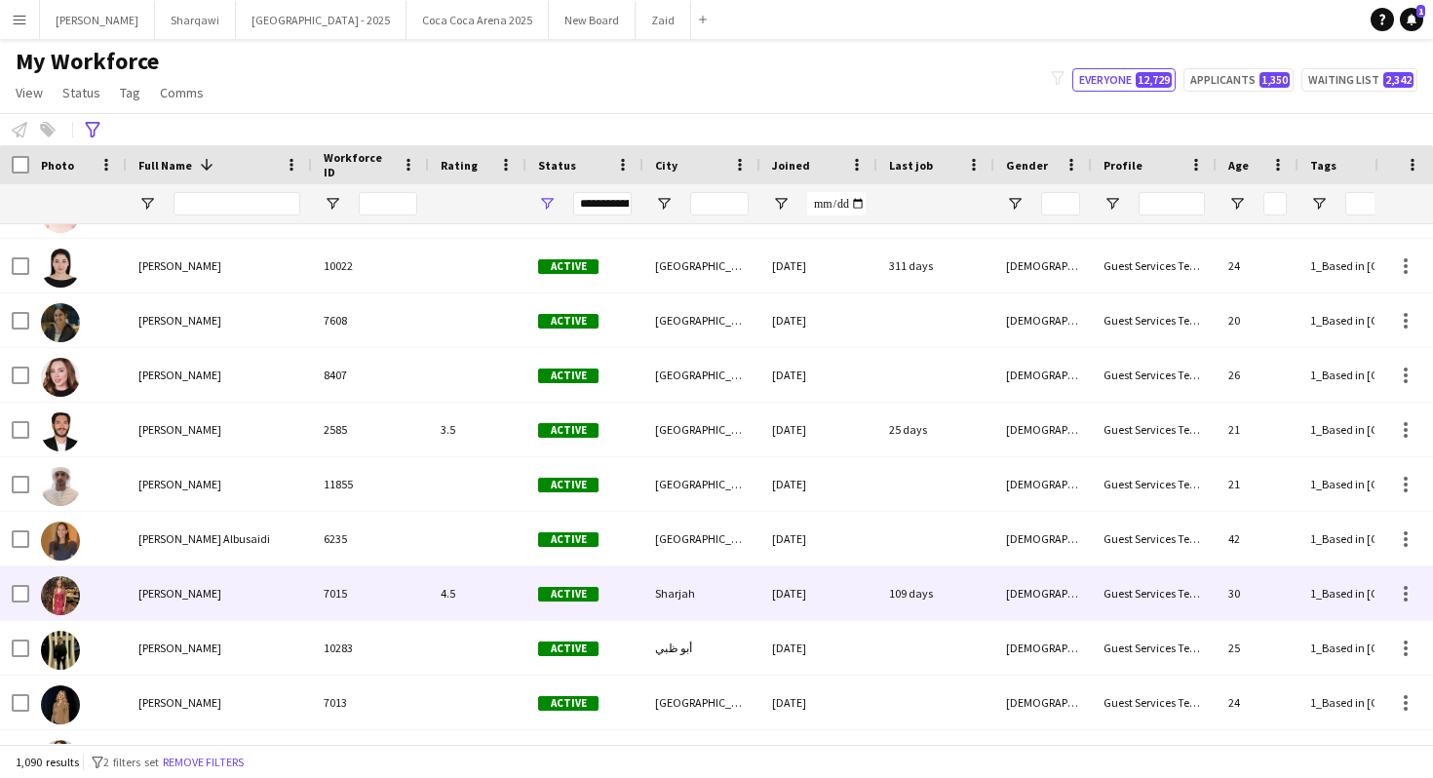
click at [424, 617] on div "7015" at bounding box center [370, 593] width 117 height 54
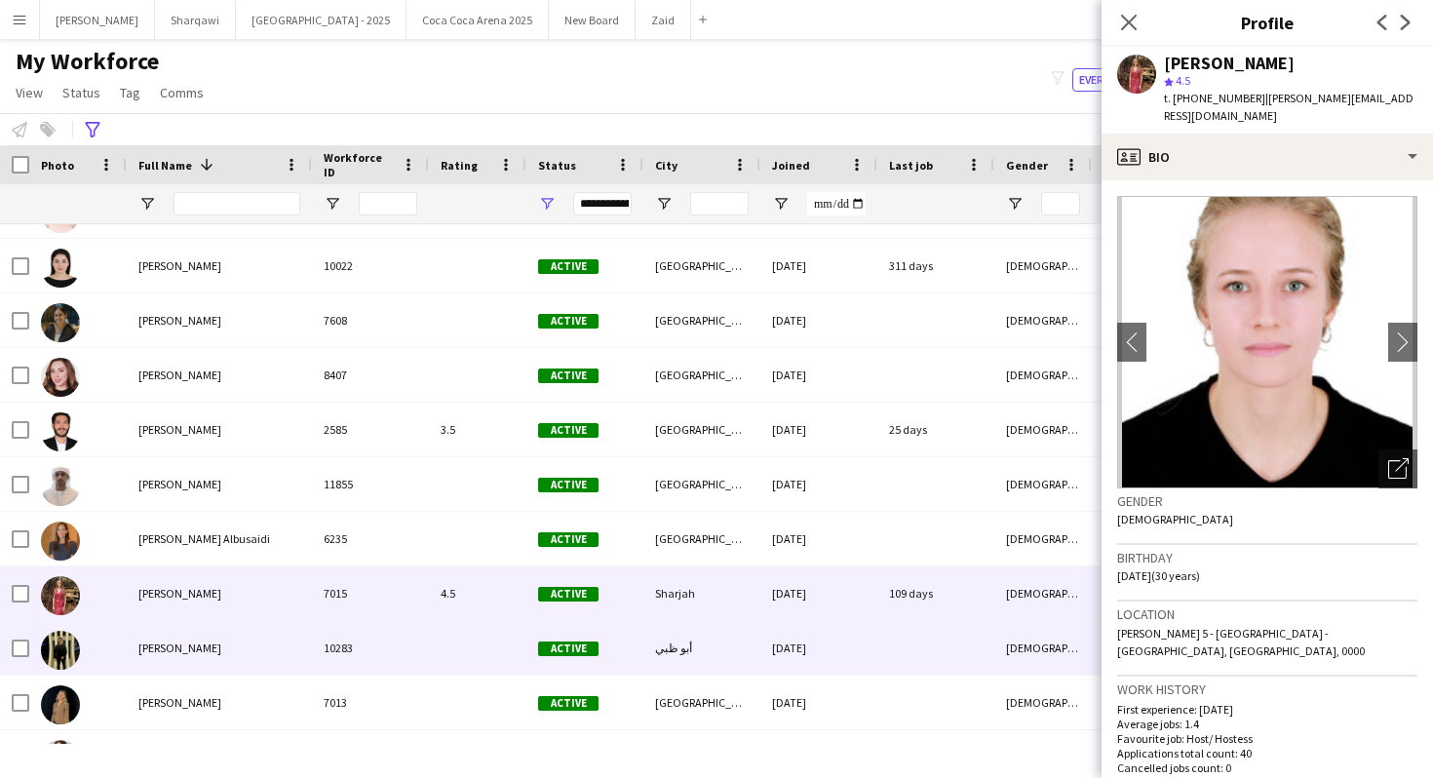
click at [438, 653] on div at bounding box center [477, 648] width 97 height 54
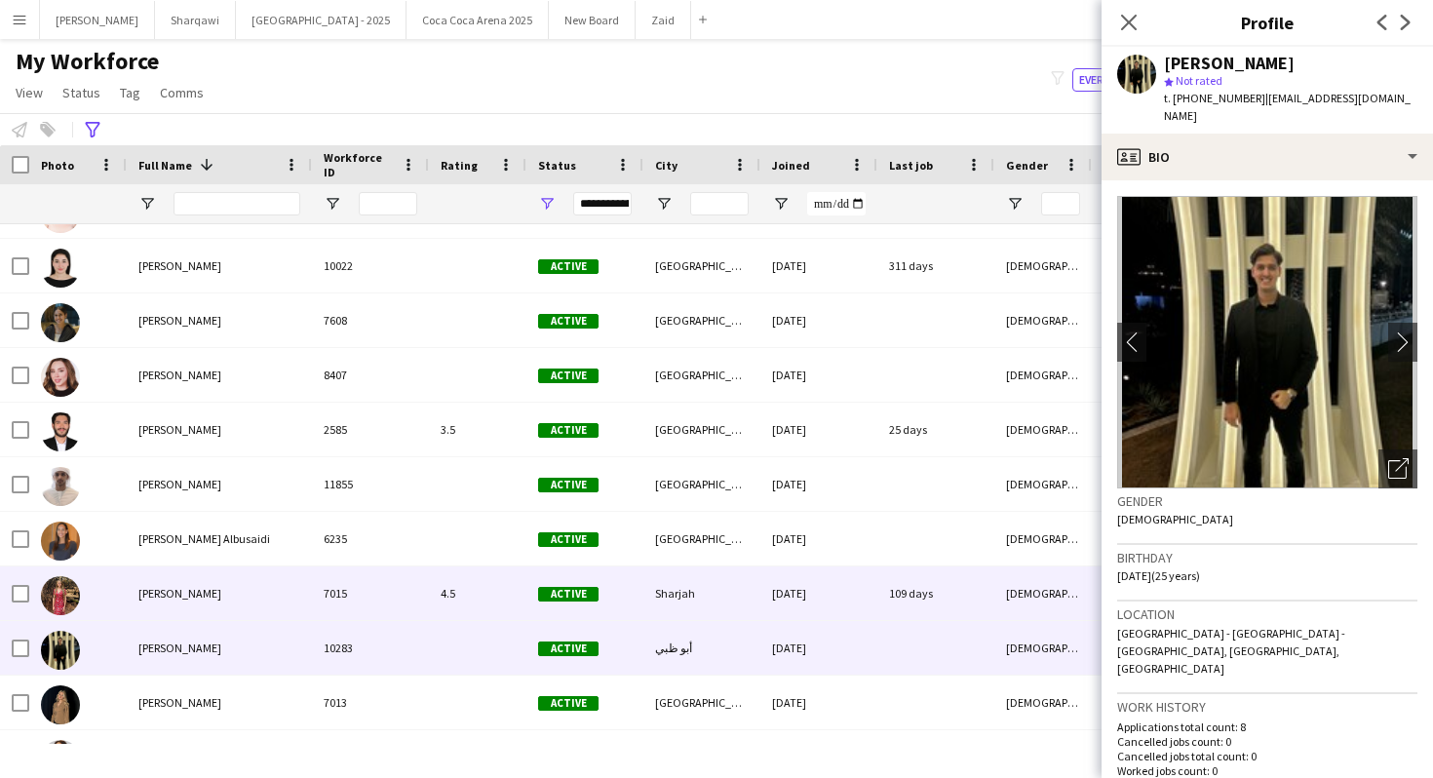
click at [429, 615] on div "4.5" at bounding box center [477, 593] width 97 height 54
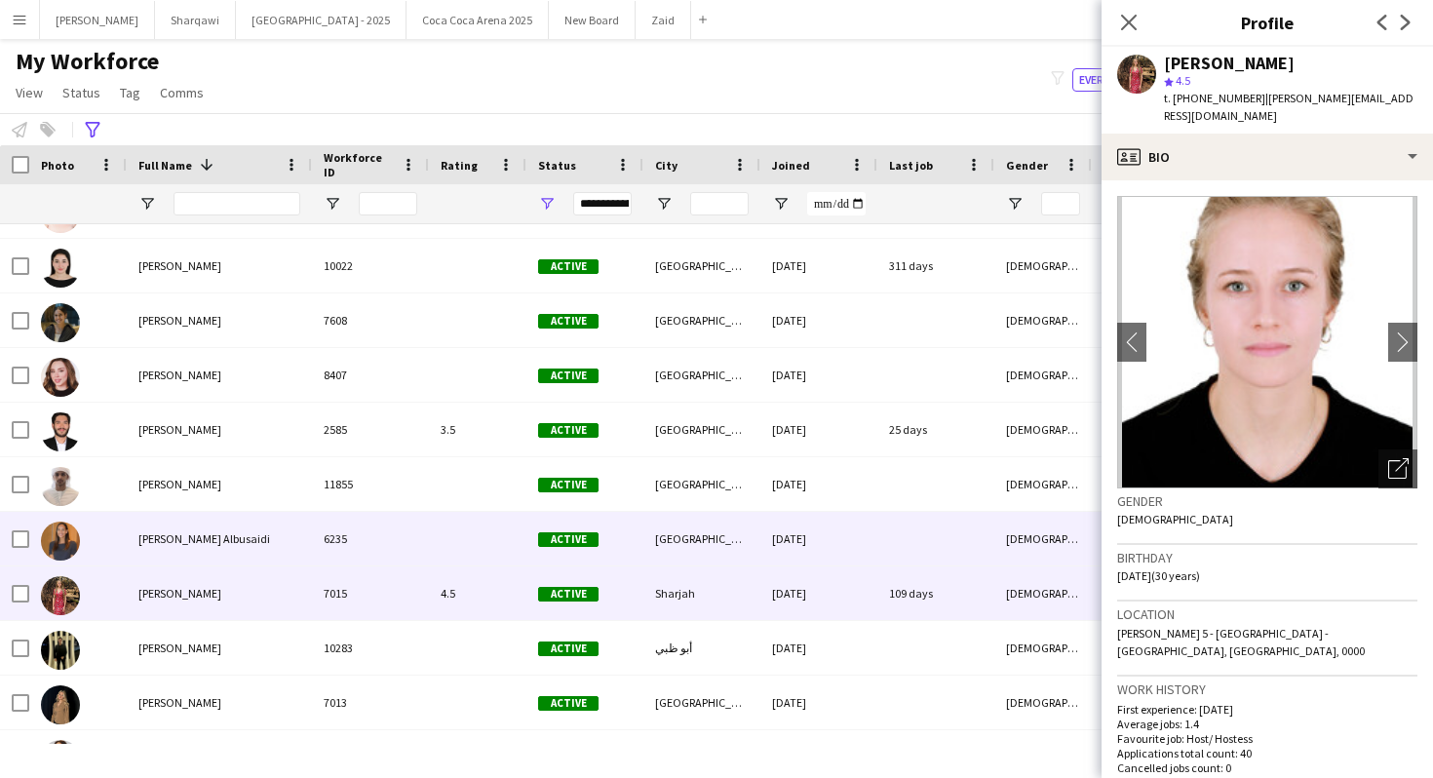
click at [420, 545] on div "6235" at bounding box center [370, 539] width 117 height 54
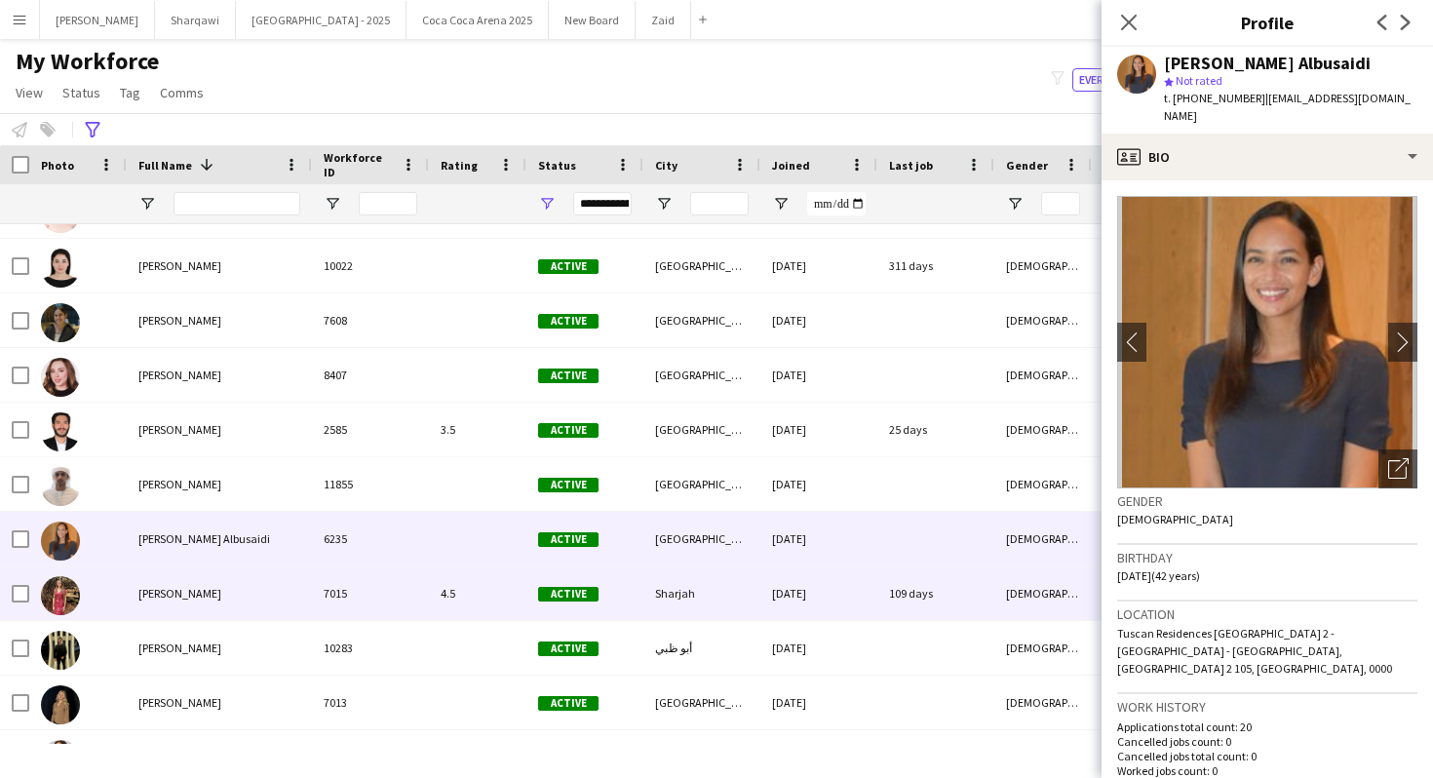
click at [438, 594] on div "4.5" at bounding box center [477, 593] width 97 height 54
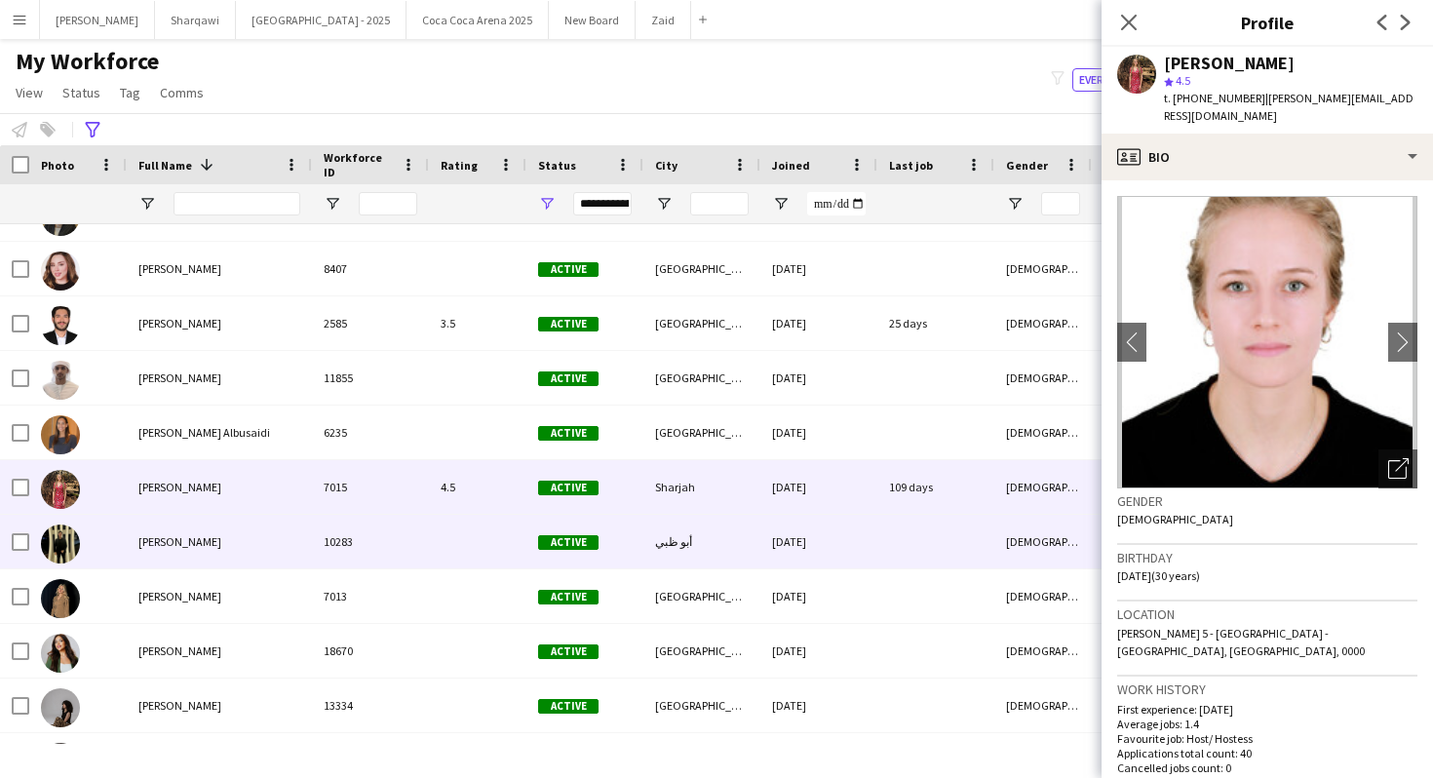
scroll to position [700, 0]
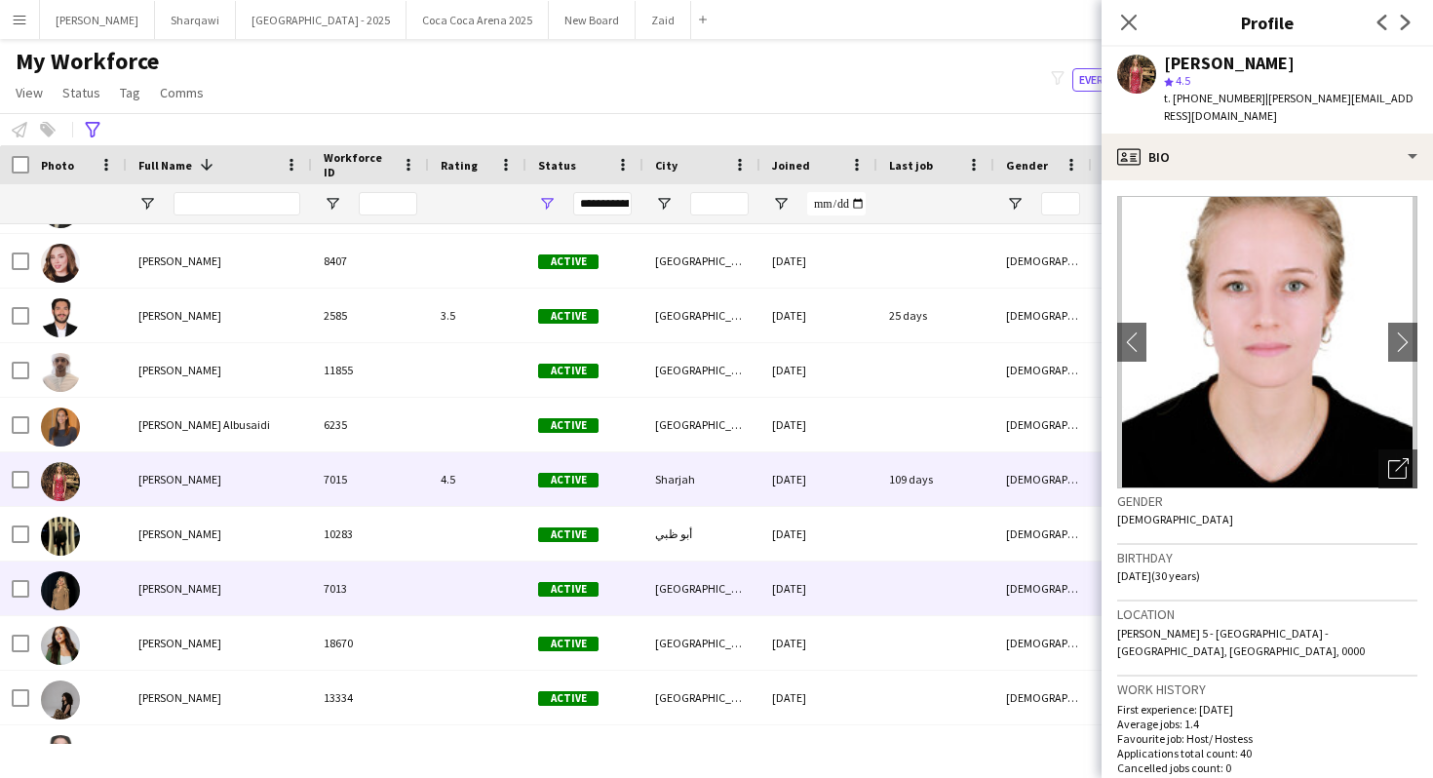
click at [430, 564] on div at bounding box center [477, 588] width 97 height 54
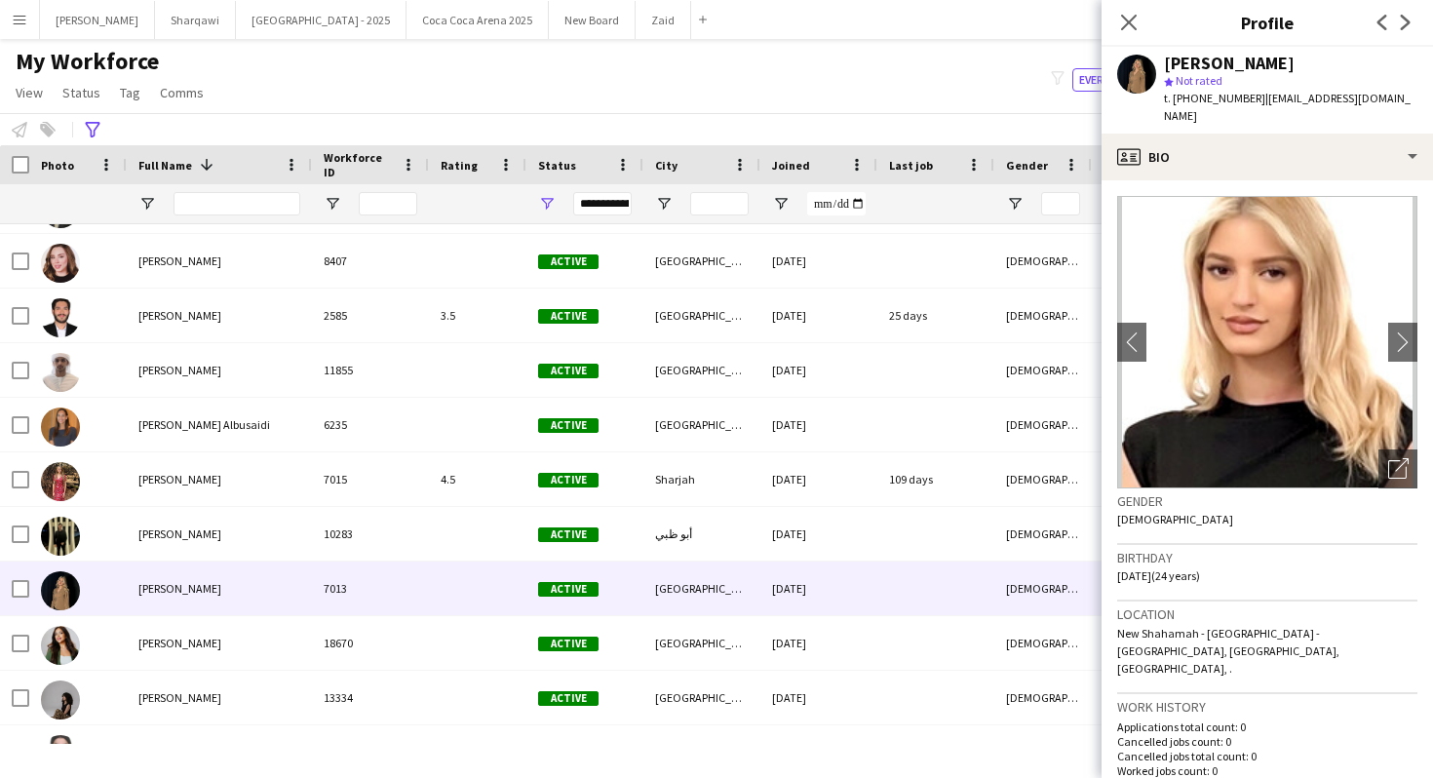
click at [243, 191] on div at bounding box center [236, 203] width 127 height 39
click at [243, 205] on input "Full Name Filter Input" at bounding box center [236, 203] width 127 height 23
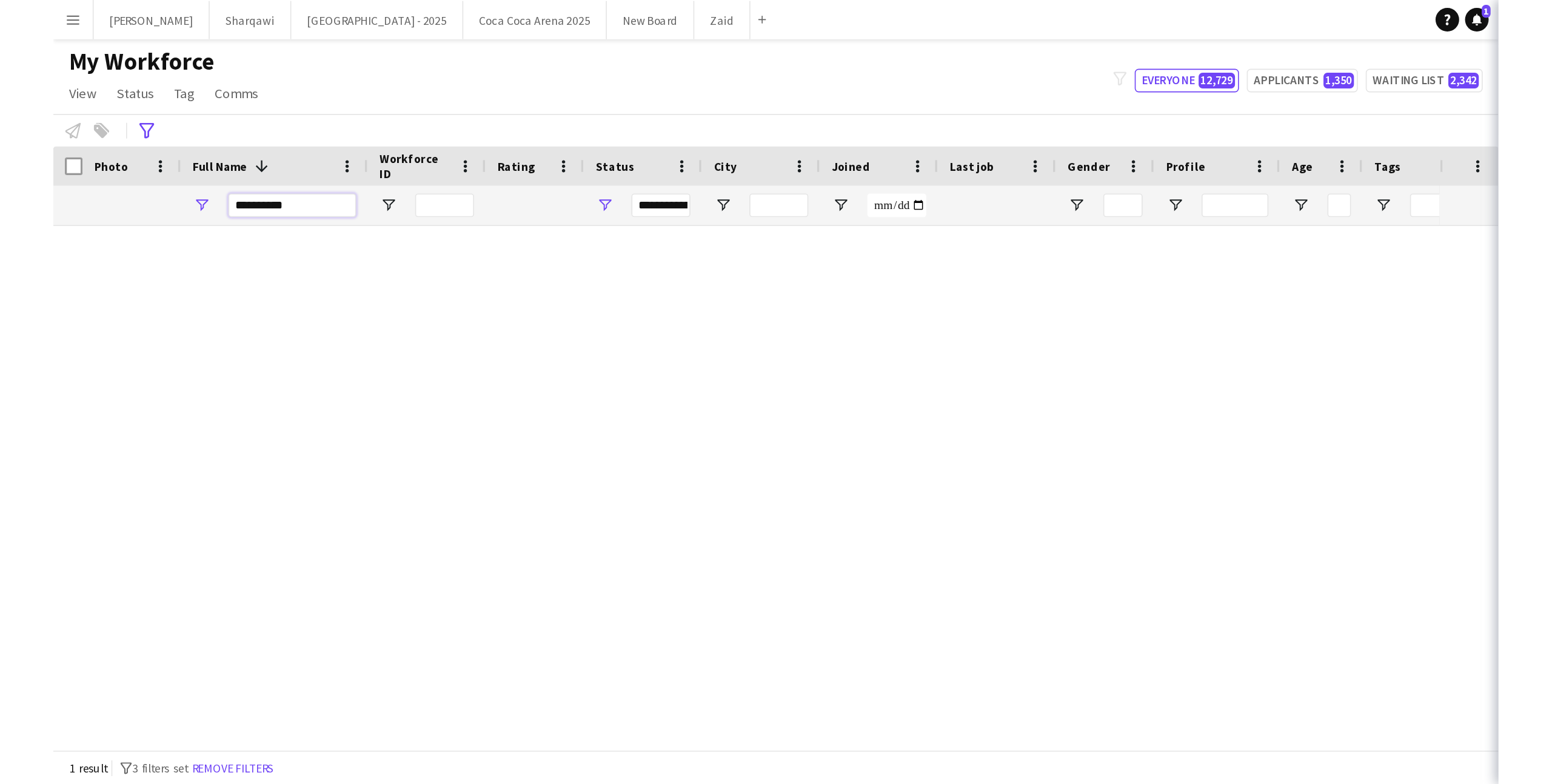
scroll to position [0, 0]
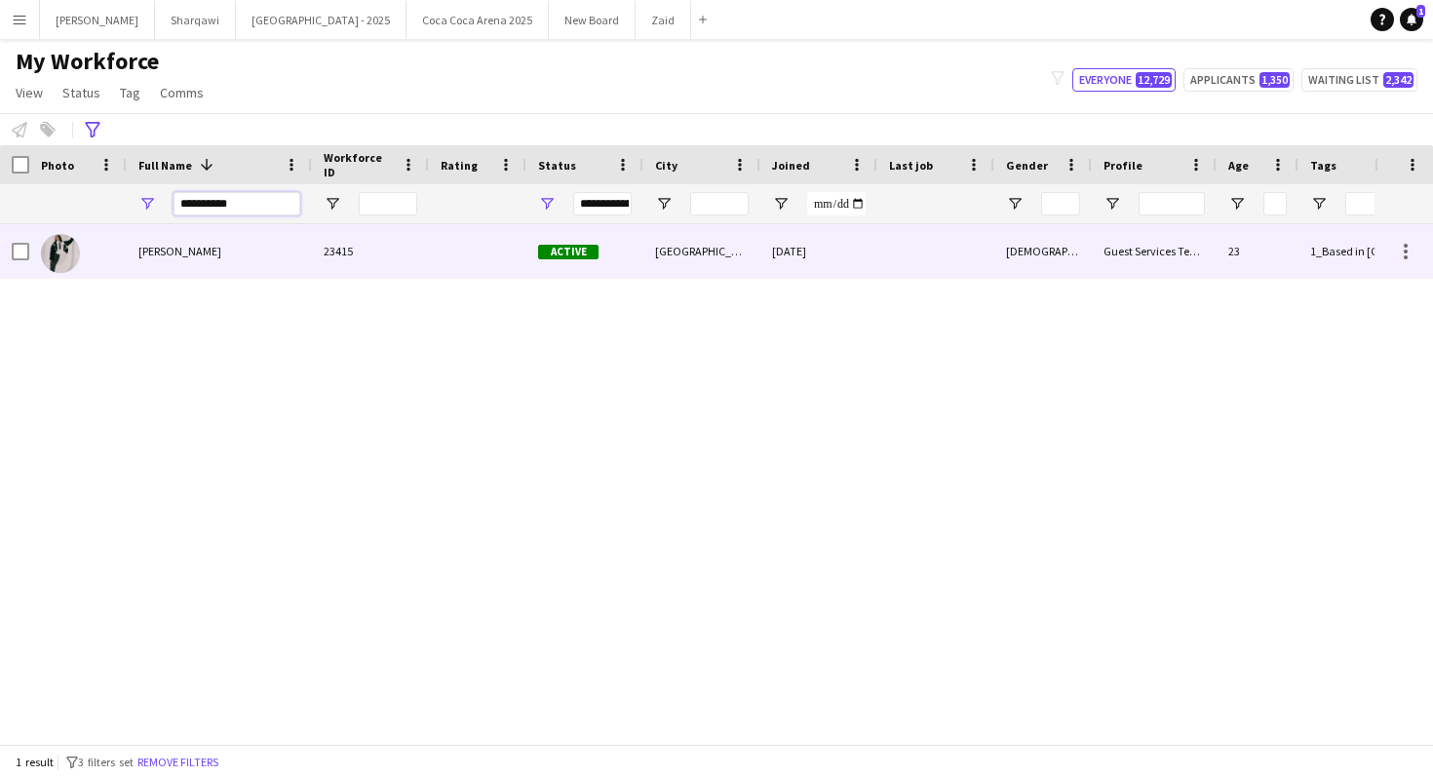
type input "**********"
click at [292, 262] on div "[PERSON_NAME]" at bounding box center [219, 251] width 185 height 54
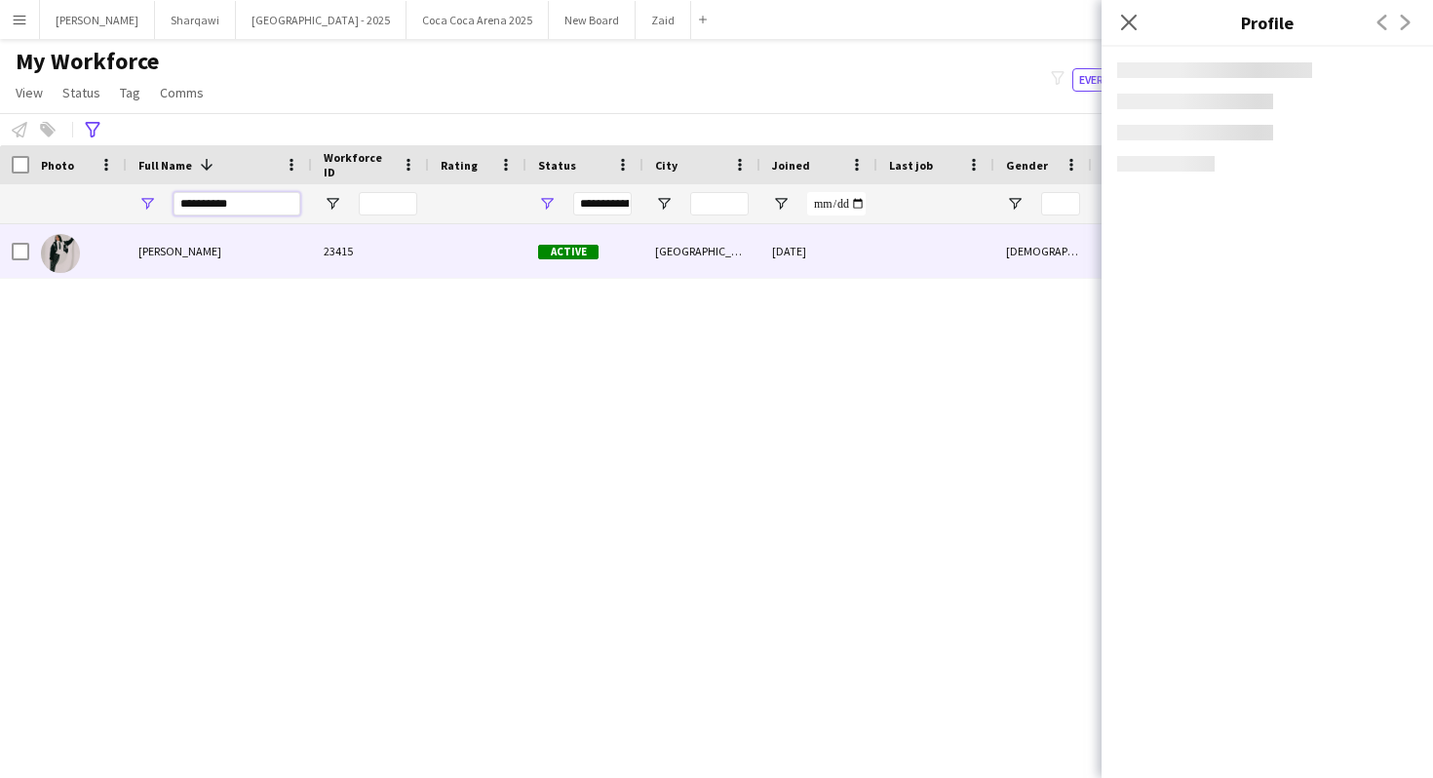
click at [270, 209] on input "**********" at bounding box center [236, 203] width 127 height 23
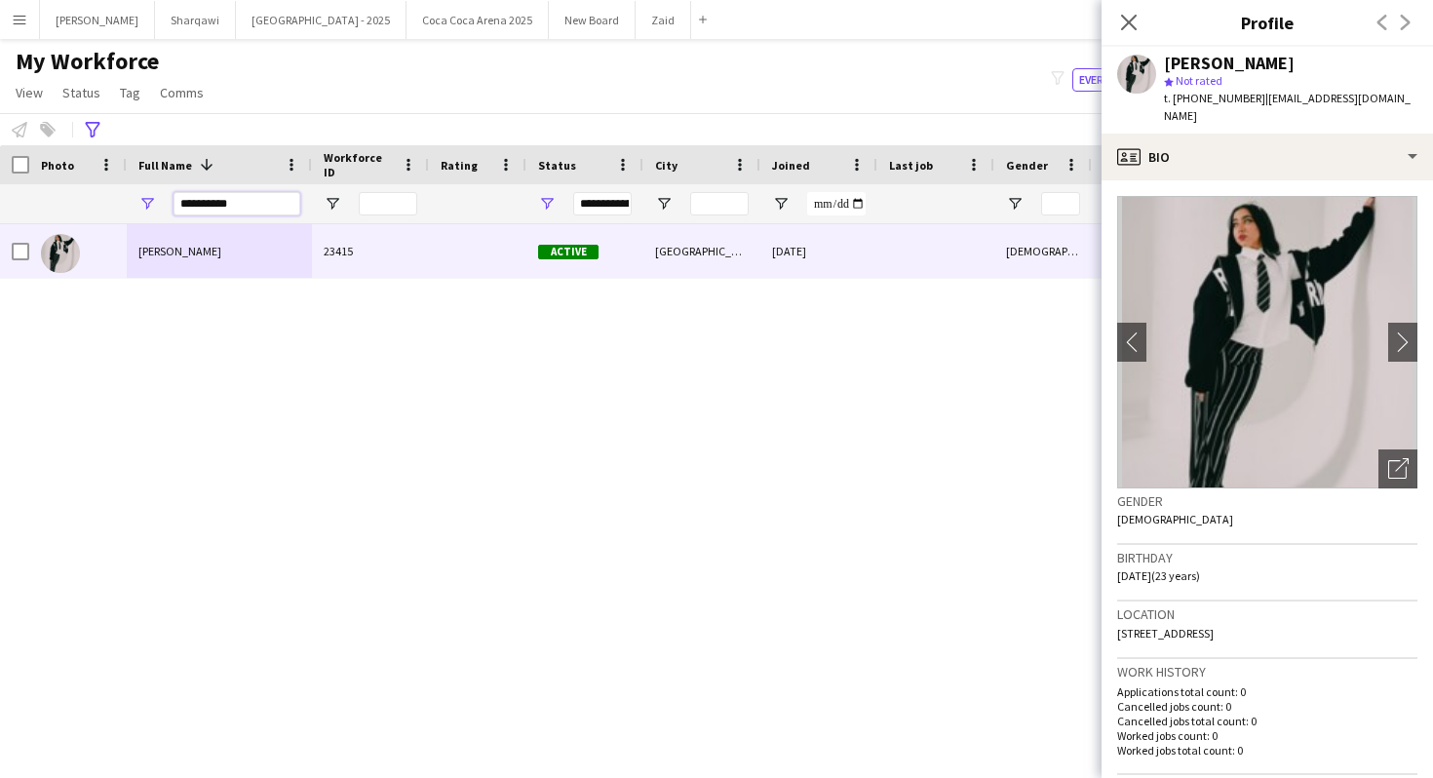
click at [270, 209] on input "**********" at bounding box center [236, 203] width 127 height 23
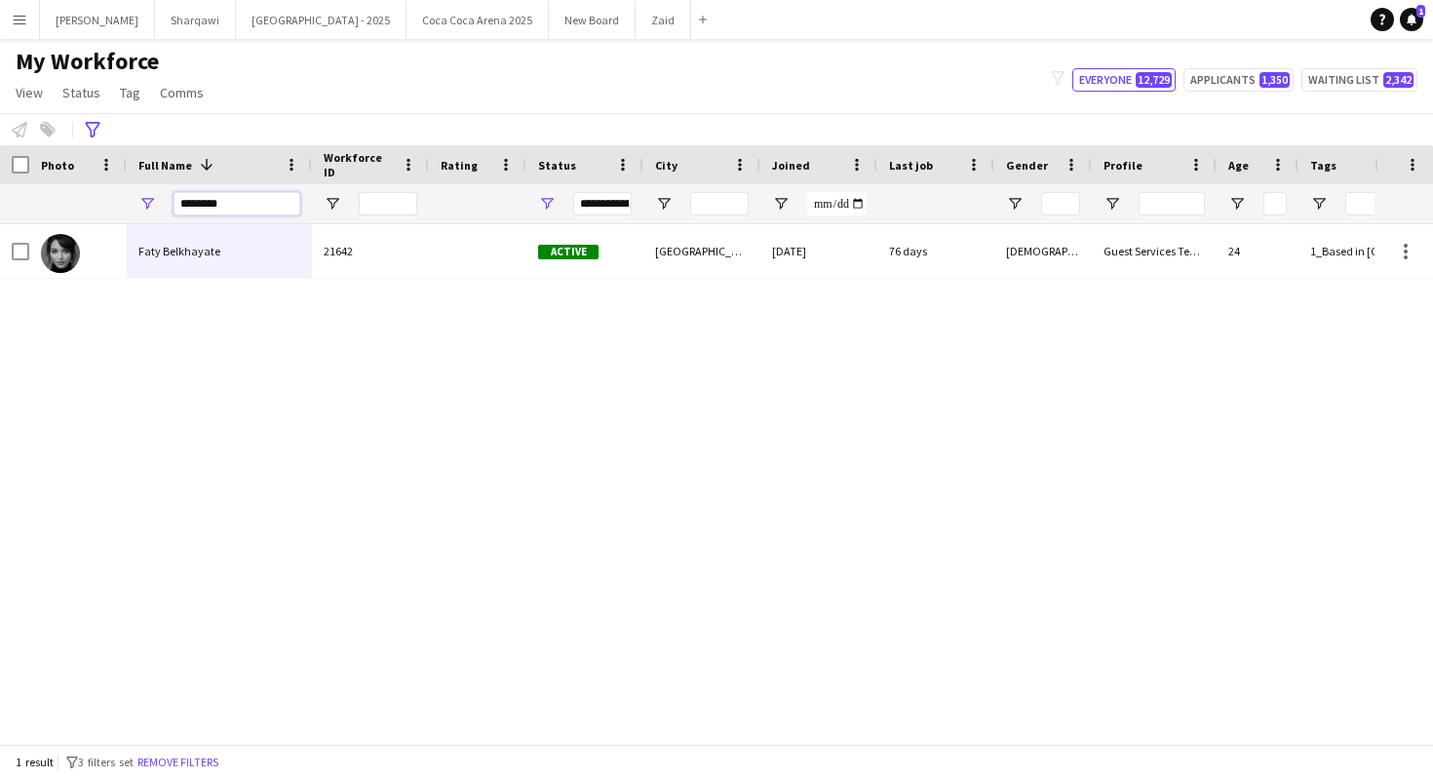
type input "*********"
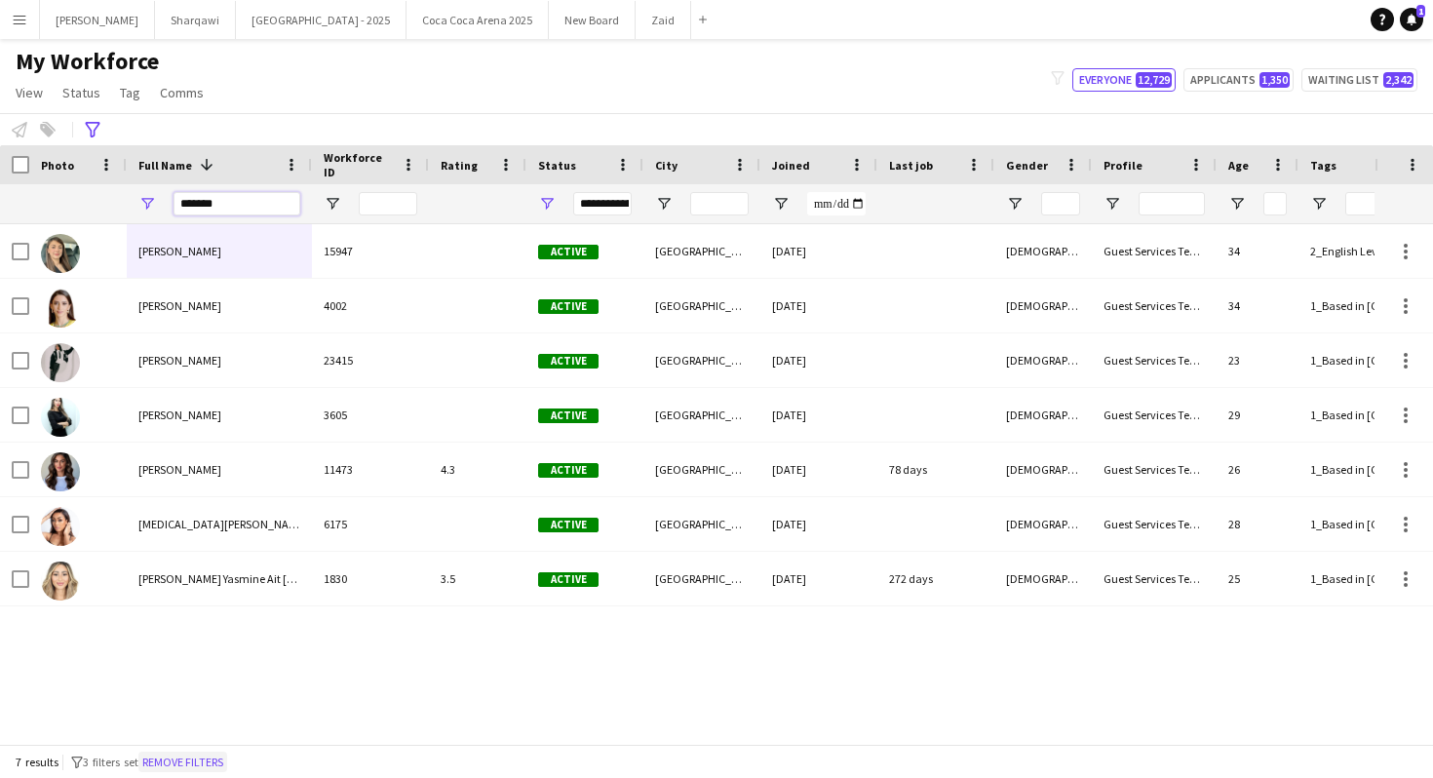
type input "*******"
click at [221, 760] on button "Remove filters" at bounding box center [182, 761] width 89 height 21
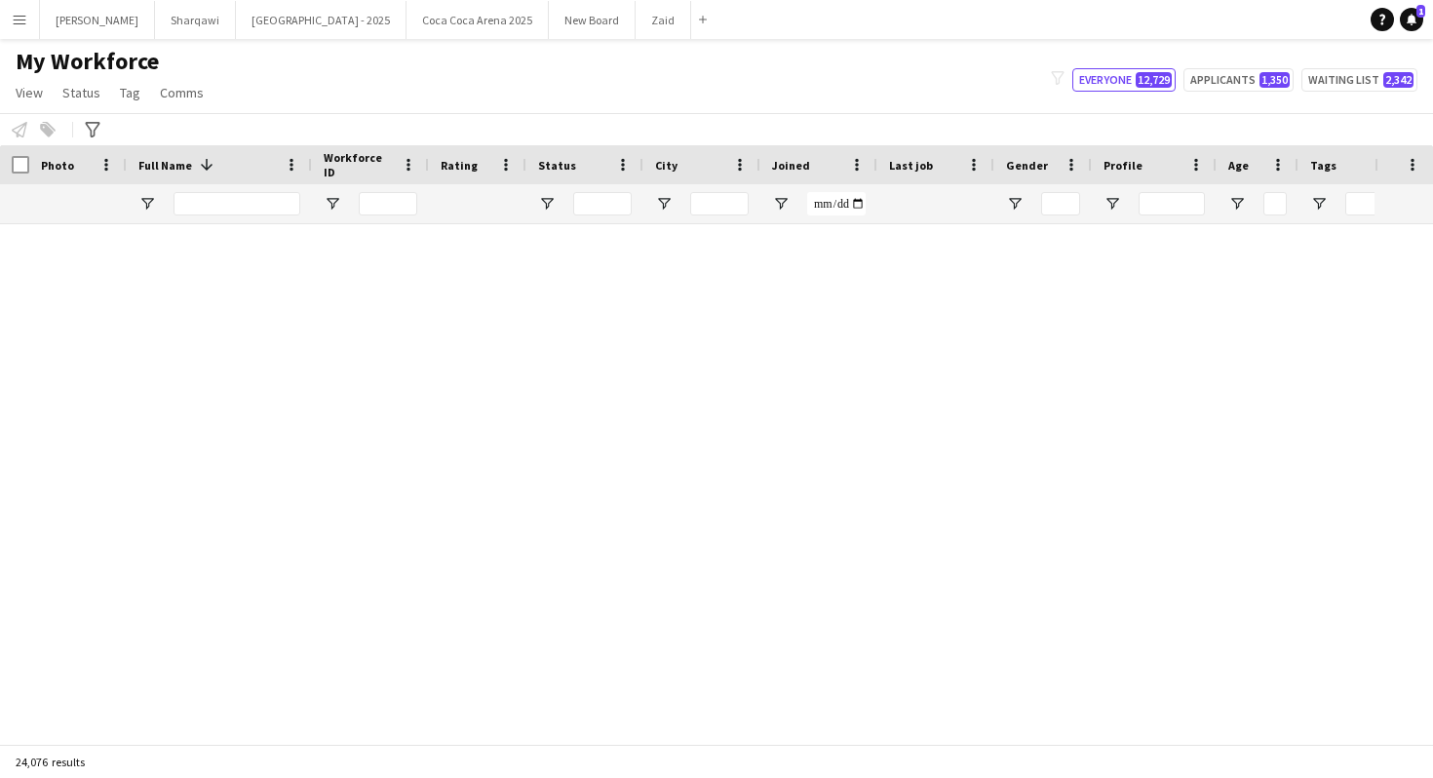
click at [199, 747] on div "24,076 results" at bounding box center [716, 761] width 1433 height 33
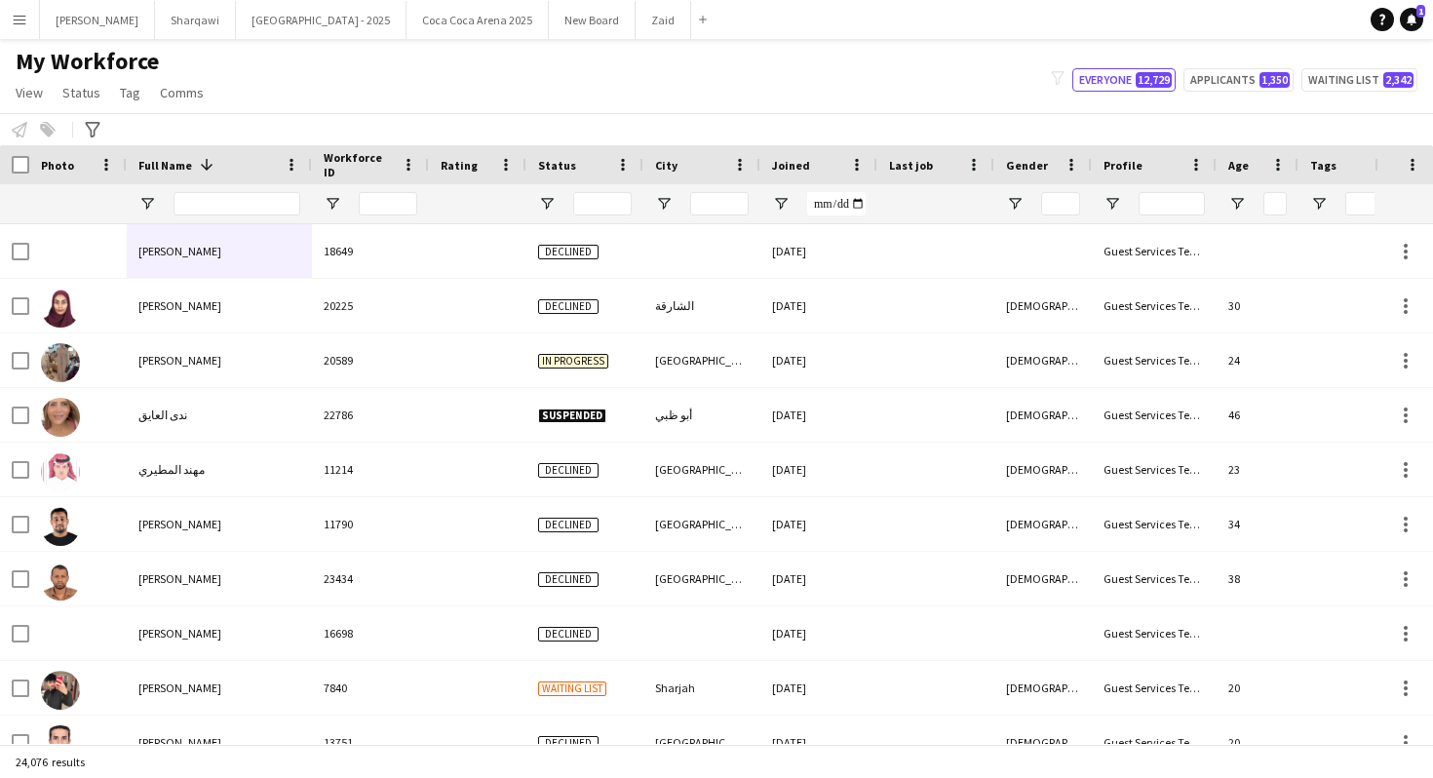
click at [261, 215] on div at bounding box center [236, 203] width 127 height 39
click at [256, 208] on input "Full Name Filter Input" at bounding box center [236, 203] width 127 height 23
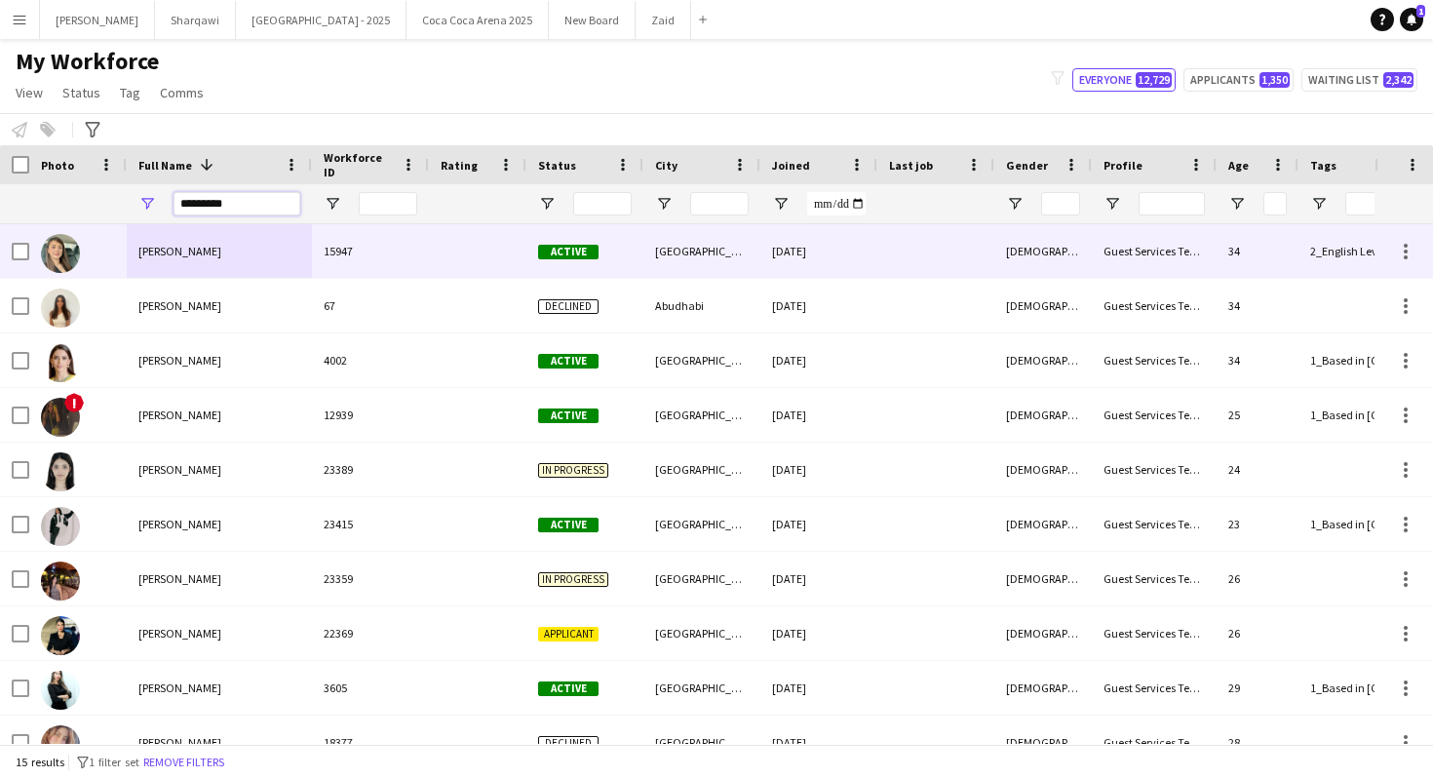
type input "**********"
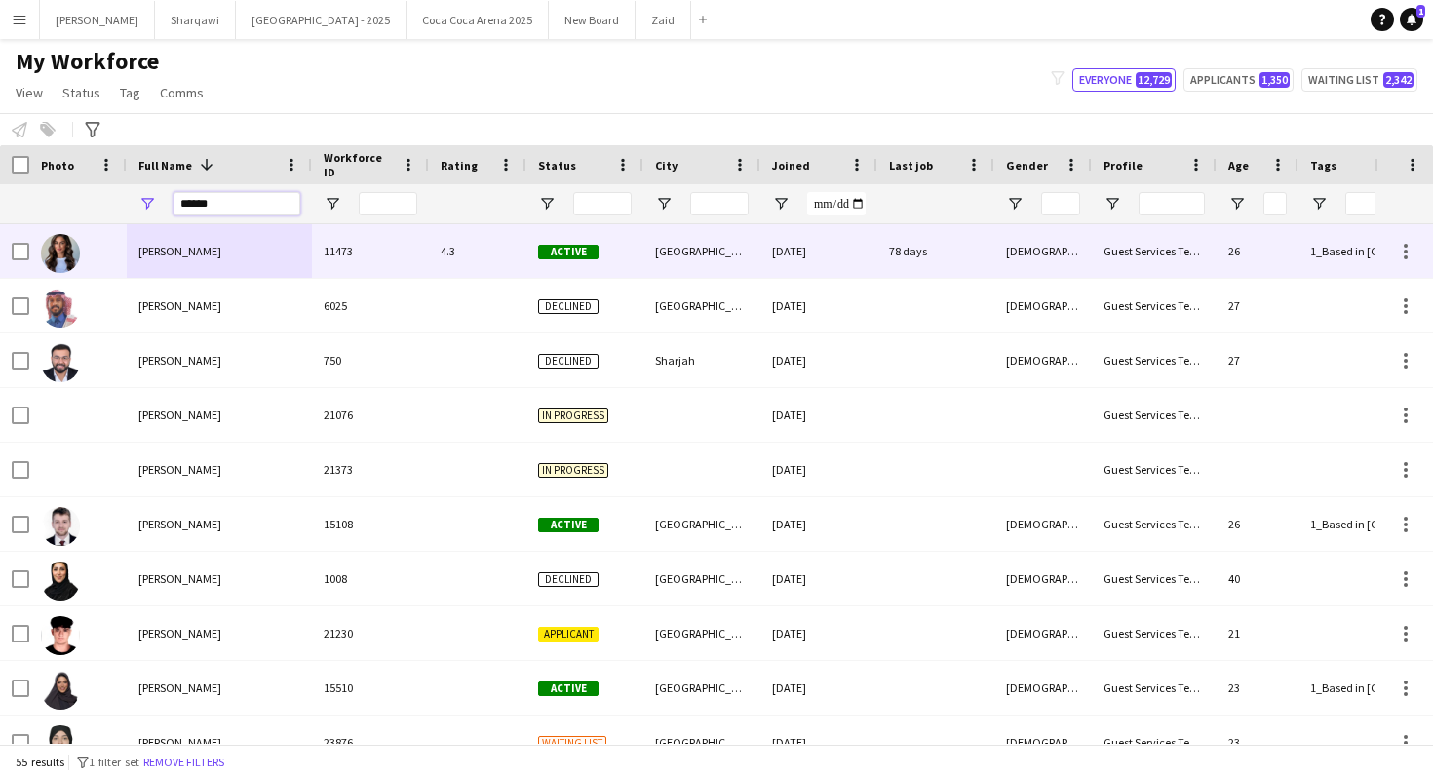
type input "******"
click at [271, 237] on div "[PERSON_NAME]" at bounding box center [219, 251] width 185 height 54
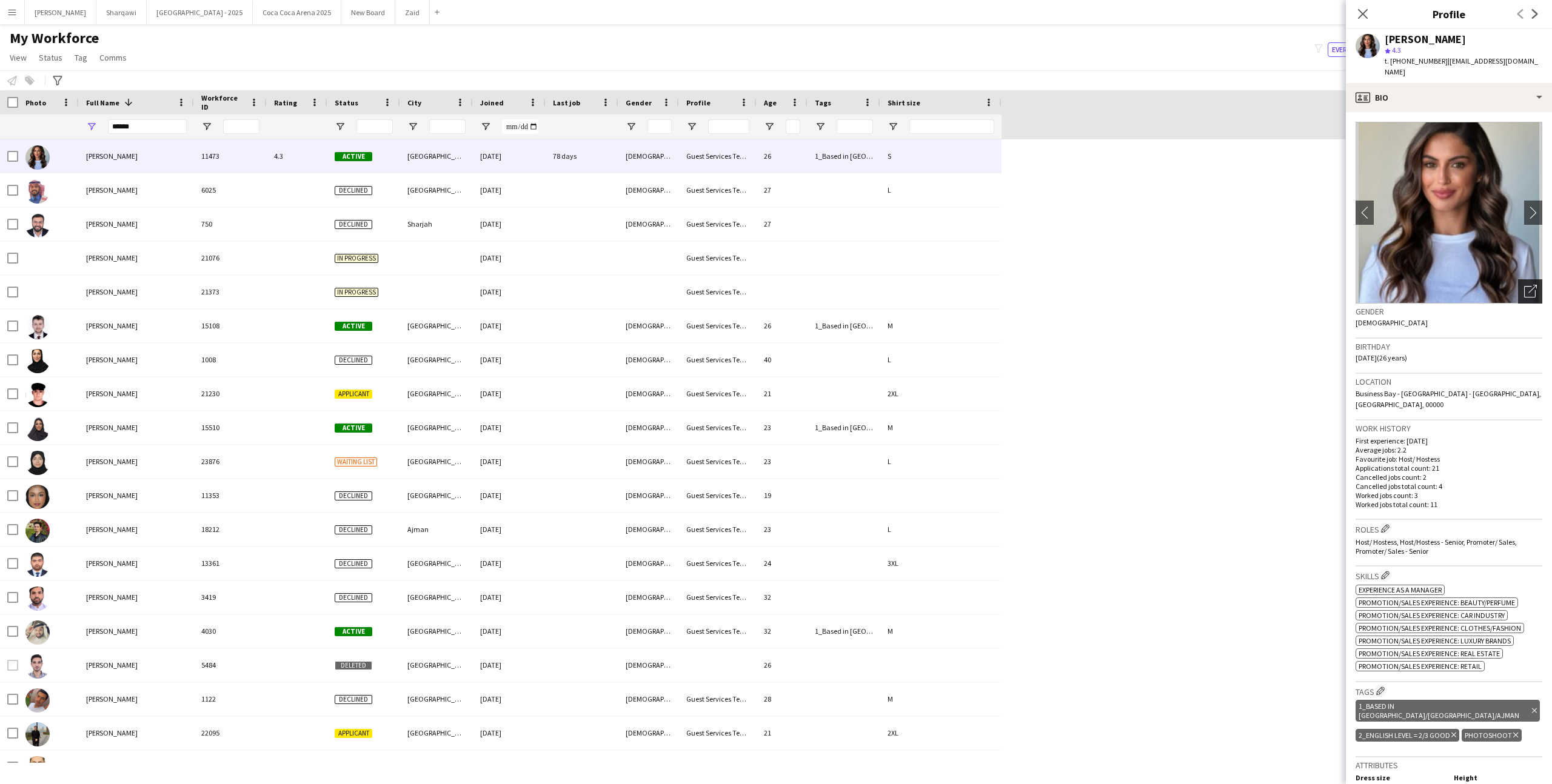
click at [891, 279] on div "Open photos pop-in" at bounding box center [1530, 291] width 24 height 24
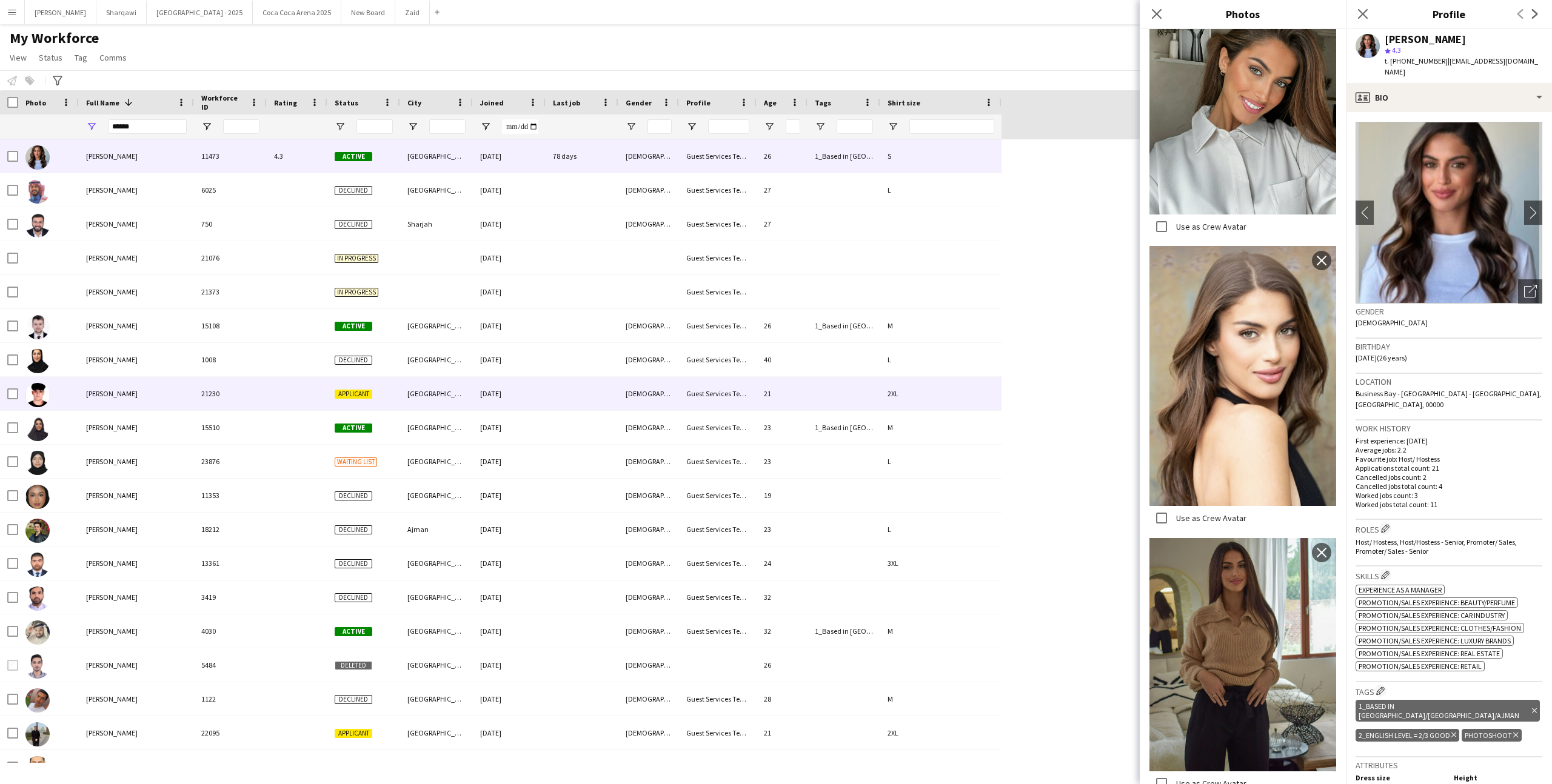
click at [891, 402] on div "2XL" at bounding box center [941, 394] width 121 height 34
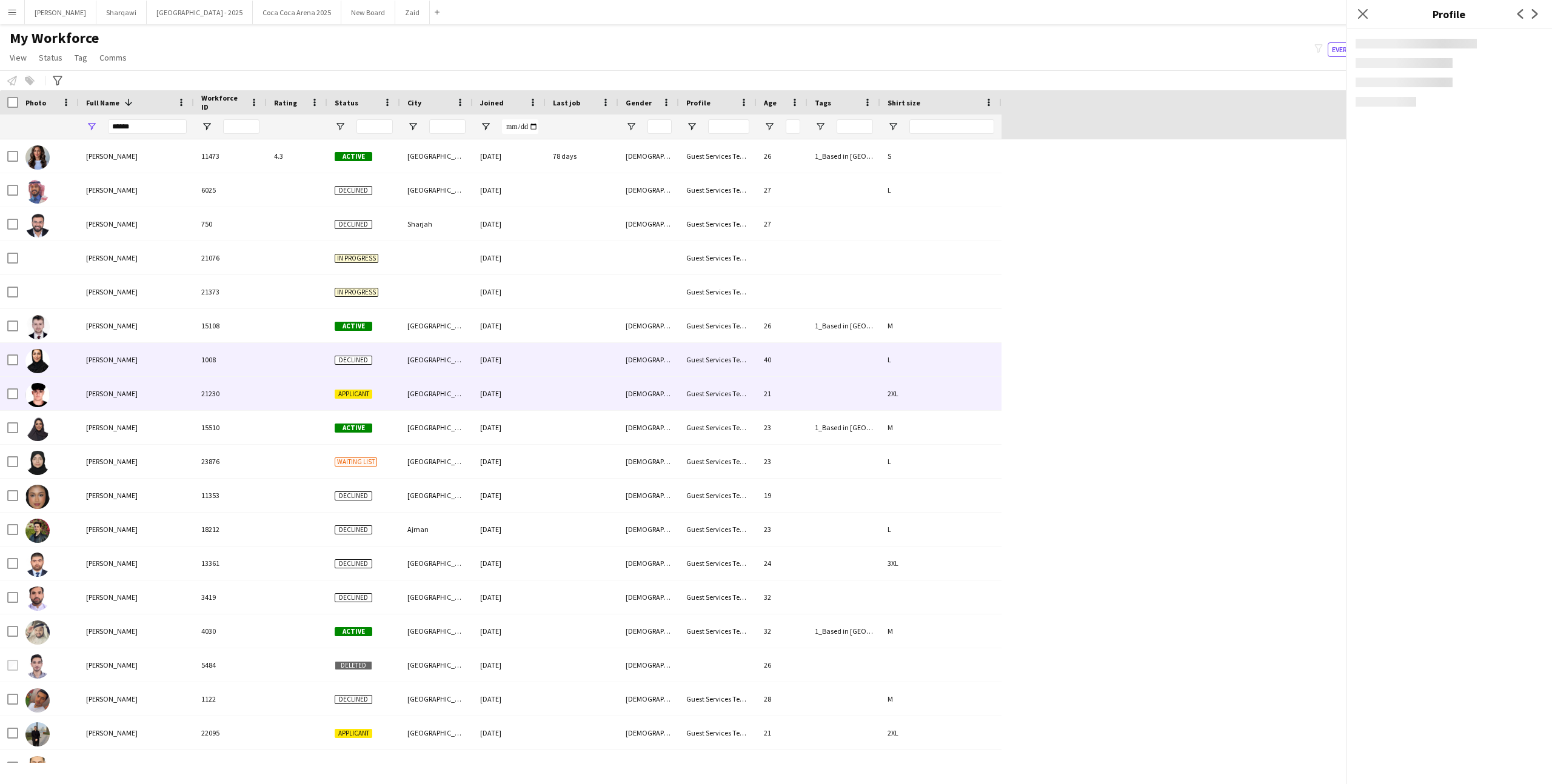
click at [891, 353] on div "L" at bounding box center [941, 360] width 121 height 34
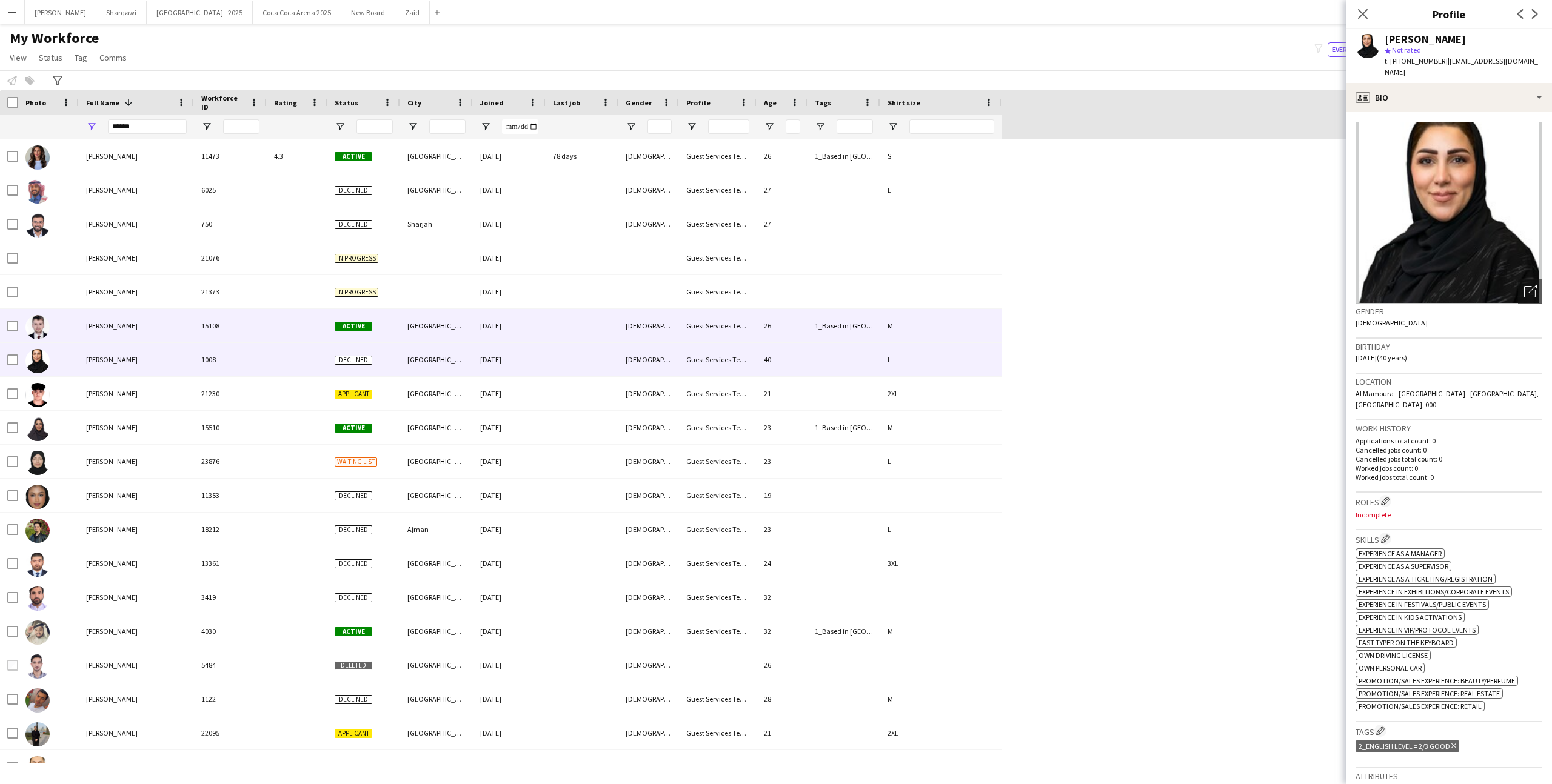
click at [891, 331] on div "M" at bounding box center [941, 326] width 121 height 34
